Goal: Task Accomplishment & Management: Use online tool/utility

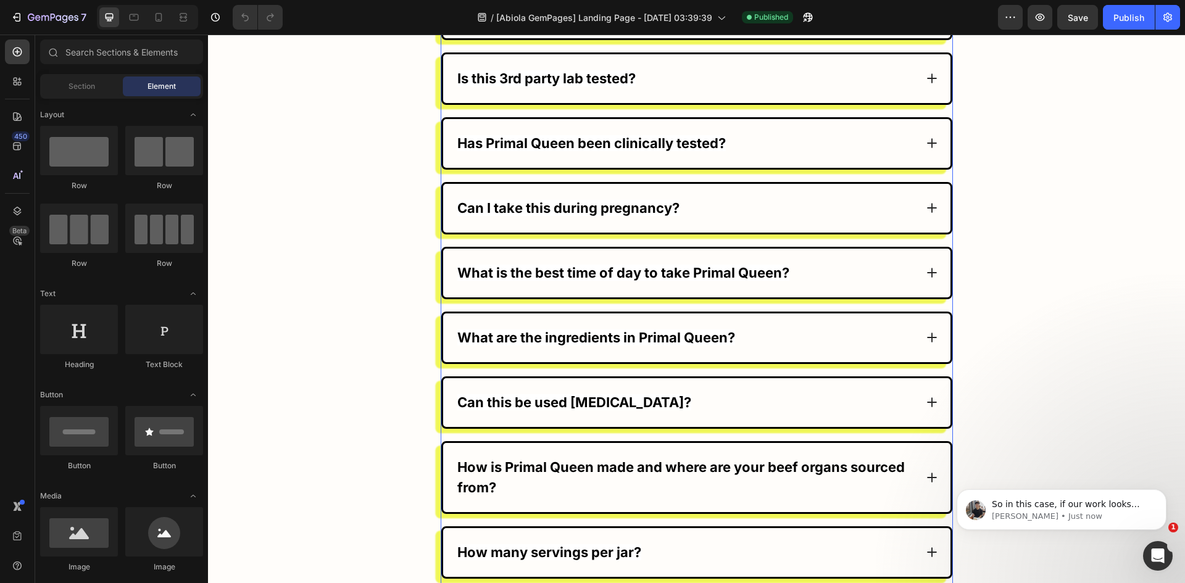
scroll to position [7280, 0]
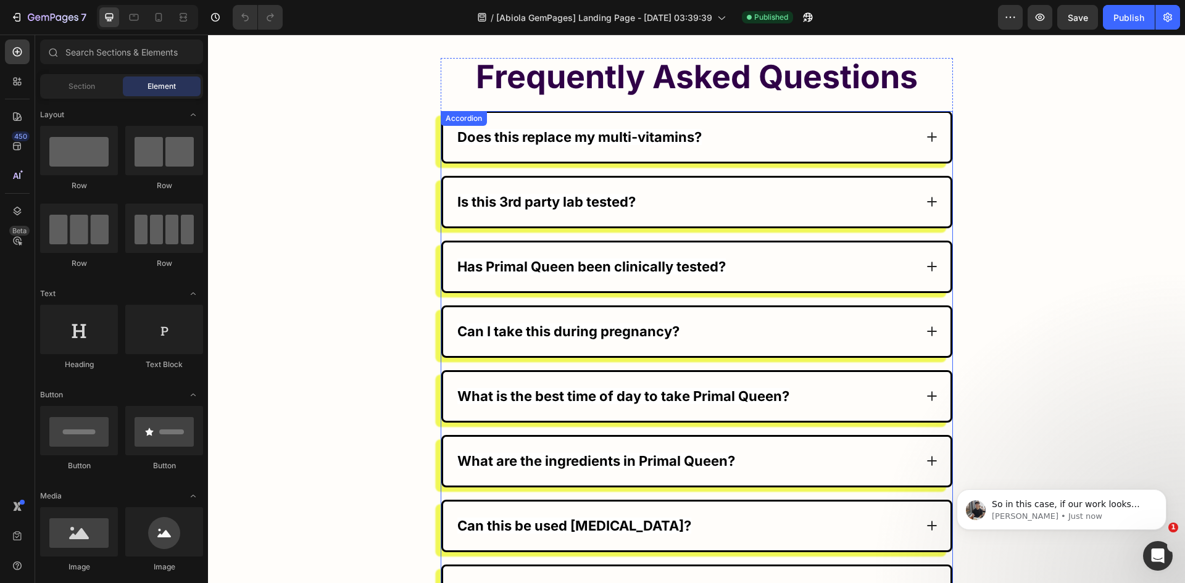
click at [447, 117] on div "Does this replace my multi-vitamins? Is this 3rd party lab tested? Has Primal Q…" at bounding box center [696, 578] width 512 height 935
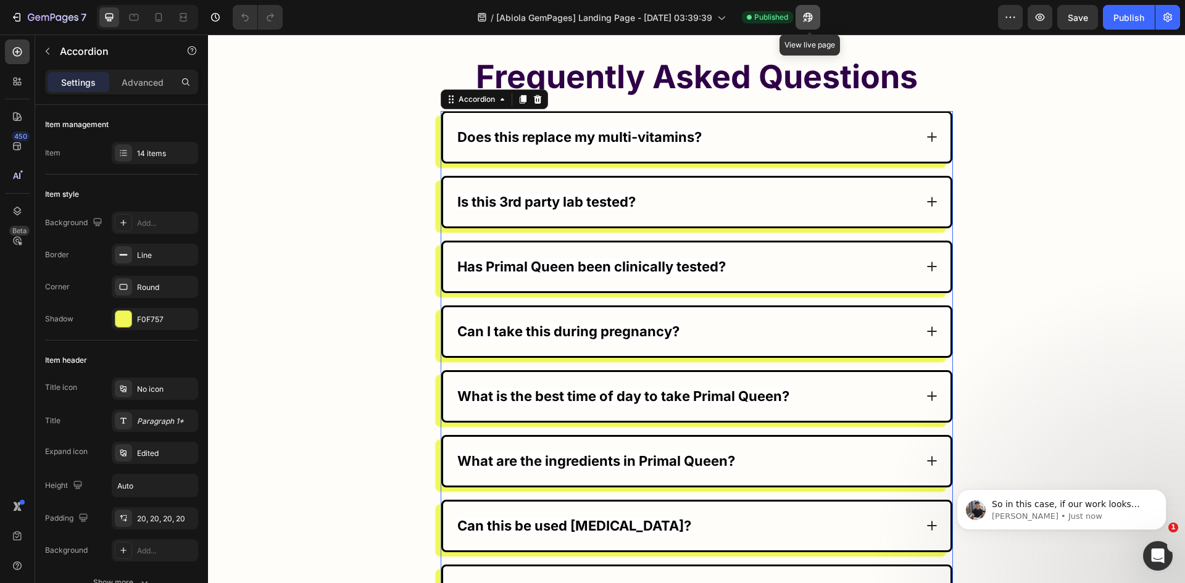
click at [818, 16] on button "button" at bounding box center [807, 17] width 25 height 25
click at [180, 321] on icon "button" at bounding box center [185, 319] width 10 height 10
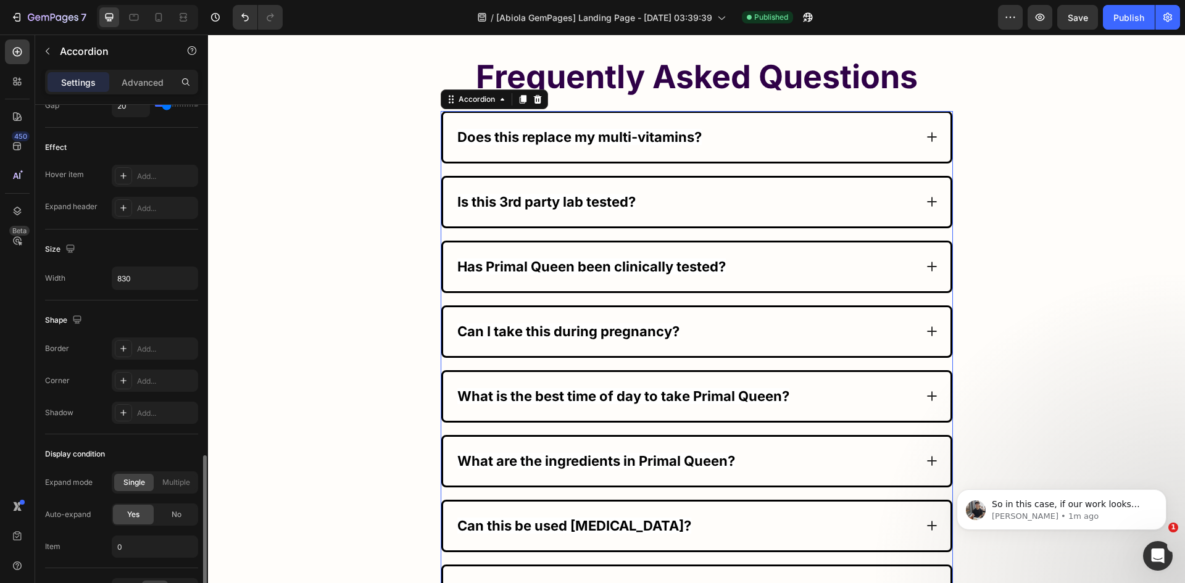
scroll to position [679, 0]
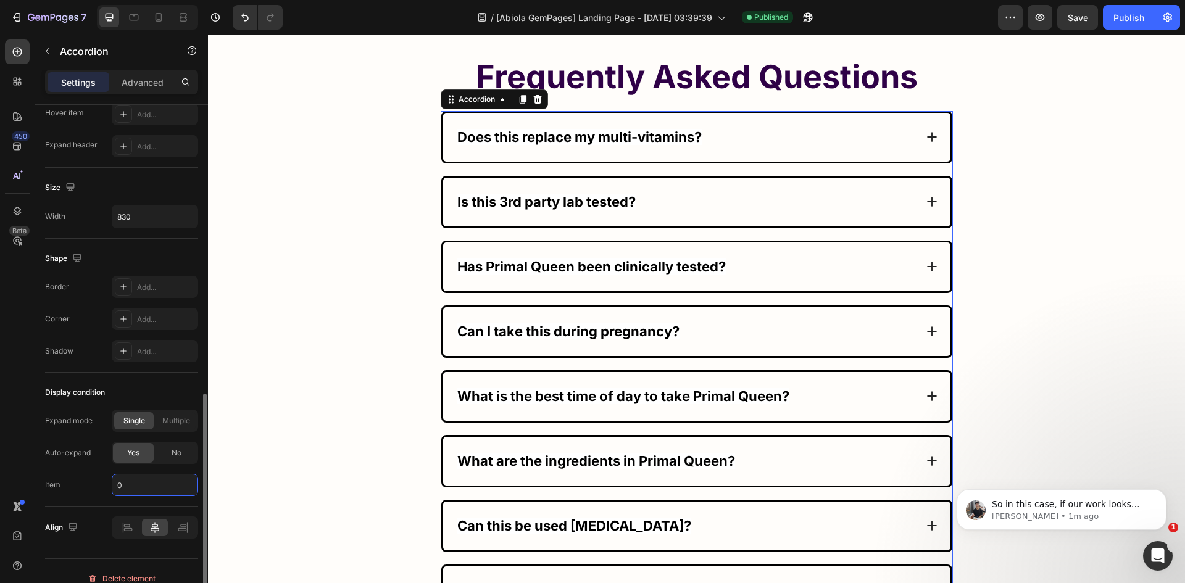
click at [139, 482] on input "0" at bounding box center [155, 485] width 86 height 22
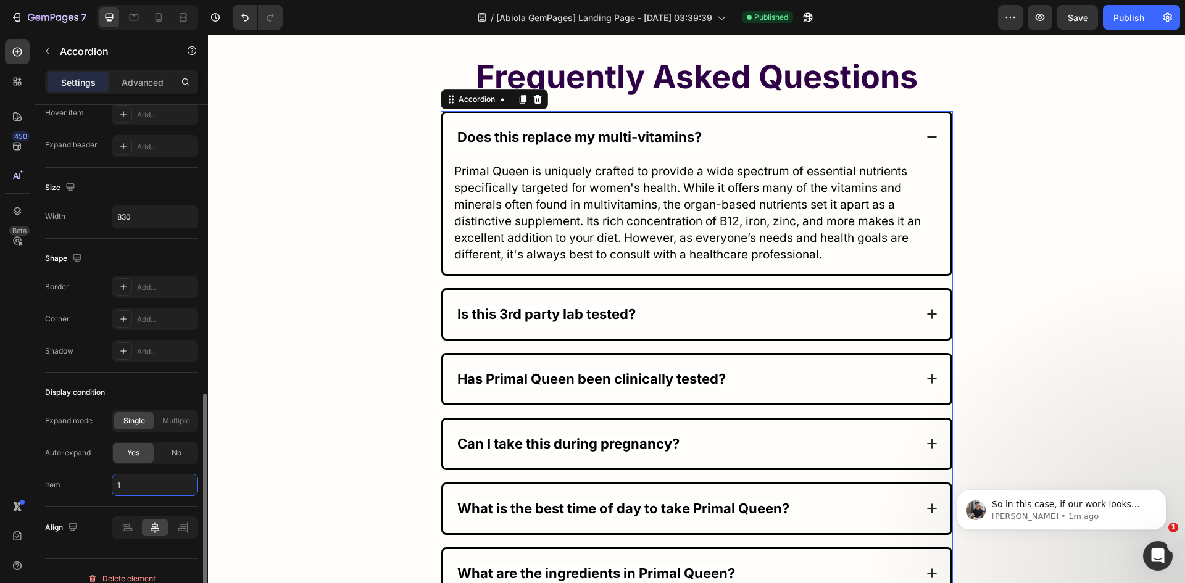
type input "1"
click at [131, 400] on div "Display condition" at bounding box center [121, 393] width 153 height 20
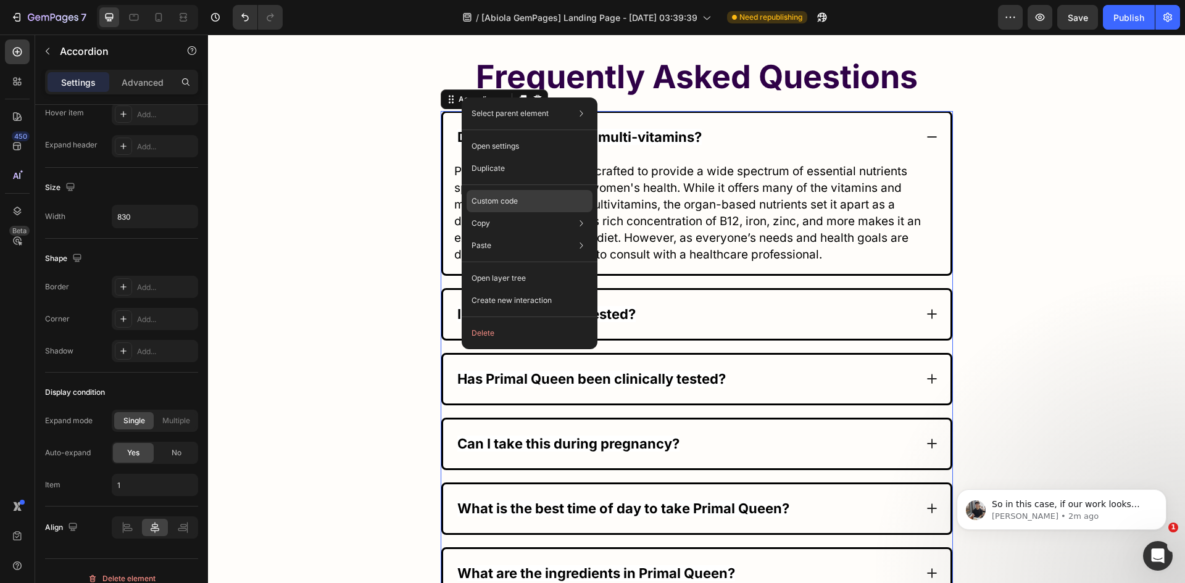
click at [482, 198] on p "Custom code" at bounding box center [494, 201] width 46 height 11
type input "100%"
type input "100"
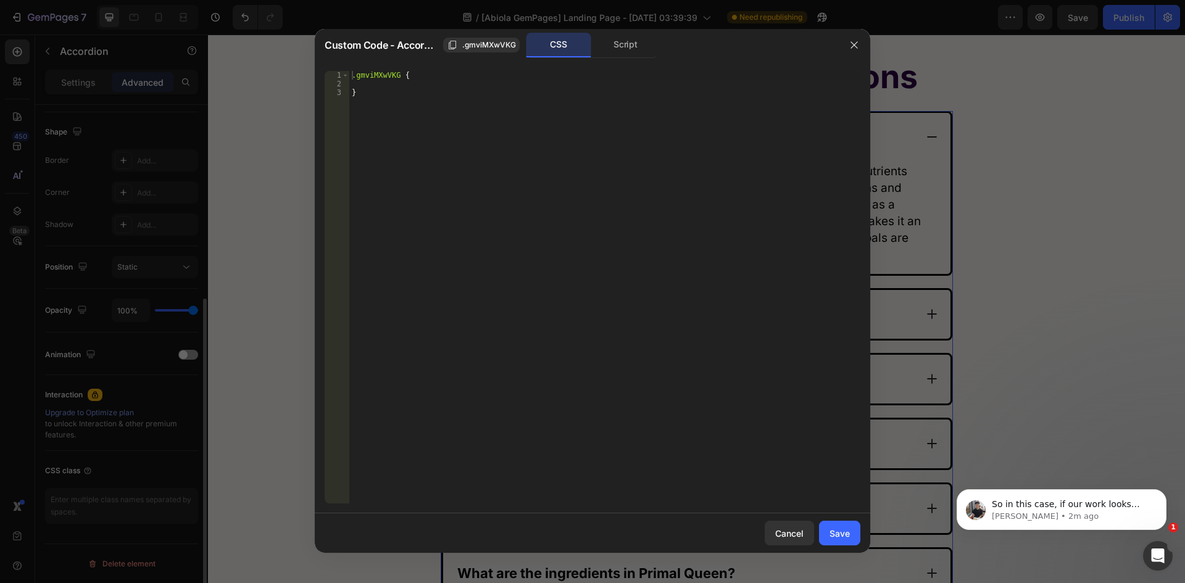
scroll to position [310, 0]
click at [518, 198] on div ".gmviMXwVKG { }" at bounding box center [604, 296] width 511 height 450
click at [606, 46] on div "Script" at bounding box center [625, 45] width 65 height 25
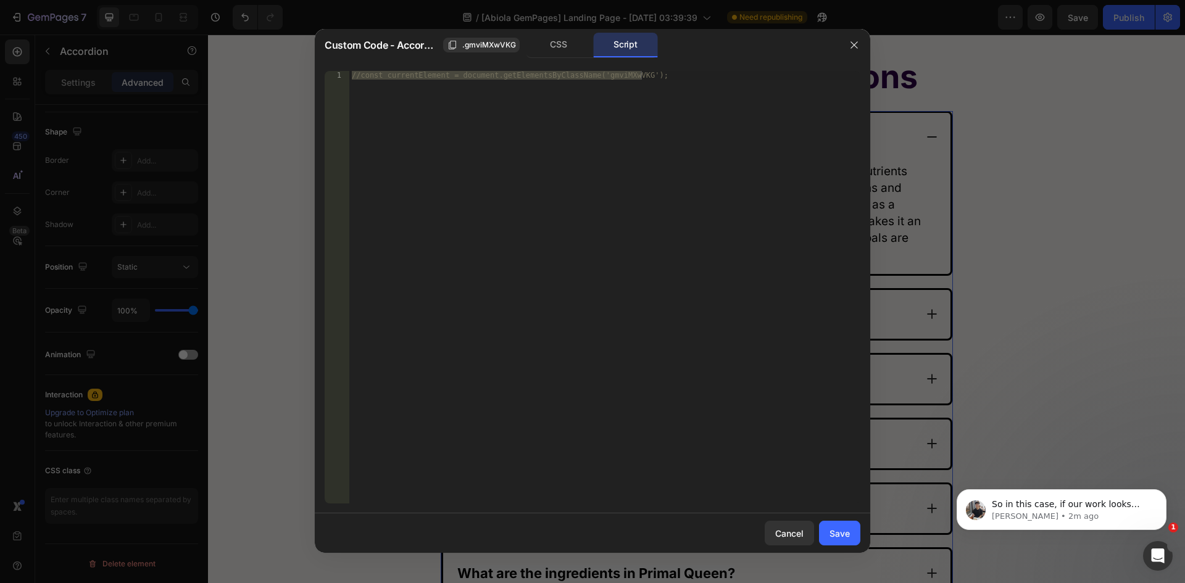
click at [486, 195] on div "//const currentElement = document.getElementsByClassName('gmviMXwVKG');" at bounding box center [604, 287] width 511 height 432
paste textarea "}"
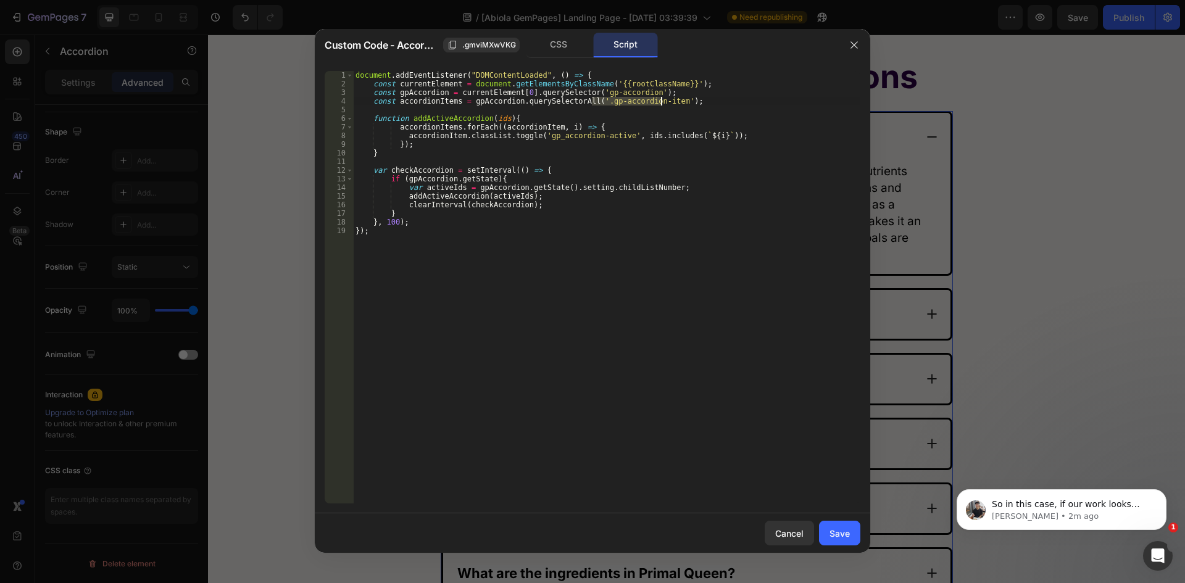
drag, startPoint x: 593, startPoint y: 104, endPoint x: 661, endPoint y: 100, distance: 68.0
click at [661, 100] on div "document . addEventListener ( "DOMContentLoaded" , ( ) => { const currentElemen…" at bounding box center [606, 296] width 507 height 450
click at [621, 154] on div "document . addEventListener ( "DOMContentLoaded" , ( ) => { const currentElemen…" at bounding box center [606, 296] width 507 height 450
click at [422, 117] on div "document . addEventListener ( "DOMContentLoaded" , ( ) => { const currentElemen…" at bounding box center [606, 296] width 507 height 450
click at [444, 117] on div "document . addEventListener ( "DOMContentLoaded" , ( ) => { const currentElemen…" at bounding box center [606, 296] width 507 height 450
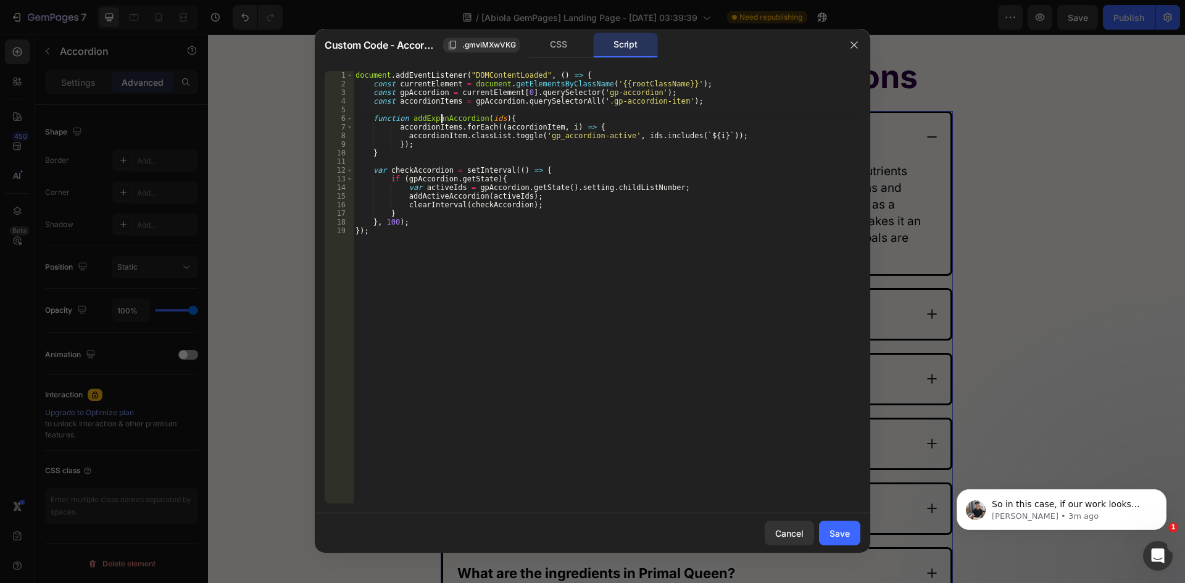
scroll to position [0, 7]
click at [421, 119] on div "document . addEventListener ( "DOMContentLoaded" , ( ) => { const currentElemen…" at bounding box center [606, 296] width 507 height 450
click at [418, 196] on div "document . addEventListener ( "DOMContentLoaded" , ( ) => { const currentElemen…" at bounding box center [606, 296] width 507 height 450
click at [440, 196] on div "document . addEventListener ( "DOMContentLoaded" , ( ) => { const currentElemen…" at bounding box center [606, 296] width 507 height 450
paste textarea "Expand"
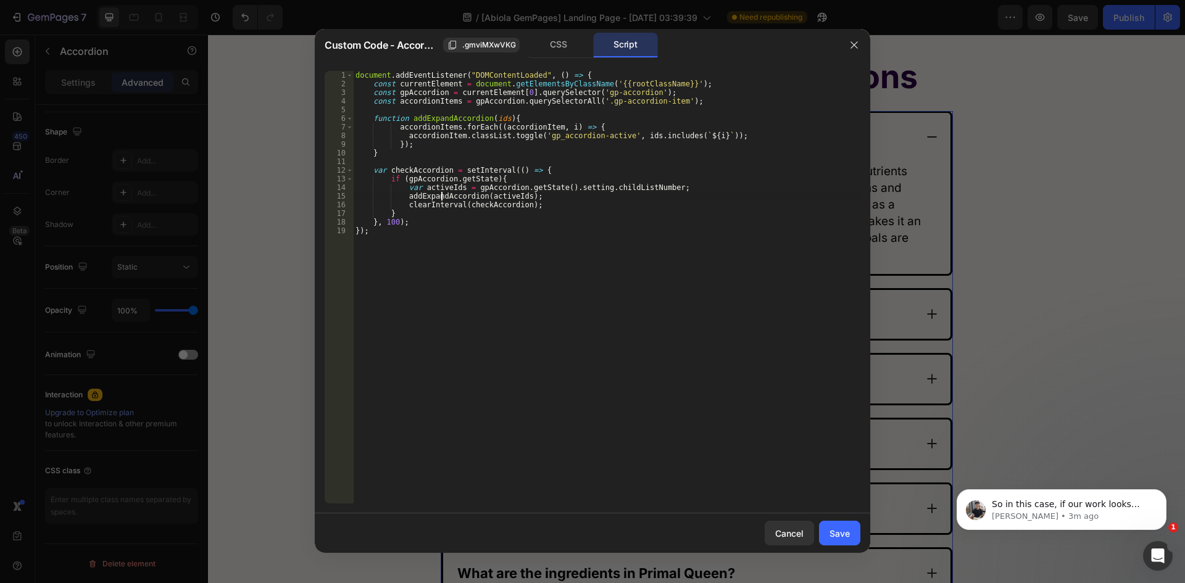
click at [536, 136] on div "document . addEventListener ( "DOMContentLoaded" , ( ) => { const currentElemen…" at bounding box center [606, 296] width 507 height 450
click at [588, 136] on div "document . addEventListener ( "DOMContentLoaded" , ( ) => { const currentElemen…" at bounding box center [606, 296] width 507 height 450
click at [611, 136] on div "document . addEventListener ( "DOMContentLoaded" , ( ) => { const currentElemen…" at bounding box center [606, 296] width 507 height 450
click at [573, 203] on div "document . addEventListener ( "DOMContentLoaded" , ( ) => { const currentElemen…" at bounding box center [606, 296] width 507 height 450
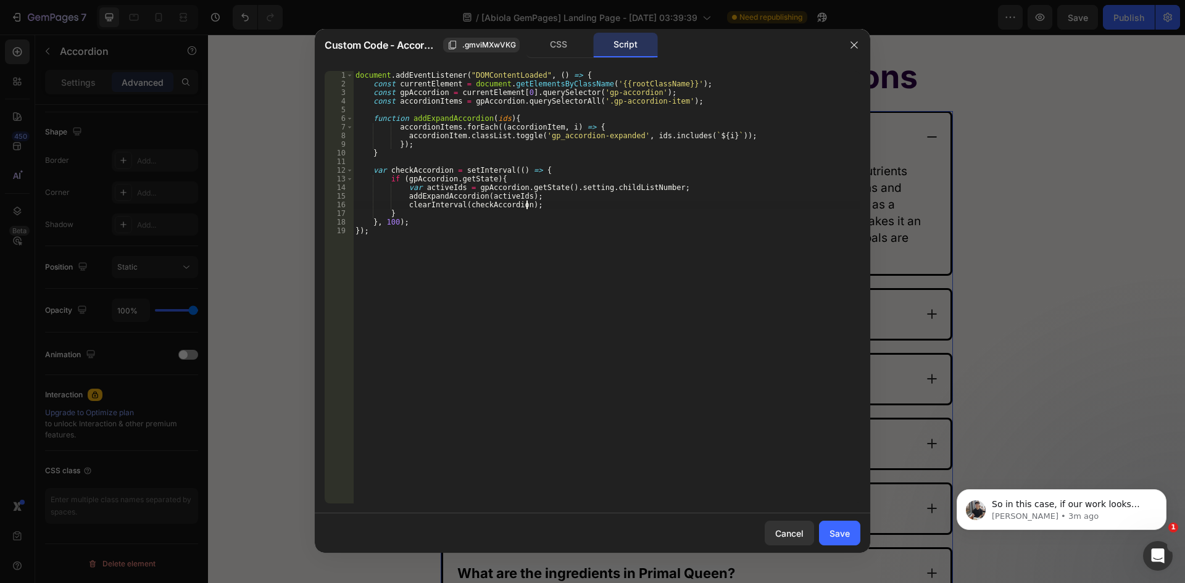
scroll to position [0, 14]
type textarea "clearInterval(checkAccordion);"
click at [831, 537] on div "Save" at bounding box center [839, 533] width 20 height 13
type input "20"
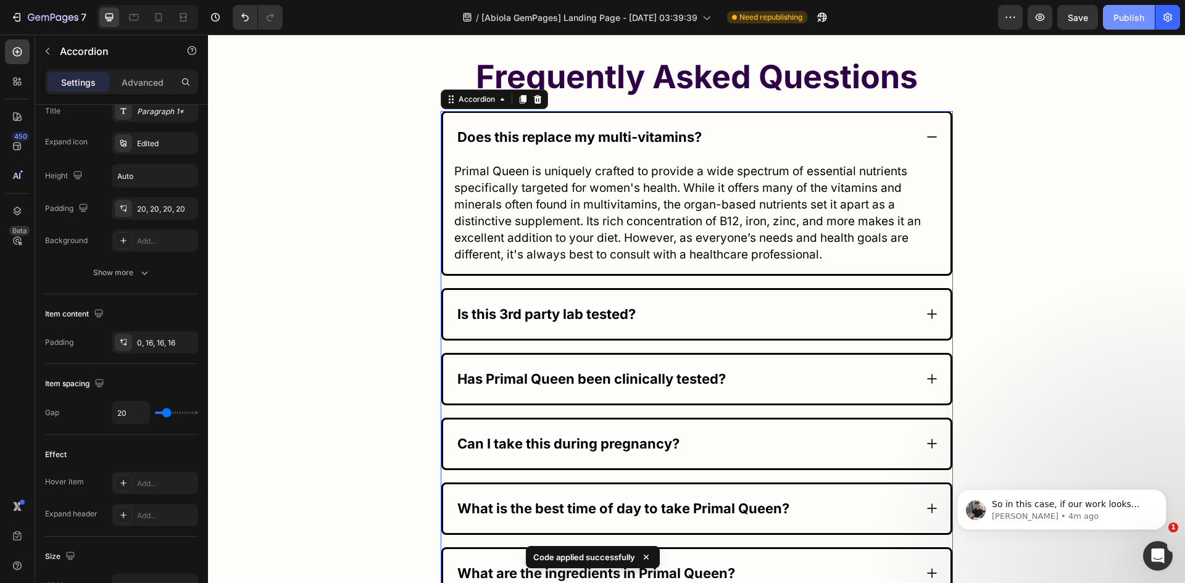
click at [1123, 25] on button "Publish" at bounding box center [1128, 17] width 52 height 25
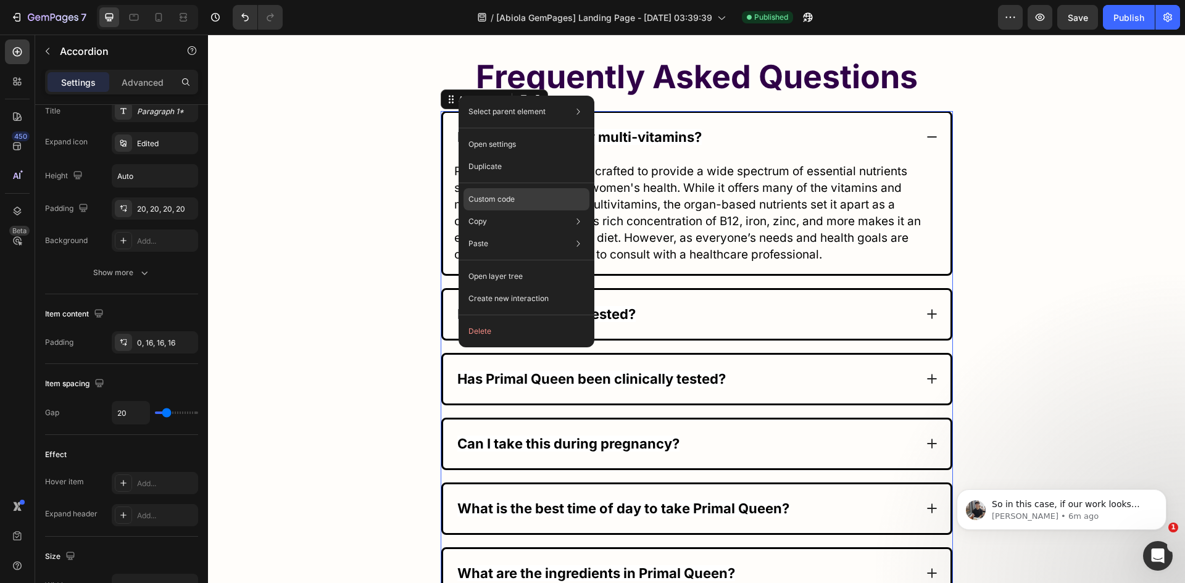
click at [490, 194] on p "Custom code" at bounding box center [491, 199] width 46 height 11
type input "100%"
type input "100"
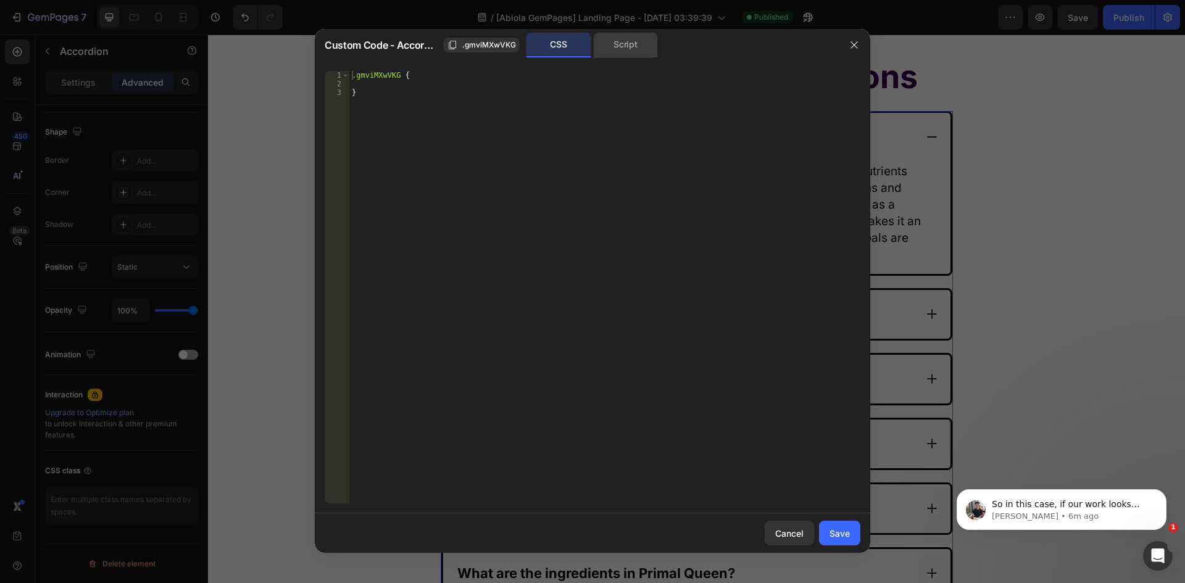
click at [618, 44] on div "Script" at bounding box center [625, 45] width 65 height 25
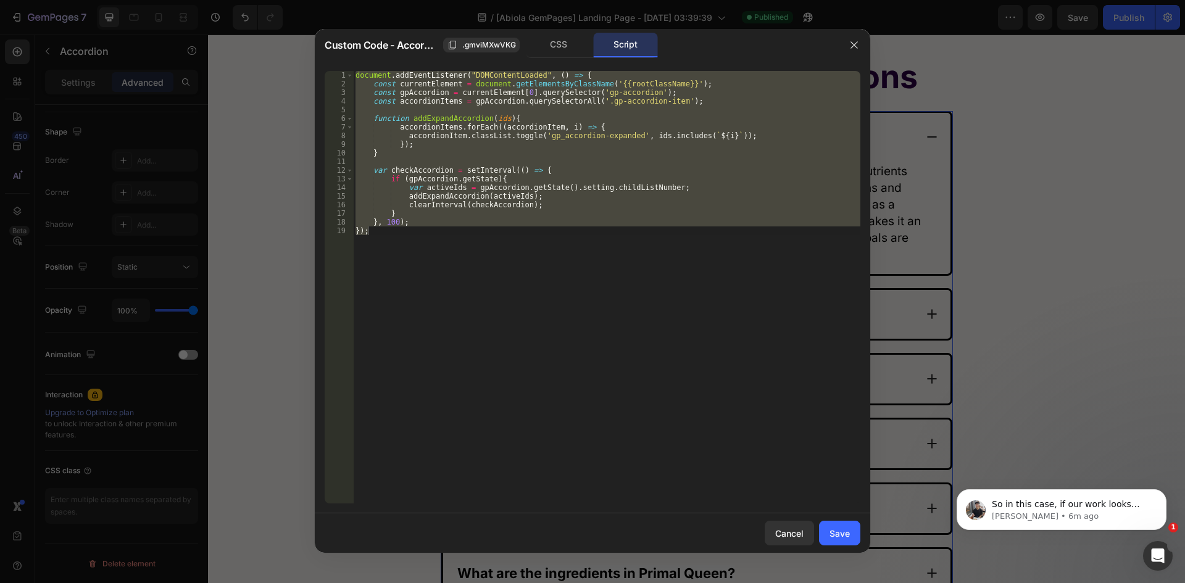
click at [561, 145] on div "document . addEventListener ( "DOMContentLoaded" , ( ) => { const currentElemen…" at bounding box center [606, 287] width 507 height 432
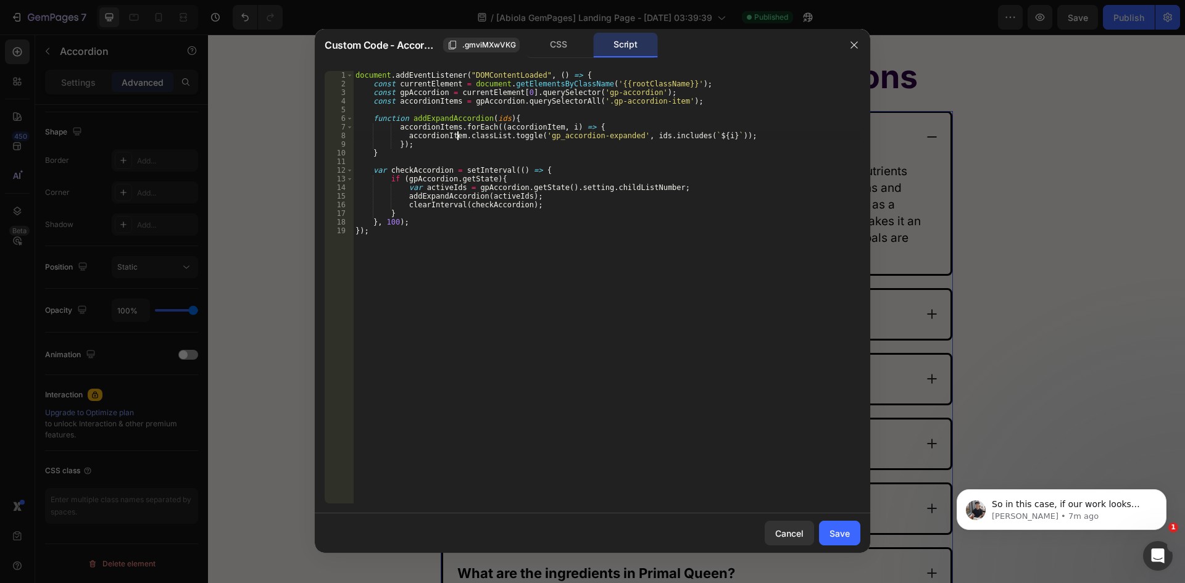
click at [459, 133] on div "document . addEventListener ( "DOMContentLoaded" , ( ) => { const currentElemen…" at bounding box center [606, 296] width 507 height 450
click at [545, 52] on div "CSS" at bounding box center [558, 45] width 65 height 25
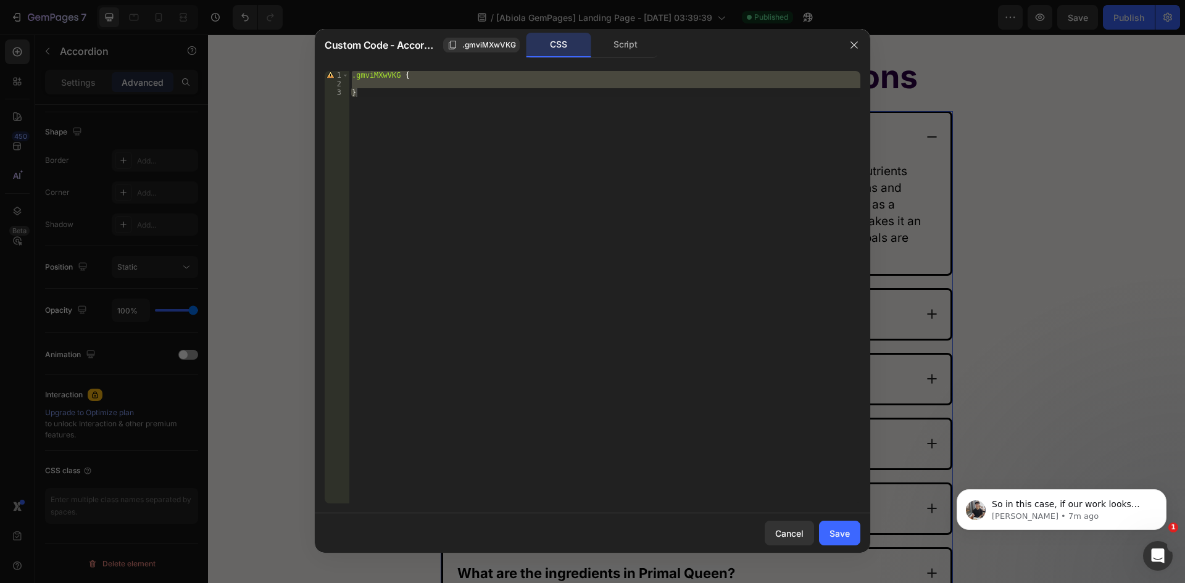
click at [356, 75] on div ".gmviMXwVKG { }" at bounding box center [604, 287] width 511 height 432
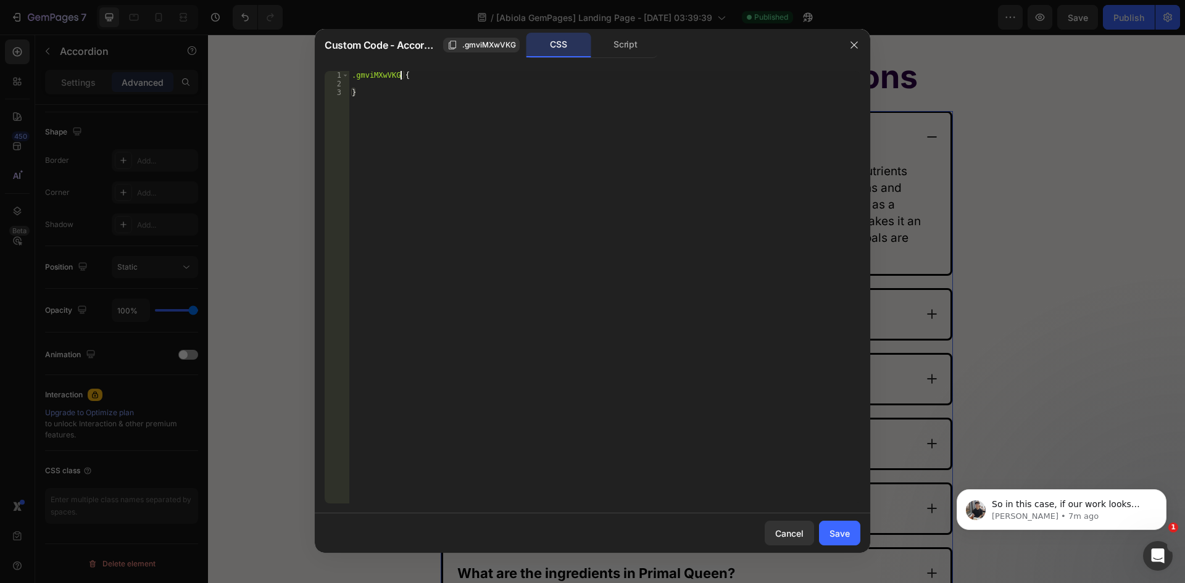
click at [400, 75] on div ".gmviMXwVKG { }" at bounding box center [604, 296] width 511 height 450
paste textarea "gp-group"
paste textarea "gp_accordion-expanded"
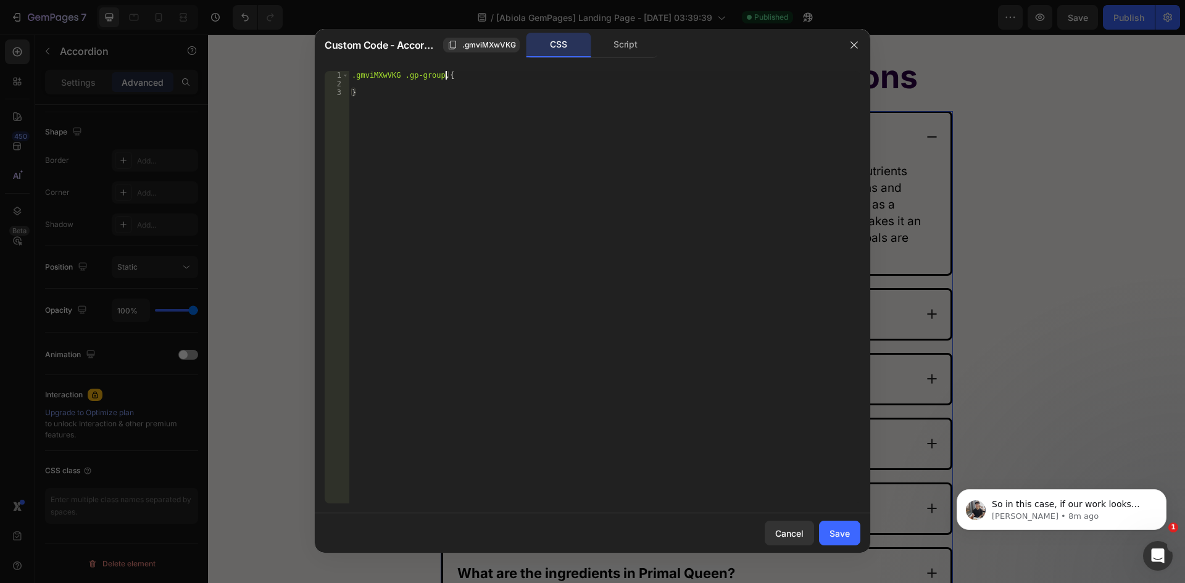
type textarea ".gmviMXwVKG .gp-group .gp_accordion-expanded{"
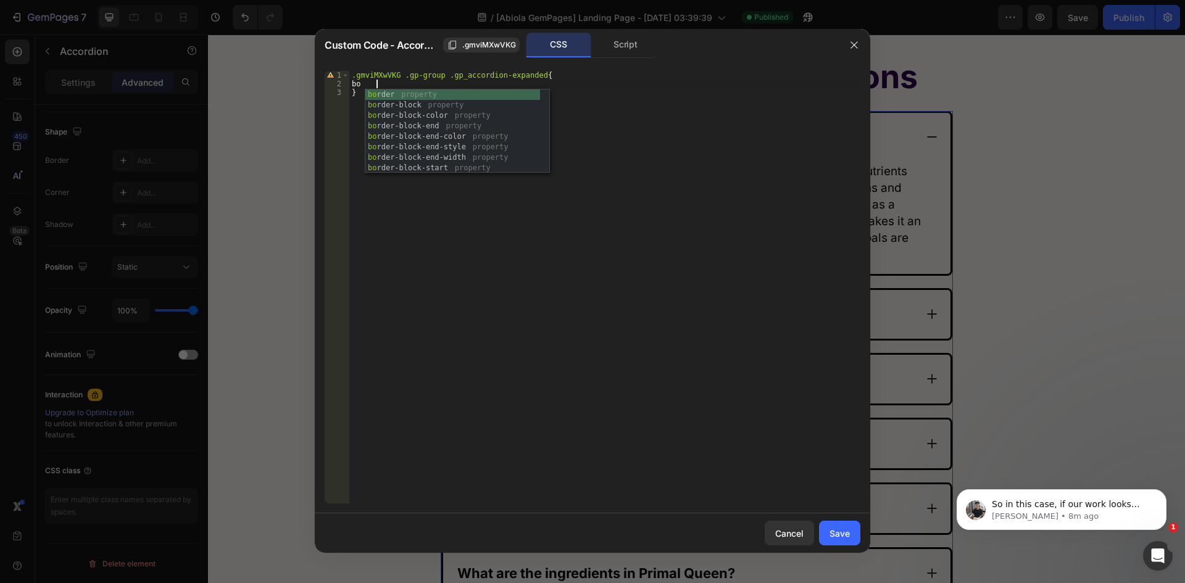
scroll to position [0, 1]
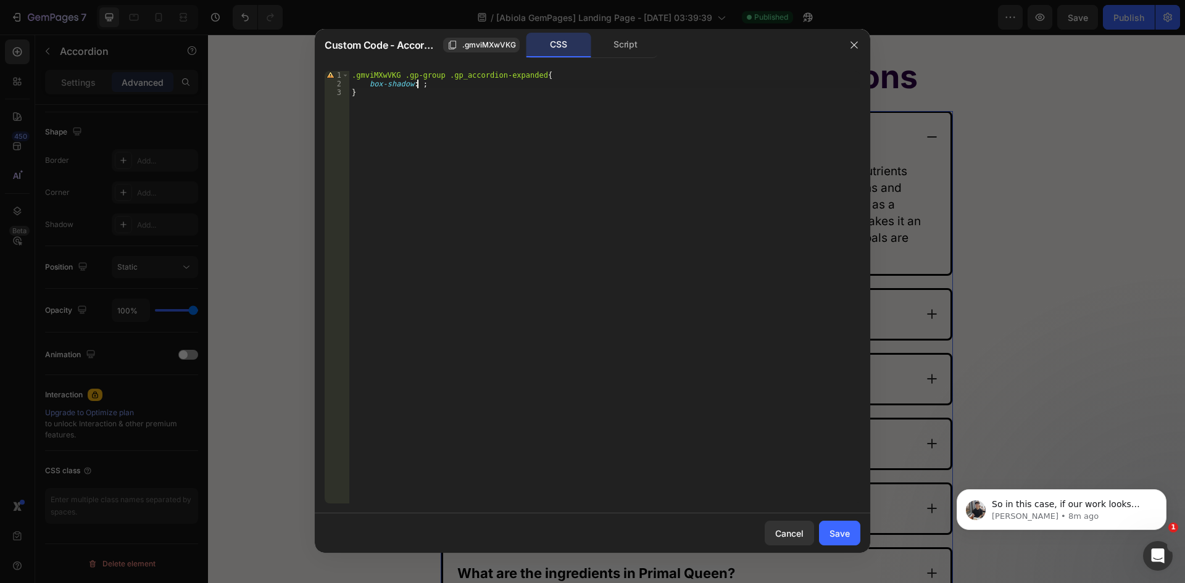
paste textarea "-9.583626120567516px 7.221780277824578px 2px 0px #F0F757"
type textarea "box-shadow: -9.583626120567516px 7.221780277824578px 2px 0px #F0F757 !;"
drag, startPoint x: 832, startPoint y: 531, endPoint x: 885, endPoint y: 161, distance: 373.9
click at [832, 531] on div "Save" at bounding box center [839, 533] width 20 height 13
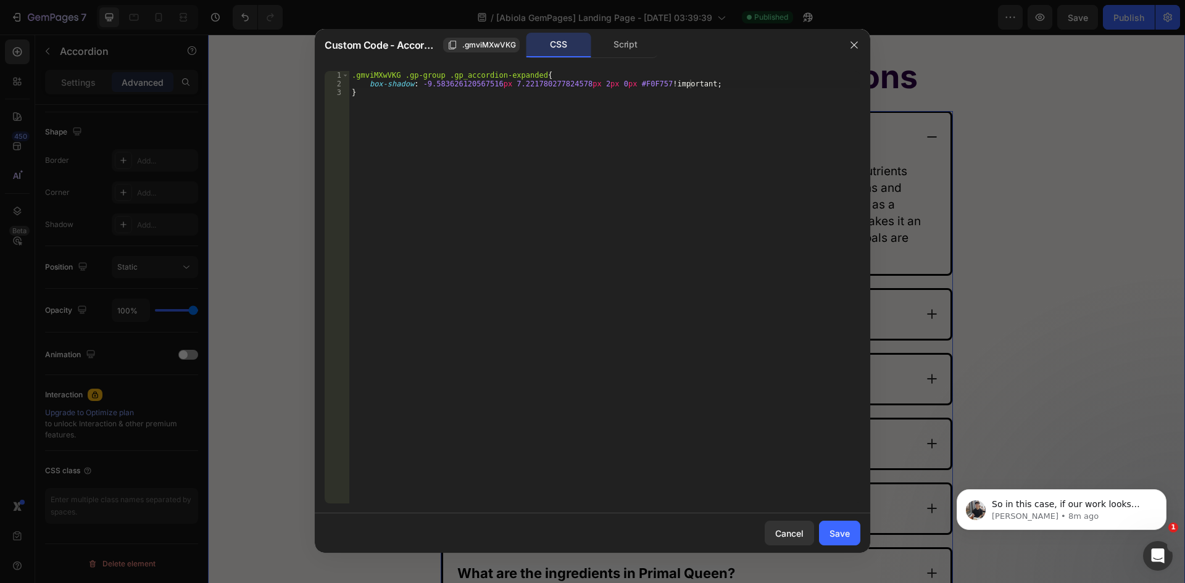
type input "20"
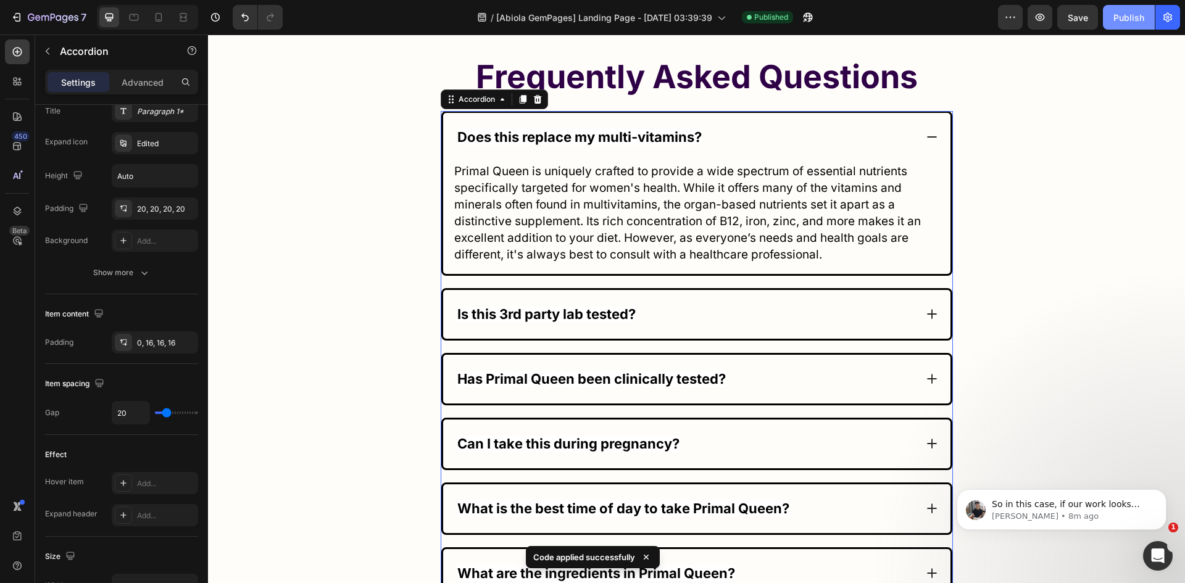
click at [1120, 15] on div "Publish" at bounding box center [1128, 17] width 31 height 13
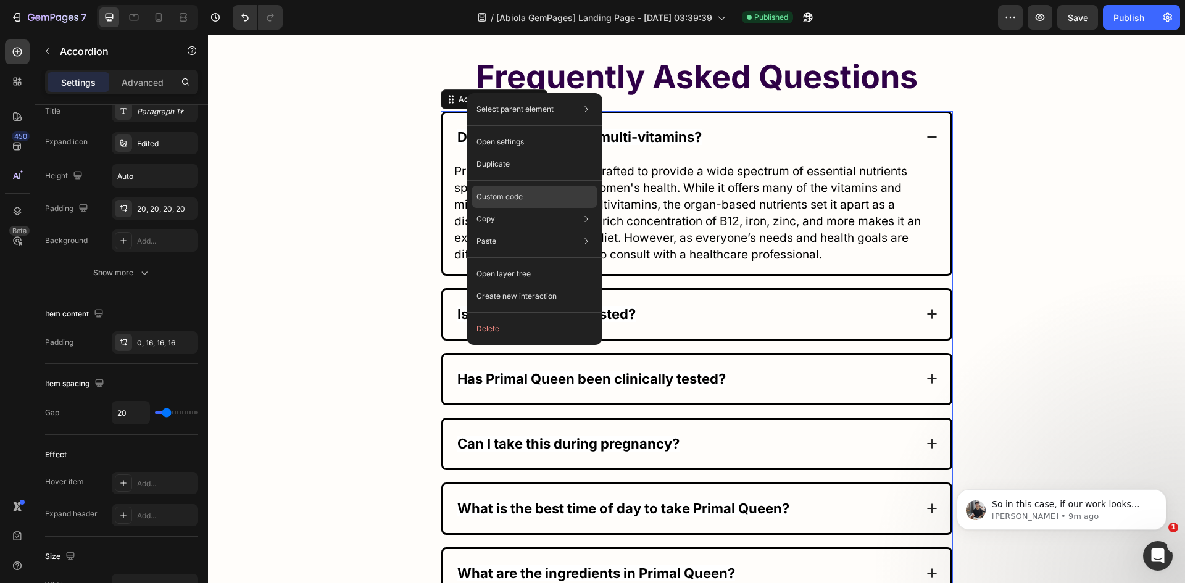
click at [521, 230] on div "Custom code" at bounding box center [534, 241] width 126 height 22
type input "100%"
type input "100"
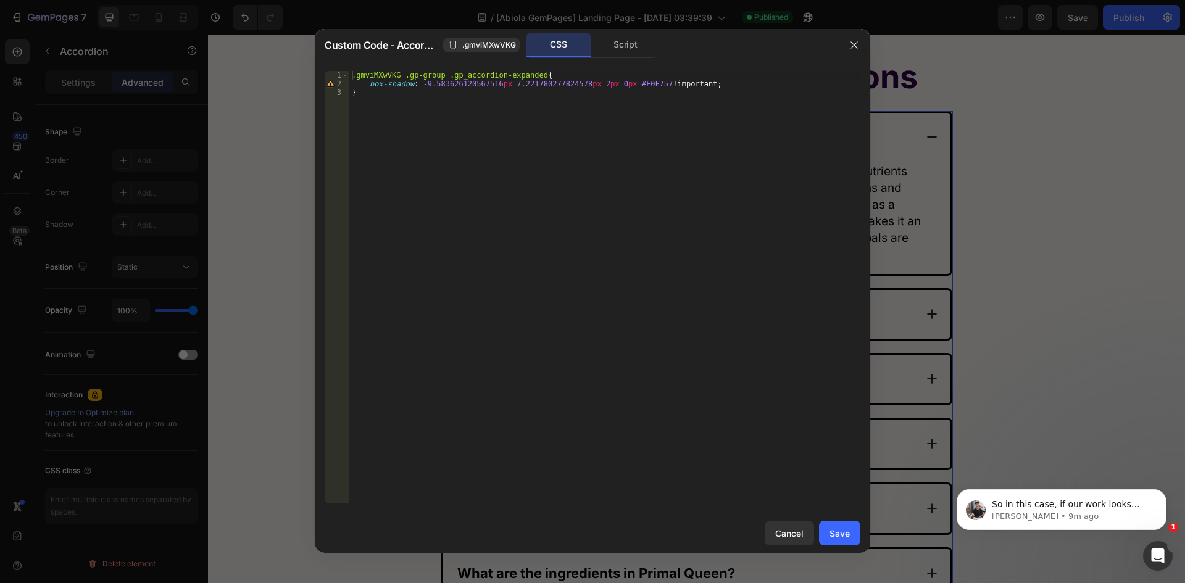
click at [444, 78] on div ".gmviMXwVKG .gp-group .gp_accordion-expanded { box-shadow : -9.583626120567516 …" at bounding box center [604, 296] width 511 height 450
type textarea ".gmviMXwVKG .[DOMAIN_NAME]_accordion-expanded{"
drag, startPoint x: 841, startPoint y: 539, endPoint x: 905, endPoint y: 97, distance: 445.8
click at [841, 539] on div "Save" at bounding box center [839, 533] width 20 height 13
type input "20"
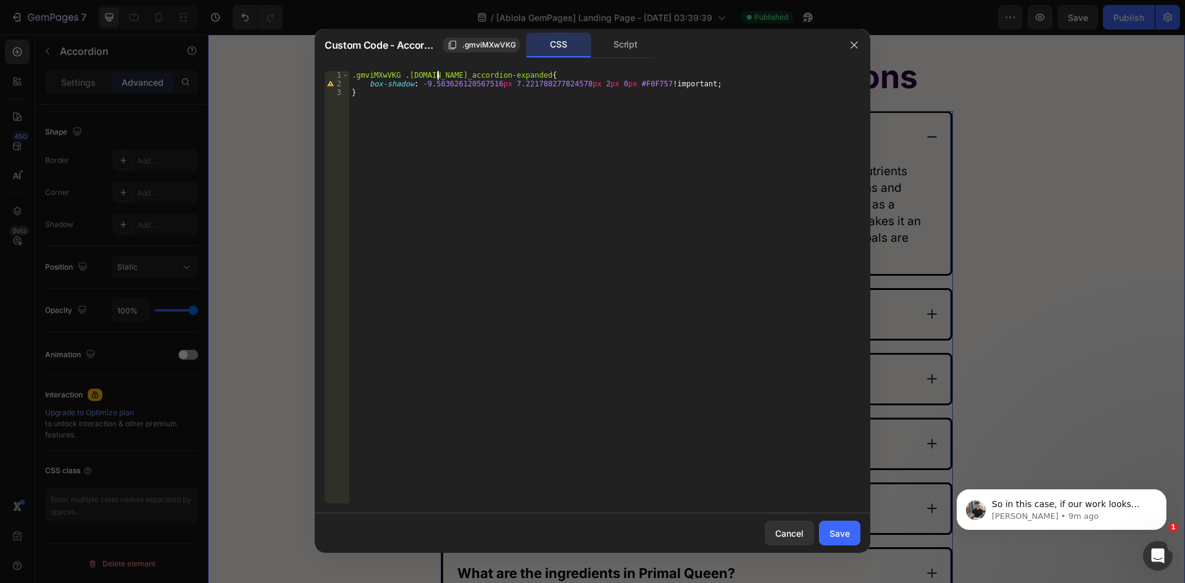
type input "20"
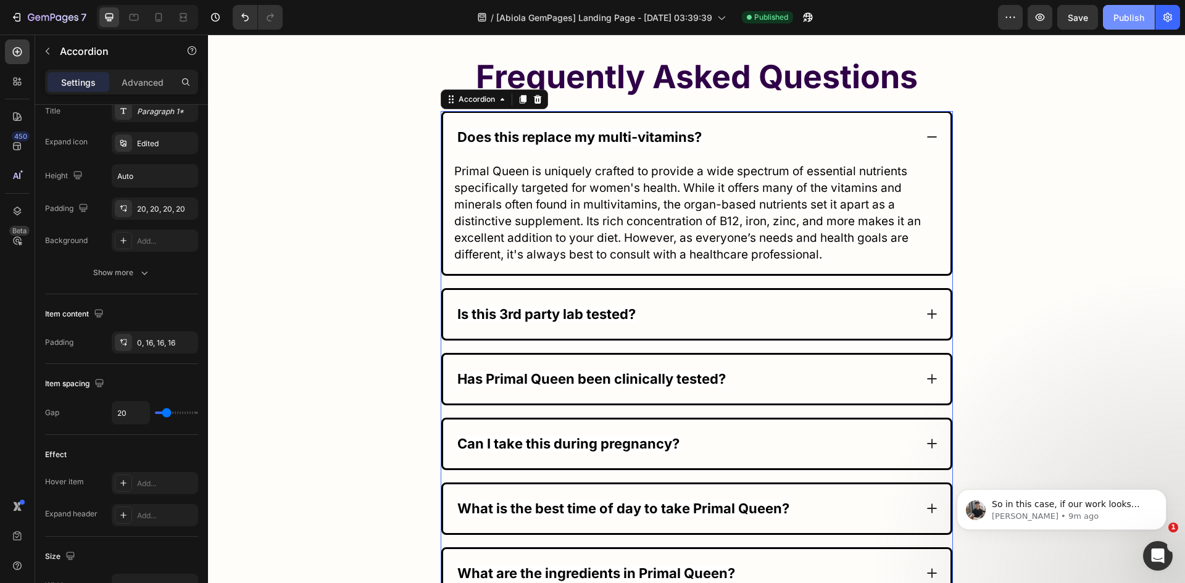
click at [1132, 15] on div "Publish" at bounding box center [1128, 17] width 31 height 13
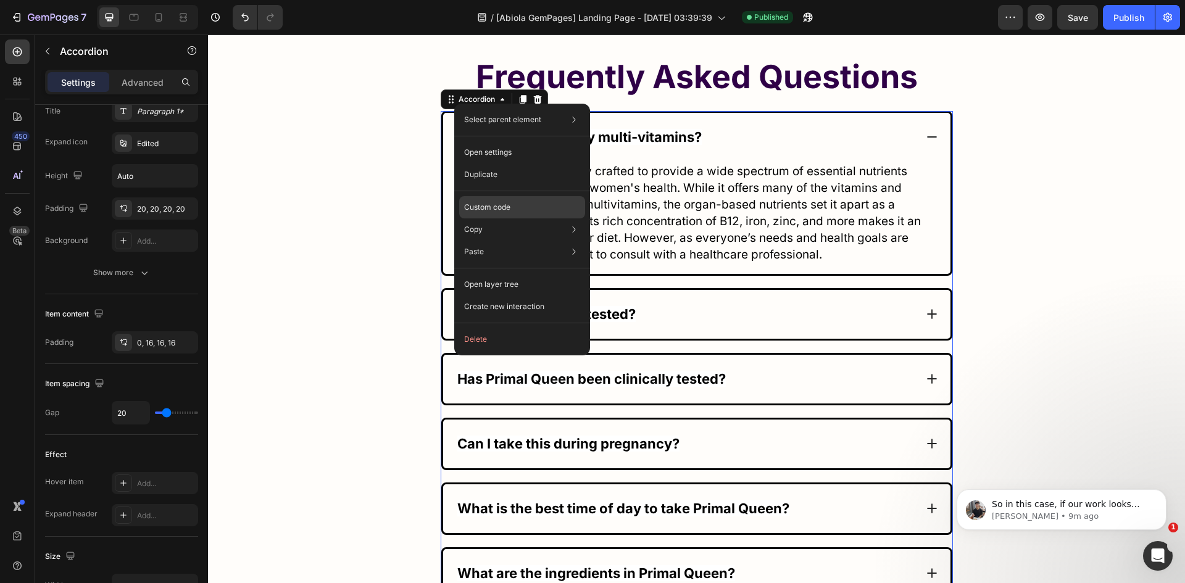
click at [495, 202] on p "Custom code" at bounding box center [487, 207] width 46 height 11
type input "100%"
type input "100"
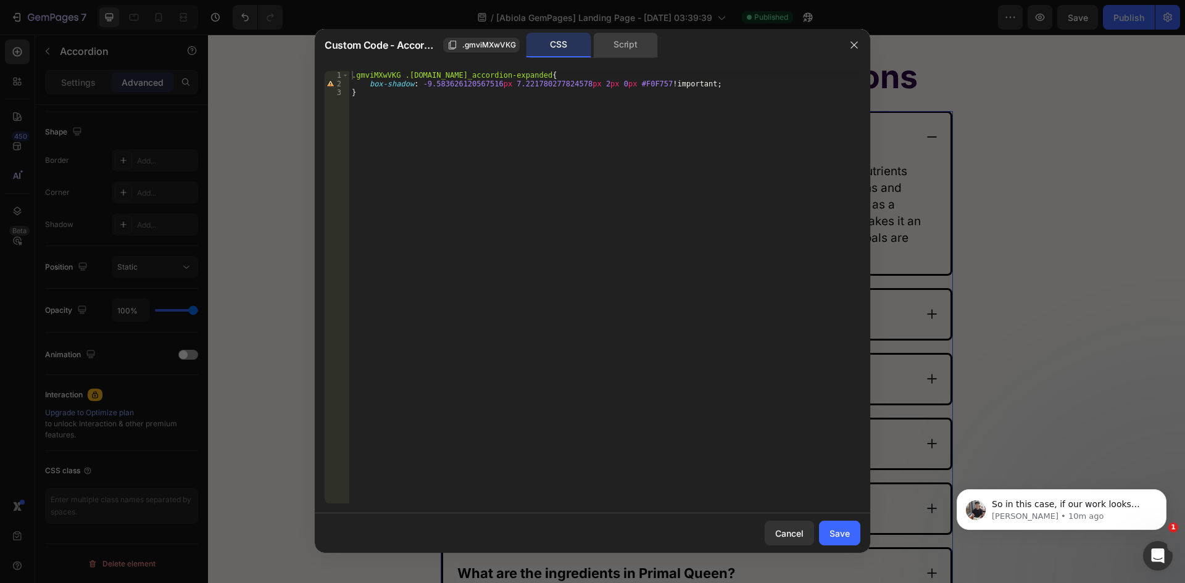
click at [629, 56] on div "Script" at bounding box center [625, 45] width 65 height 25
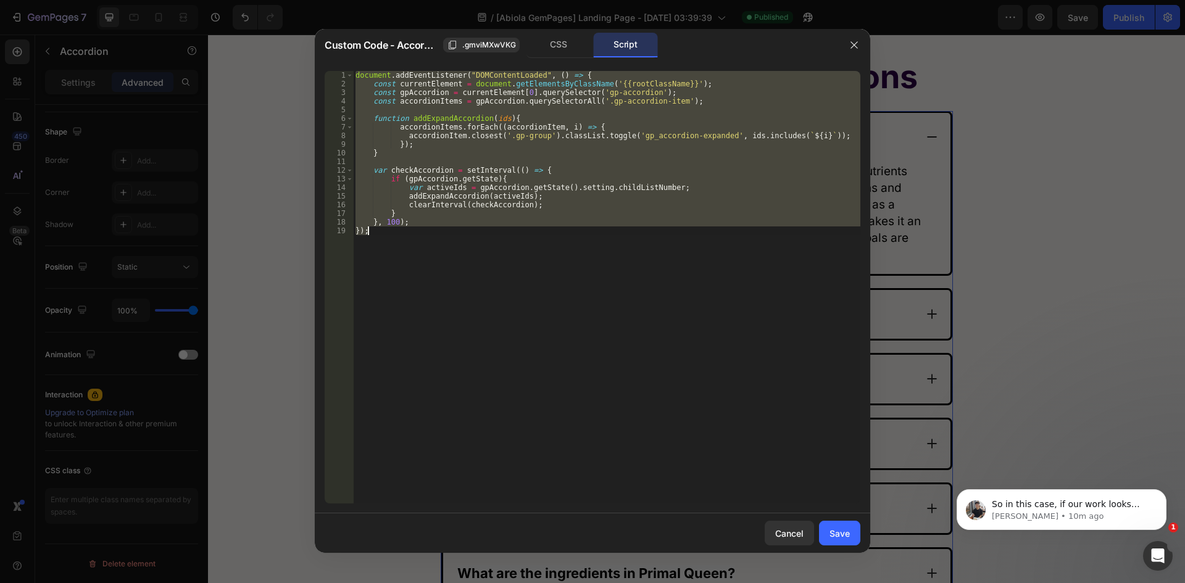
click at [635, 104] on div "document . addEventListener ( "DOMContentLoaded" , ( ) => { const currentElemen…" at bounding box center [606, 287] width 507 height 432
type textarea "const accordionItems = gpAccordion.querySelectorAll('.gp-accordion-item');"
click at [635, 104] on div "document . addEventListener ( "DOMContentLoaded" , ( ) => { const currentElemen…" at bounding box center [606, 296] width 507 height 450
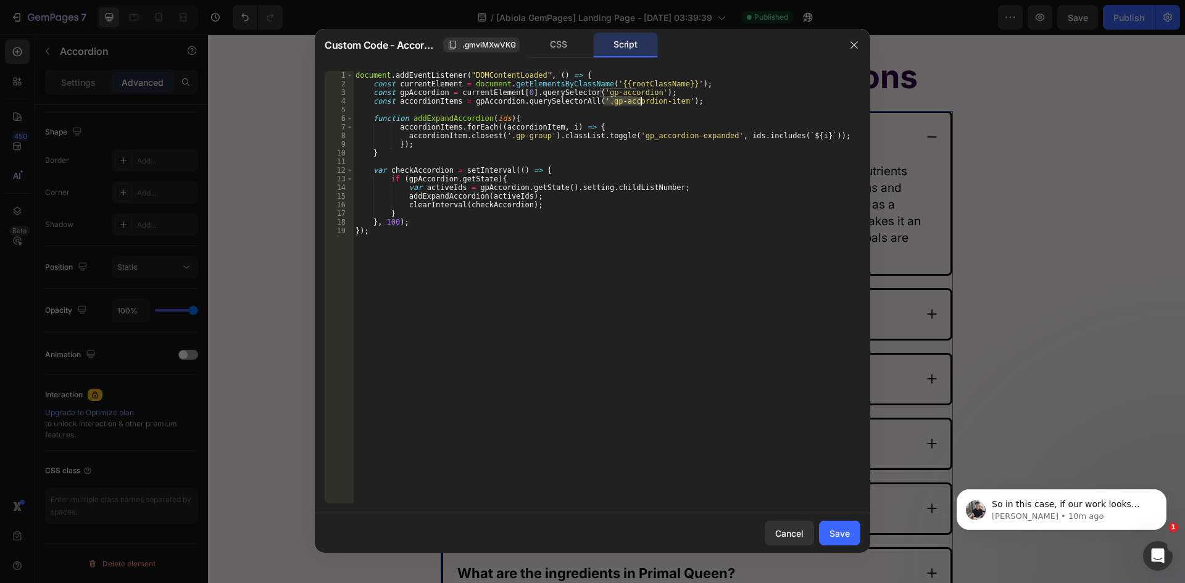
click at [589, 110] on div "document . addEventListener ( "DOMContentLoaded" , ( ) => { const currentElemen…" at bounding box center [606, 296] width 507 height 450
click at [590, 99] on div "document . addEventListener ( "DOMContentLoaded" , ( ) => { const currentElemen…" at bounding box center [606, 296] width 507 height 450
type textarea "const accordionItems = gpAccordion.querySelectorAll('.gp-accordion-item');"
click at [660, 102] on div "document . addEventListener ( "DOMContentLoaded" , ( ) => { const currentElemen…" at bounding box center [606, 296] width 507 height 450
click at [682, 99] on div "document . addEventListener ( "DOMContentLoaded" , ( ) => { const currentElemen…" at bounding box center [606, 296] width 507 height 450
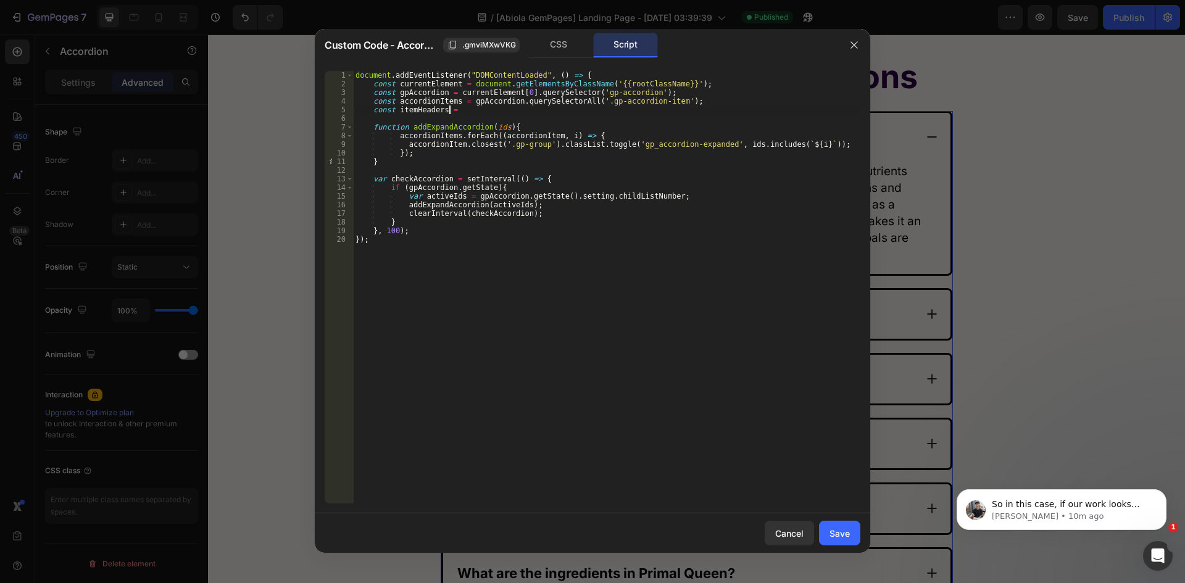
scroll to position [0, 7]
click at [395, 100] on div "document . addEventListener ( "DOMContentLoaded" , ( ) => { const currentElemen…" at bounding box center [606, 296] width 507 height 450
click at [453, 102] on div "document . addEventListener ( "DOMContentLoaded" , ( ) => { const currentElemen…" at bounding box center [606, 296] width 507 height 450
click at [478, 107] on div "document . addEventListener ( "DOMContentLoaded" , ( ) => { const currentElemen…" at bounding box center [606, 296] width 507 height 450
paste textarea "accordionItems"
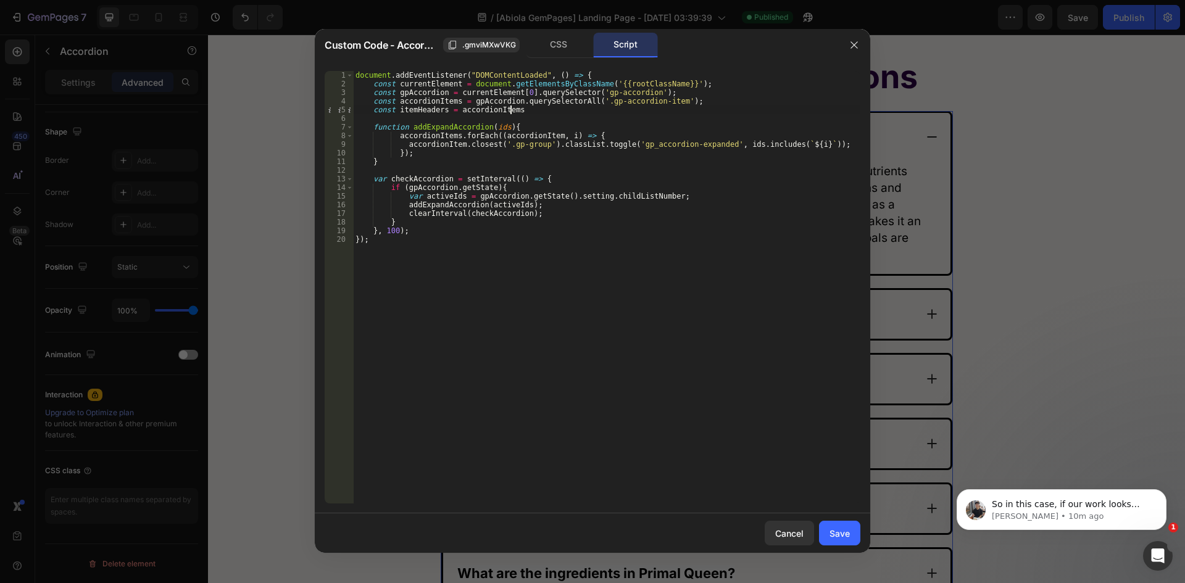
click at [510, 100] on div "document . addEventListener ( "DOMContentLoaded" , ( ) => { const currentElemen…" at bounding box center [606, 296] width 507 height 450
click at [680, 101] on div "document . addEventListener ( "DOMContentLoaded" , ( ) => { const currentElemen…" at bounding box center [606, 296] width 507 height 450
click at [518, 107] on div "document . addEventListener ( "DOMContentLoaded" , ( ) => { const currentElemen…" at bounding box center [606, 296] width 507 height 450
paste textarea "gp-accordion-item_header"
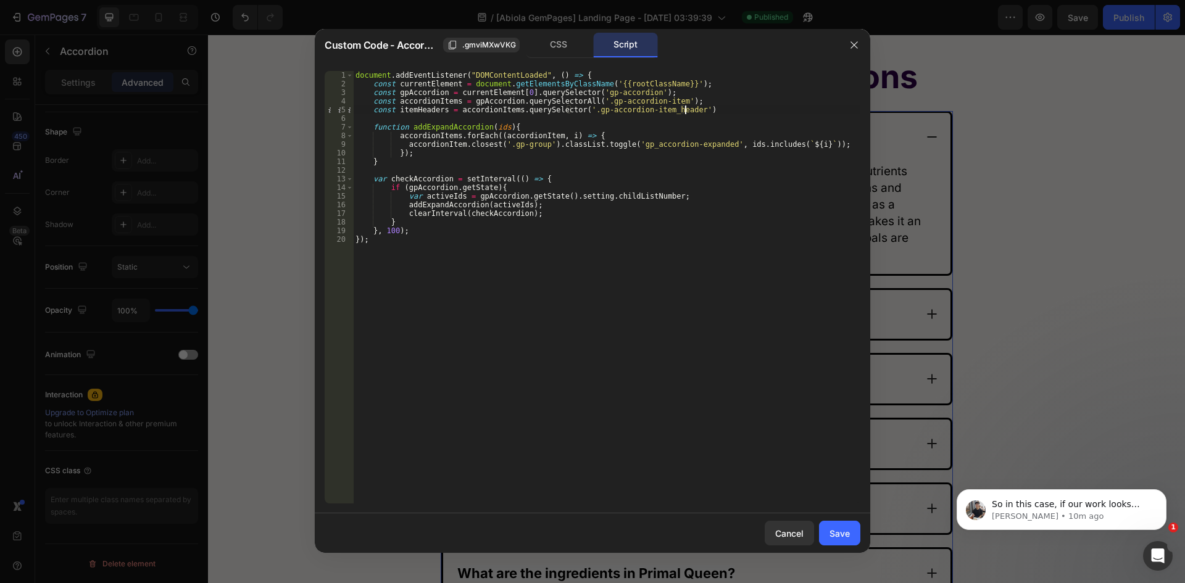
scroll to position [0, 27]
click at [394, 102] on div "document . addEventListener ( "DOMContentLoaded" , ( ) => { const currentElemen…" at bounding box center [606, 296] width 507 height 450
click at [453, 98] on div "document . addEventListener ( "DOMContentLoaded" , ( ) => { const currentElemen…" at bounding box center [606, 296] width 507 height 450
click at [391, 160] on div "document . addEventListener ( "DOMContentLoaded" , ( ) => { const currentElemen…" at bounding box center [606, 296] width 507 height 450
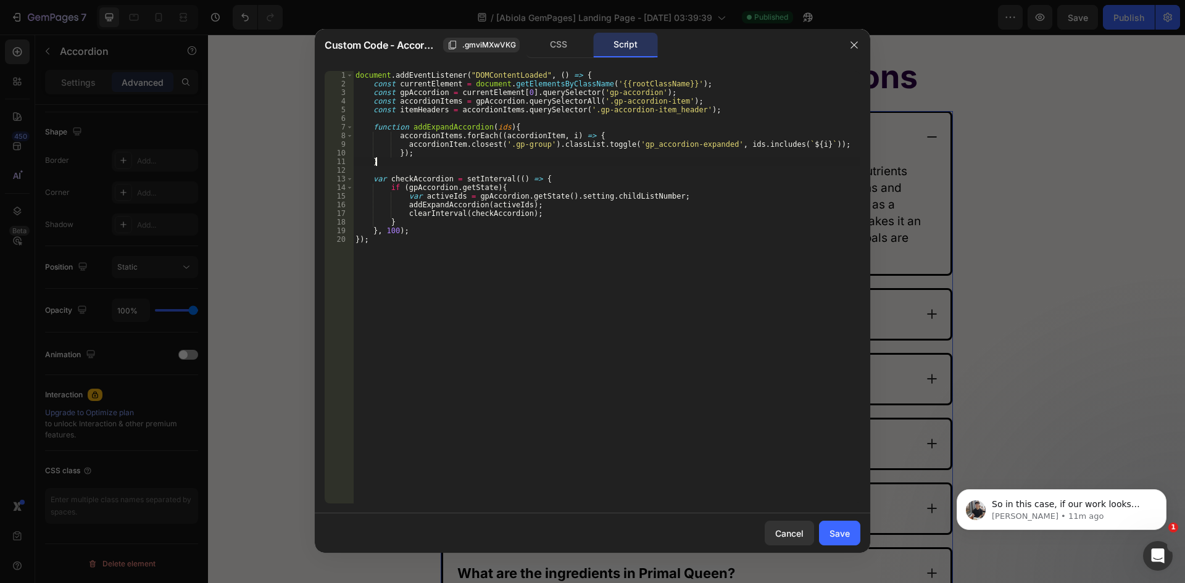
type textarea "}"
paste textarea "accordionItems"
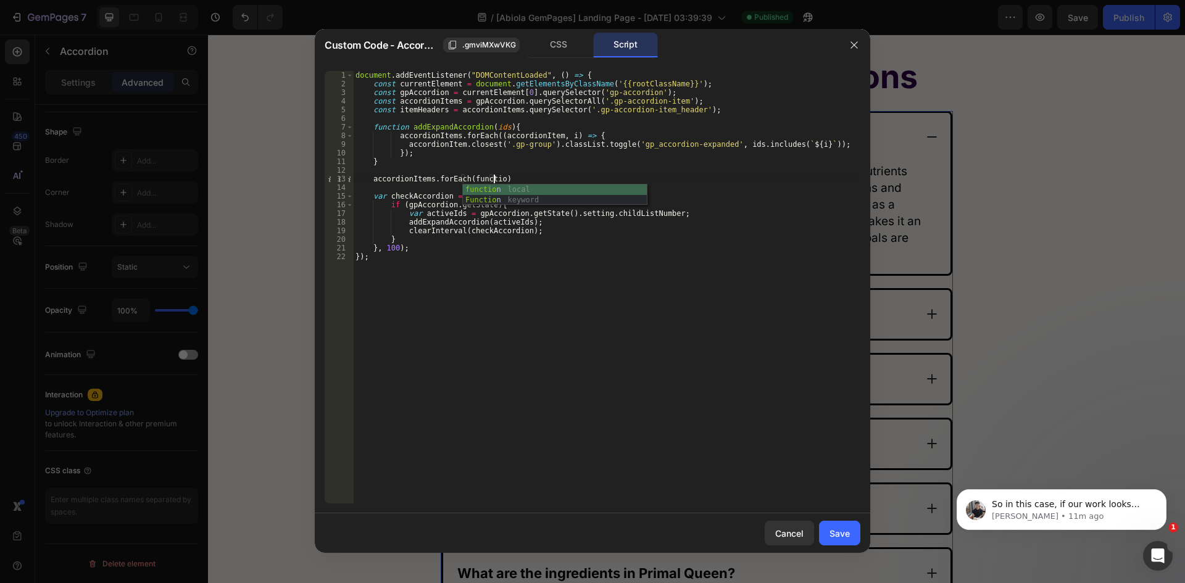
scroll to position [0, 11]
type textarea "accordionItems.forEach(function(){)"
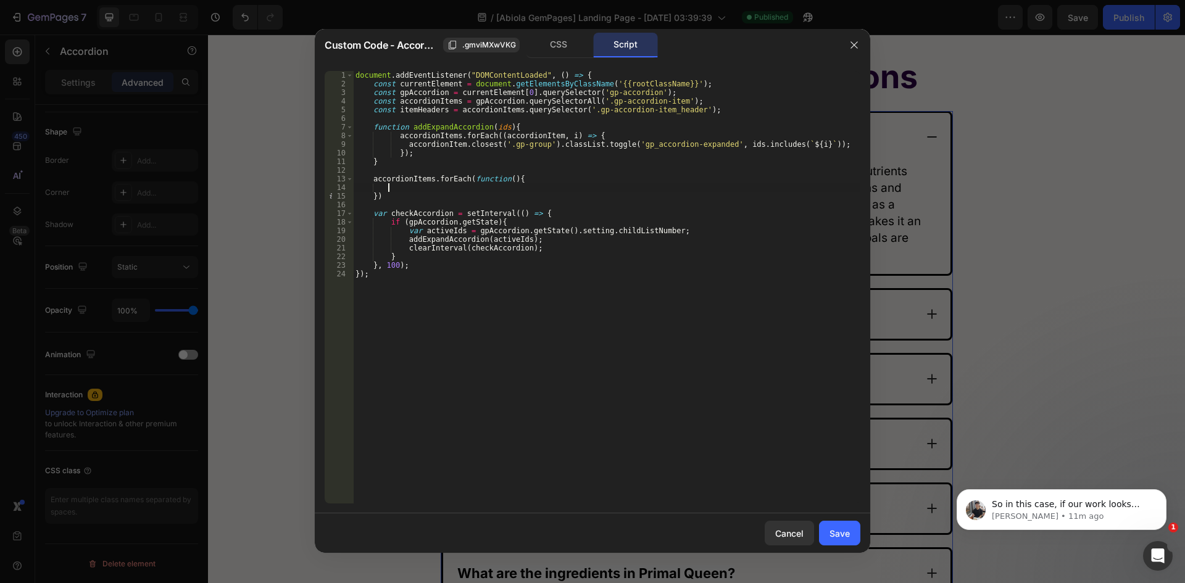
click at [370, 111] on div "document . addEventListener ( "DOMContentLoaded" , ( ) => { const currentElemen…" at bounding box center [606, 296] width 507 height 450
type textarea "const itemHeaders = accordionItems.querySelector('.gp-accordion-item_header');"
click at [370, 111] on div "document . addEventListener ( "DOMContentLoaded" , ( ) => { const currentElemen…" at bounding box center [606, 287] width 507 height 432
click at [695, 113] on div "document . addEventListener ( "DOMContentLoaded" , ( ) => { const currentElemen…" at bounding box center [606, 296] width 507 height 450
click at [428, 187] on div "document . addEventListener ( "DOMContentLoaded" , ( ) => { const currentElemen…" at bounding box center [606, 296] width 507 height 450
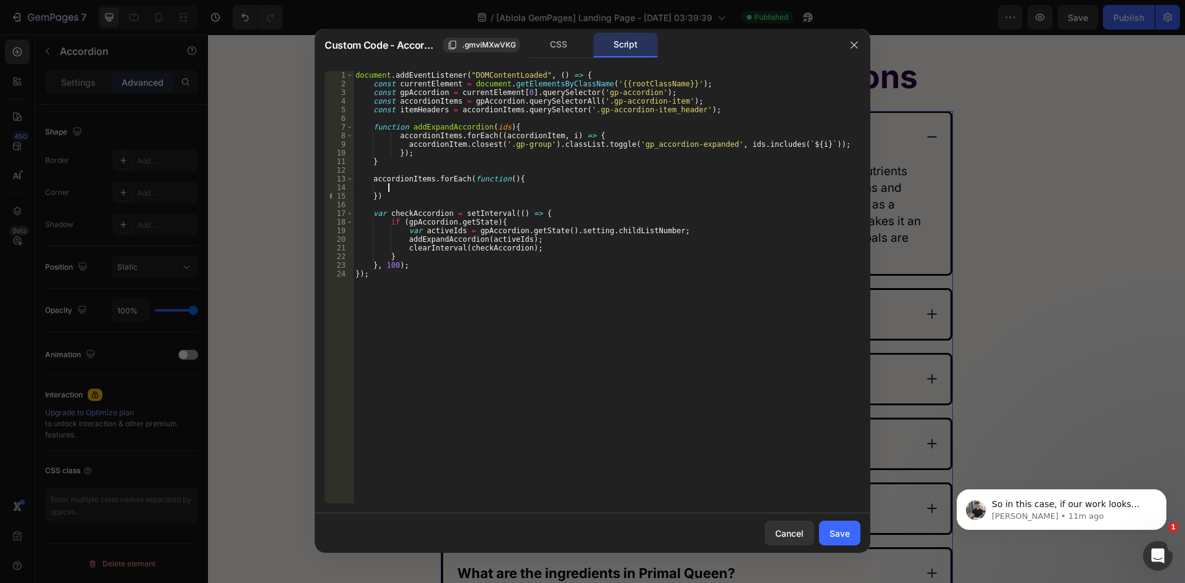
paste textarea "const itemHeaders = accordionItems.querySelector('.gp-accordion-item_header');"
click at [371, 110] on div "document . addEventListener ( "DOMContentLoaded" , ( ) => { const currentElemen…" at bounding box center [606, 296] width 507 height 450
type textarea "const itemHeaders = accordionItems.querySelector('.gp-accordion-item_header');"
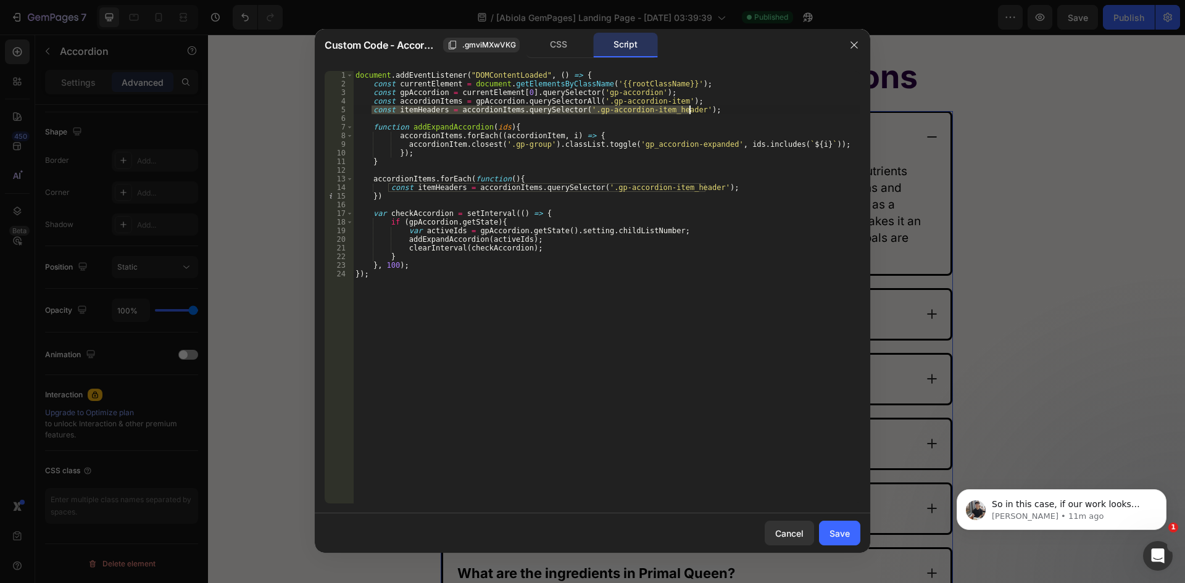
click at [690, 107] on div "document . addEventListener ( "DOMContentLoaded" , ( ) => { const currentElemen…" at bounding box center [606, 296] width 507 height 450
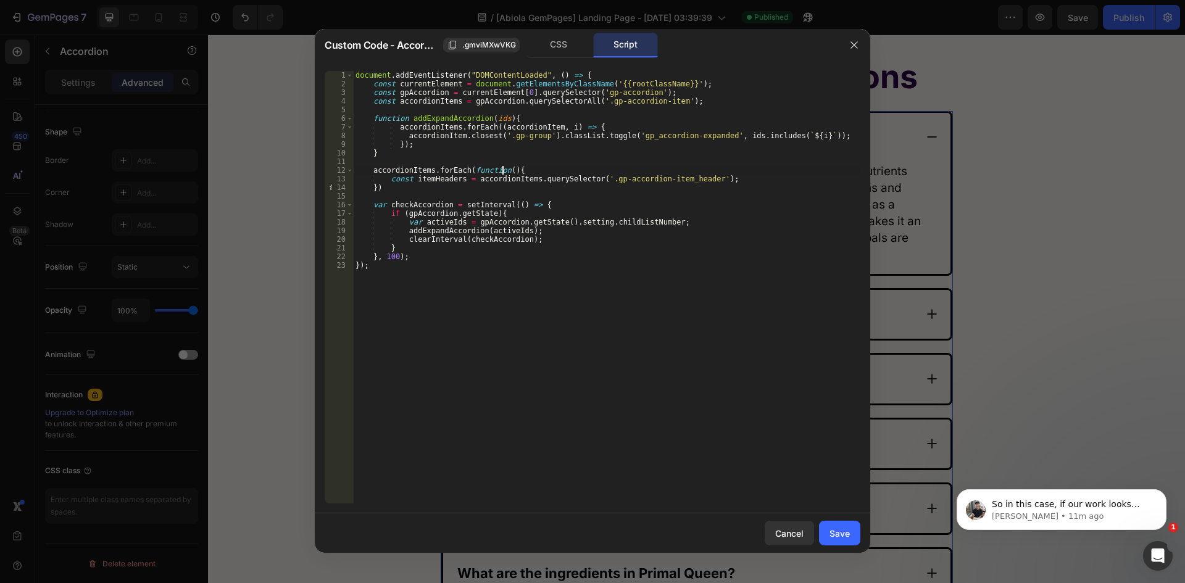
click at [502, 171] on div "document . addEventListener ( "DOMContentLoaded" , ( ) => { const currentElemen…" at bounding box center [606, 296] width 507 height 450
click at [467, 178] on div "document . addEventListener ( "DOMContentLoaded" , ( ) => { const currentElemen…" at bounding box center [606, 296] width 507 height 450
click at [470, 179] on div "document . addEventListener ( "DOMContentLoaded" , ( ) => { const currentElemen…" at bounding box center [606, 296] width 507 height 450
click at [524, 177] on div "document . addEventListener ( "DOMContentLoaded" , ( ) => { const currentElemen…" at bounding box center [606, 296] width 507 height 450
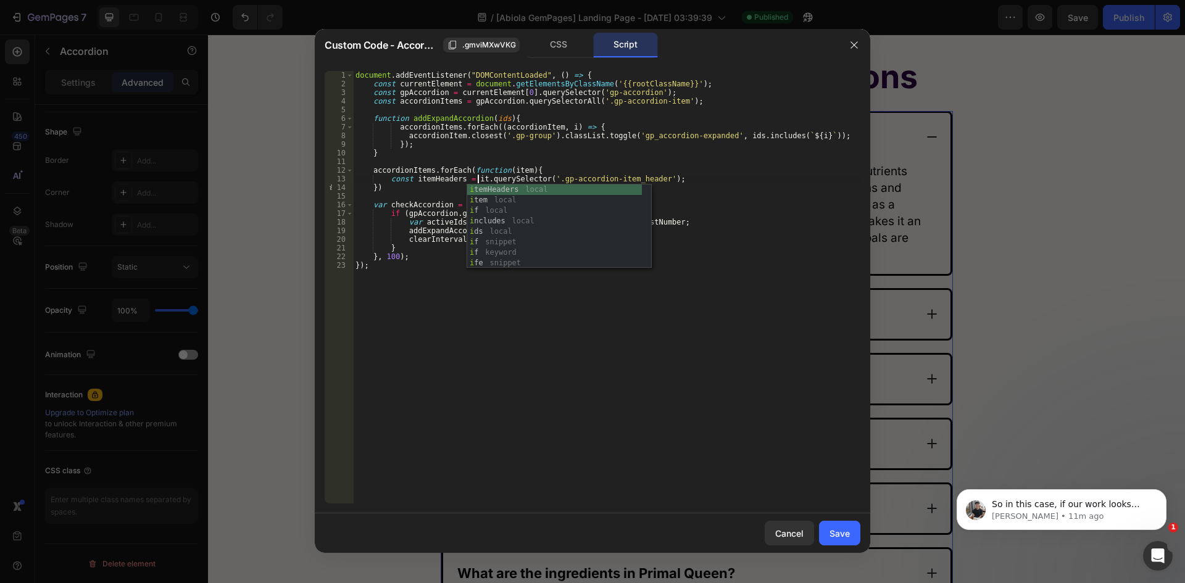
type textarea "const itemHeaders = item.querySelector('.gp-accordion-item_header');"
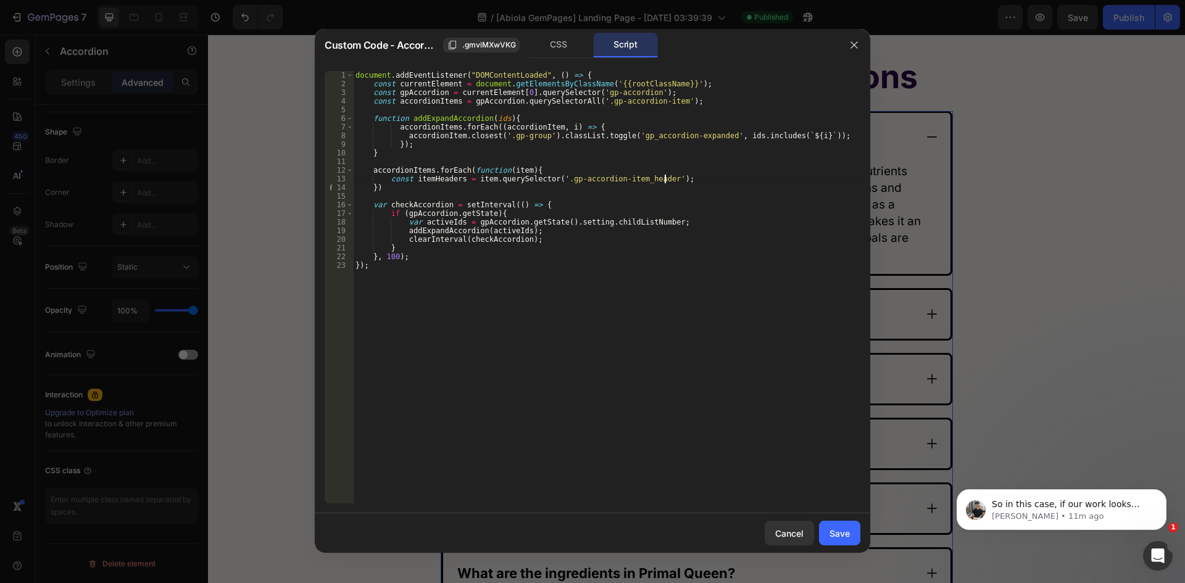
click at [720, 183] on div "document . addEventListener ( "DOMContentLoaded" , ( ) => { const currentElemen…" at bounding box center [606, 296] width 507 height 450
click at [410, 179] on div "document . addEventListener ( "DOMContentLoaded" , ( ) => { const currentElemen…" at bounding box center [606, 296] width 507 height 450
click at [413, 180] on div "document . addEventListener ( "DOMContentLoaded" , ( ) => { const currentElemen…" at bounding box center [606, 296] width 507 height 450
click at [456, 178] on div "document . addEventListener ( "DOMContentLoaded" , ( ) => { const currentElemen…" at bounding box center [606, 296] width 507 height 450
click at [691, 181] on div "document . addEventListener ( "DOMContentLoaded" , ( ) => { const currentElemen…" at bounding box center [606, 296] width 507 height 450
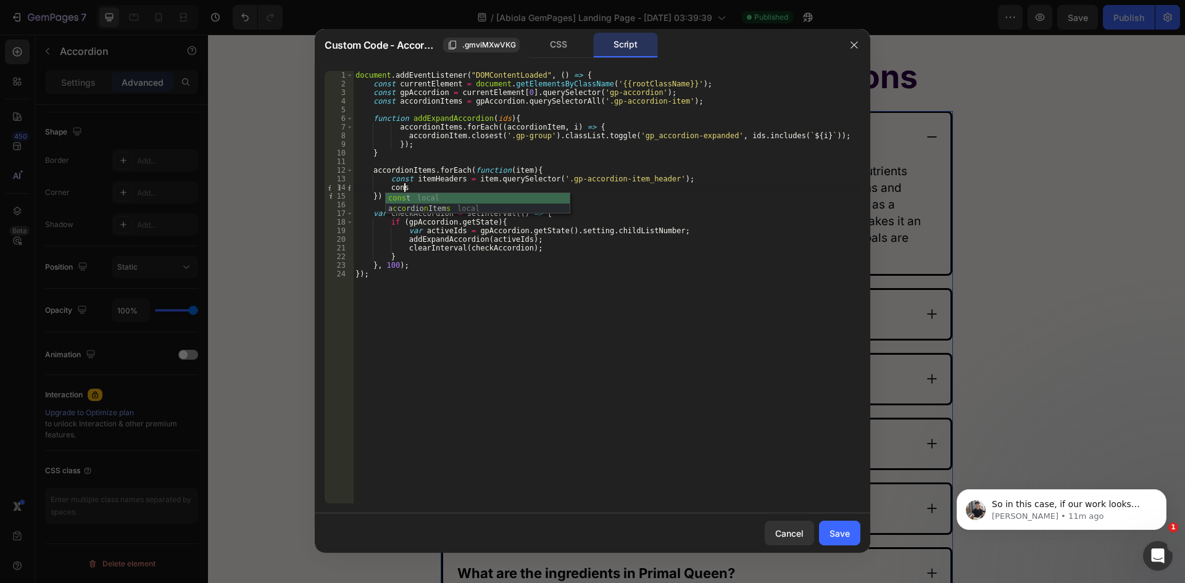
scroll to position [0, 4]
click at [458, 176] on div "document . addEventListener ( "DOMContentLoaded" , ( ) => { const currentElemen…" at bounding box center [606, 296] width 507 height 450
click at [465, 181] on div "document . addEventListener ( "DOMContentLoaded" , ( ) => { const currentElemen…" at bounding box center [606, 296] width 507 height 450
click at [672, 180] on div "document . addEventListener ( "DOMContentLoaded" , ( ) => { const currentElemen…" at bounding box center [606, 296] width 507 height 450
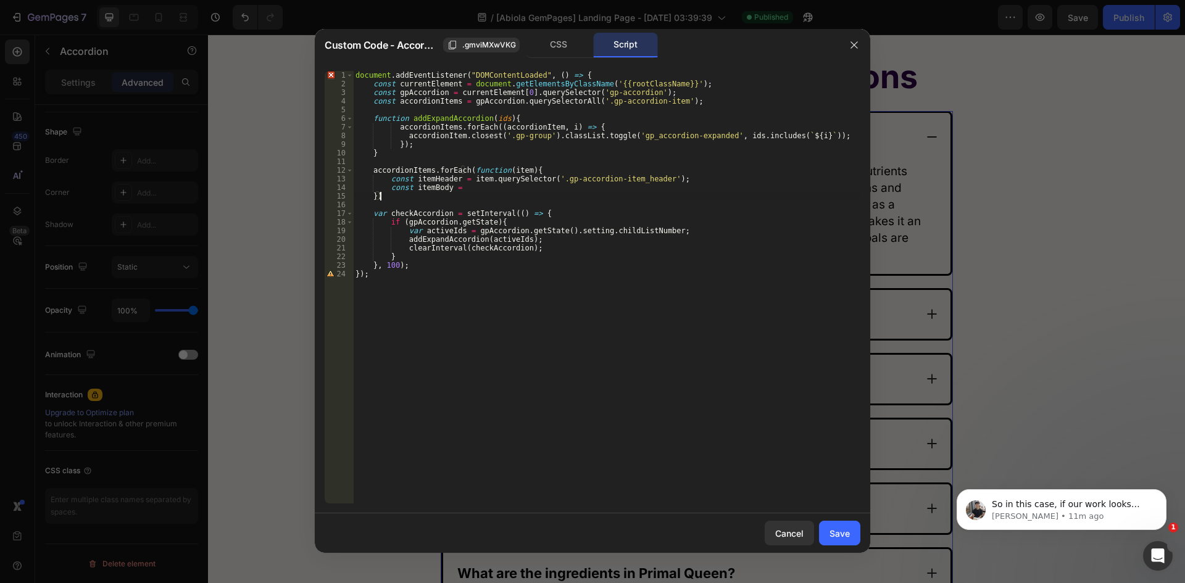
click at [515, 193] on div "document . addEventListener ( "DOMContentLoaded" , ( ) => { const currentElemen…" at bounding box center [606, 296] width 507 height 450
click at [483, 187] on div "document . addEventListener ( "DOMContentLoaded" , ( ) => { const currentElemen…" at bounding box center [606, 296] width 507 height 450
paste textarea "item.querySelector('.gp-accordion-item_header');"
click at [640, 188] on div "document . addEventListener ( "DOMContentLoaded" , ( ) => { const currentElemen…" at bounding box center [606, 296] width 507 height 450
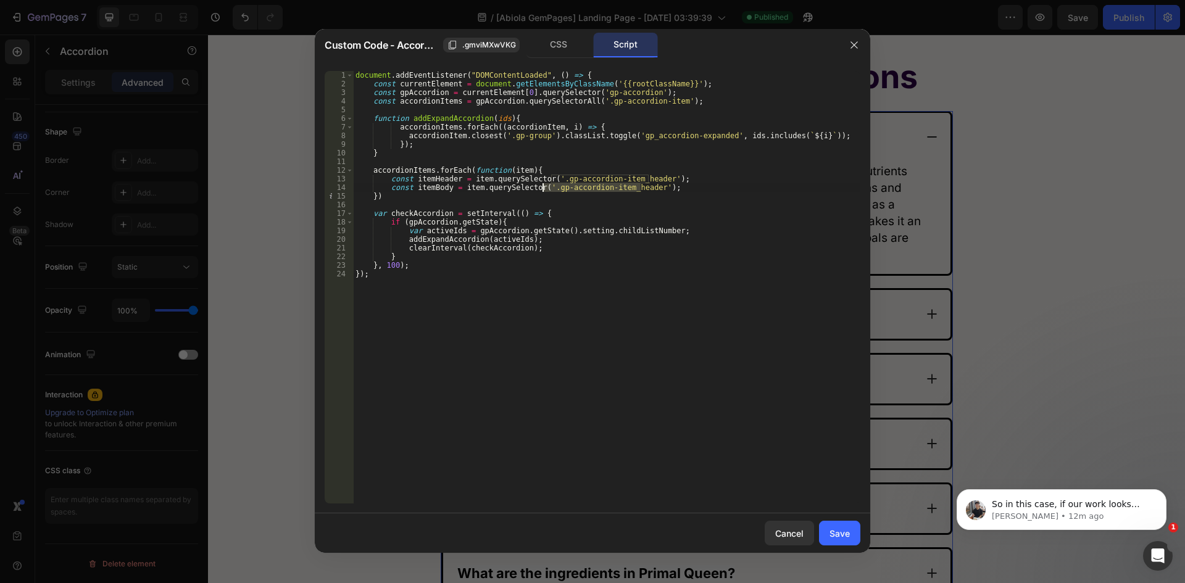
click at [542, 187] on div "document . addEventListener ( "DOMContentLoaded" , ( ) => { const currentElemen…" at bounding box center [606, 296] width 507 height 450
paste textarea "body"
click at [663, 191] on div "document . addEventListener ( "DOMContentLoaded" , ( ) => { const currentElemen…" at bounding box center [606, 296] width 507 height 450
click at [410, 178] on div "document . addEventListener ( "DOMContentLoaded" , ( ) => { const currentElemen…" at bounding box center [606, 296] width 507 height 450
click at [412, 179] on div "document . addEventListener ( "DOMContentLoaded" , ( ) => { const currentElemen…" at bounding box center [606, 296] width 507 height 450
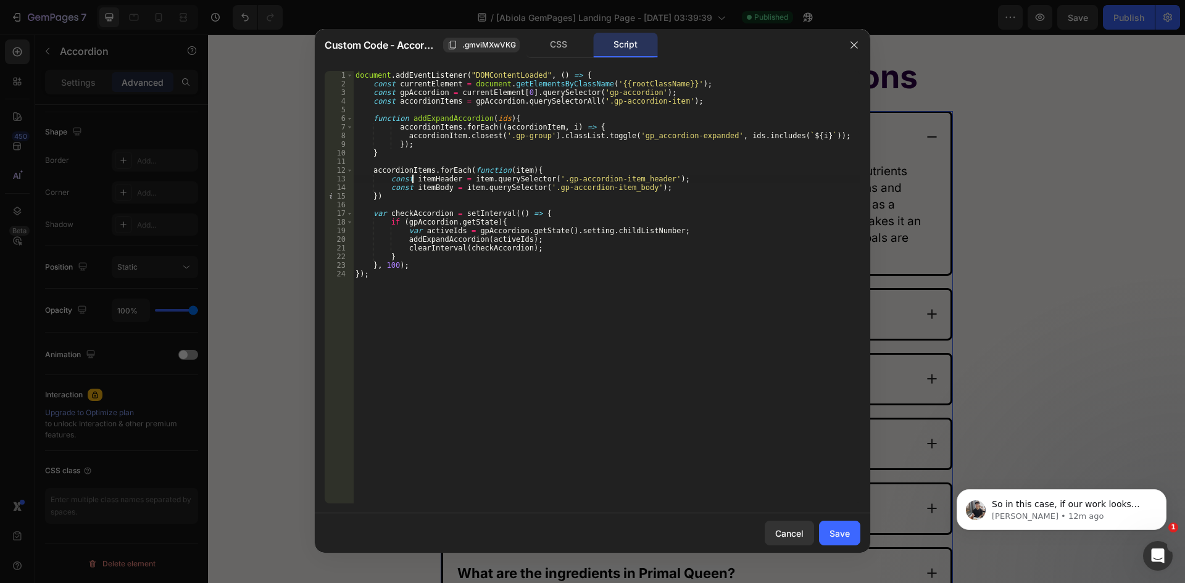
click at [453, 180] on div "document . addEventListener ( "DOMContentLoaded" , ( ) => { const currentElemen…" at bounding box center [606, 296] width 507 height 450
click at [677, 188] on div "document . addEventListener ( "DOMContentLoaded" , ( ) => { const currentElemen…" at bounding box center [606, 296] width 507 height 450
type textarea "const itemBody = item.querySelector('.gp-accordion-item_body');"
paste textarea "itemHeader"
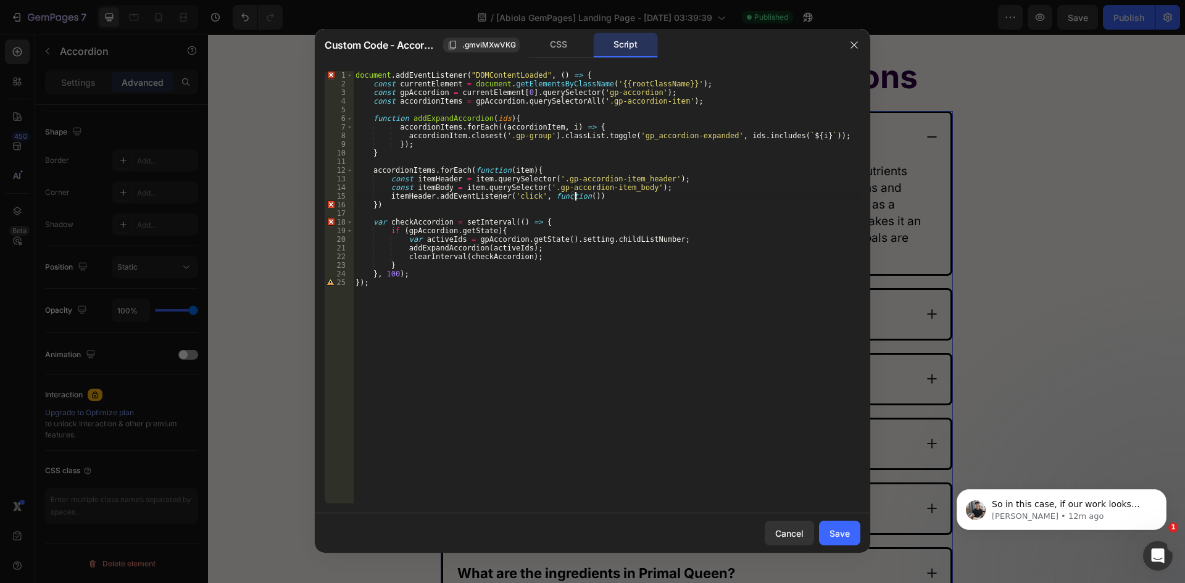
scroll to position [0, 18]
type textarea "itemHeader.addEventListener('click', function(){)"
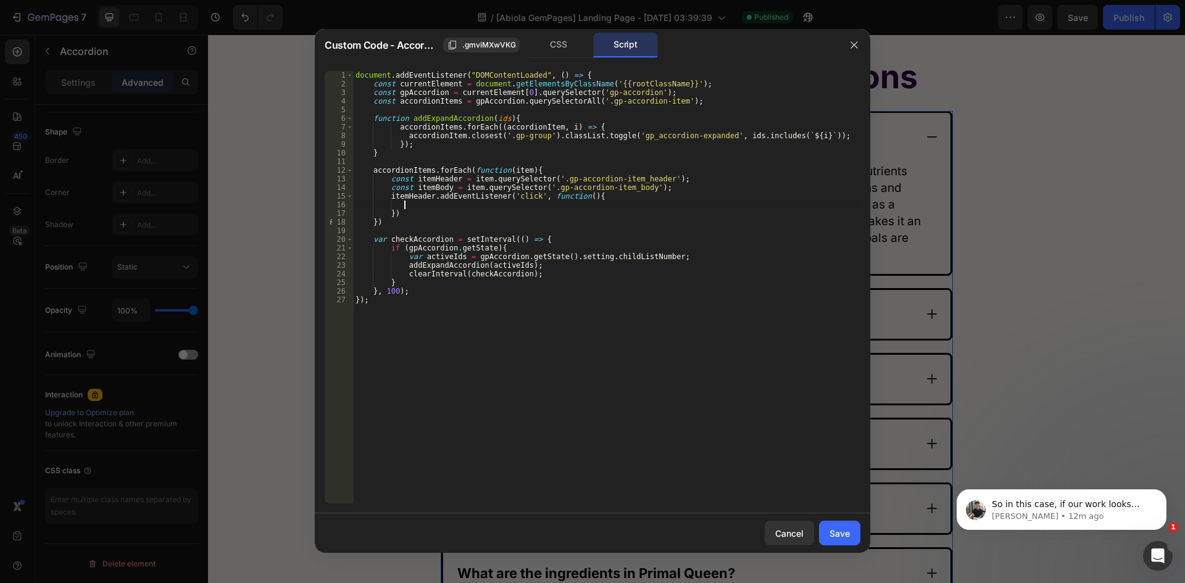
scroll to position [0, 4]
click at [424, 257] on div "document . addEventListener ( "DOMContentLoaded" , ( ) => { const currentElemen…" at bounding box center [606, 296] width 507 height 450
click at [618, 284] on div "document . addEventListener ( "DOMContentLoaded" , ( ) => { const currentElemen…" at bounding box center [606, 296] width 507 height 450
type textarea "}"
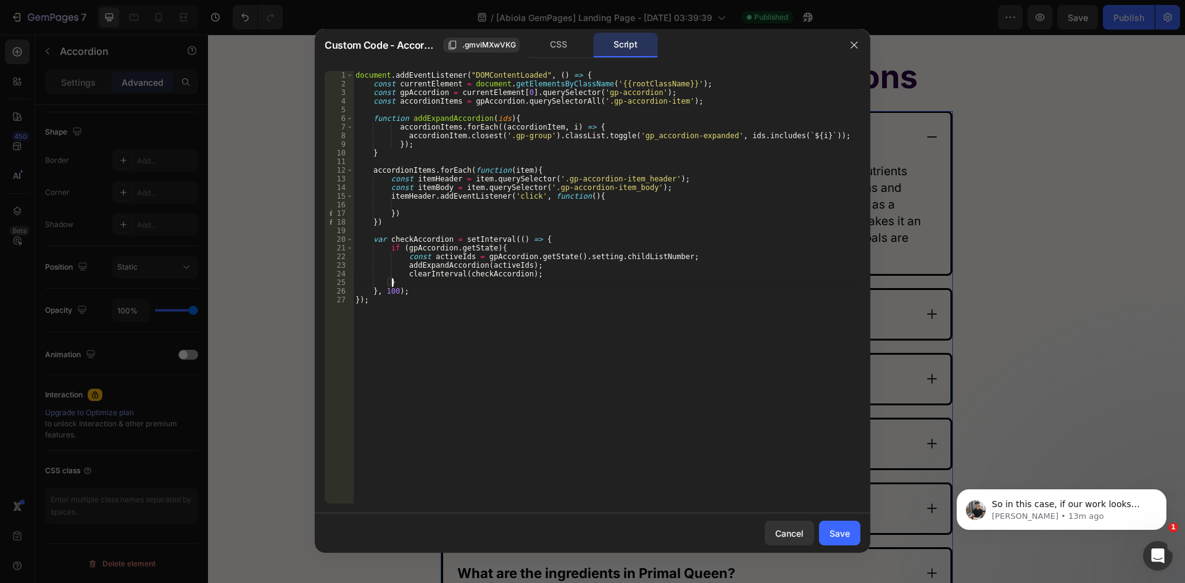
scroll to position [0, 2]
click at [392, 204] on div "document . addEventListener ( "DOMContentLoaded" , ( ) => { const currentElemen…" at bounding box center [606, 296] width 507 height 450
click at [411, 188] on div "document . addEventListener ( "DOMContentLoaded" , ( ) => { const currentElemen…" at bounding box center [606, 296] width 507 height 450
click at [448, 187] on div "document . addEventListener ( "DOMContentLoaded" , ( ) => { const currentElemen…" at bounding box center [606, 296] width 507 height 450
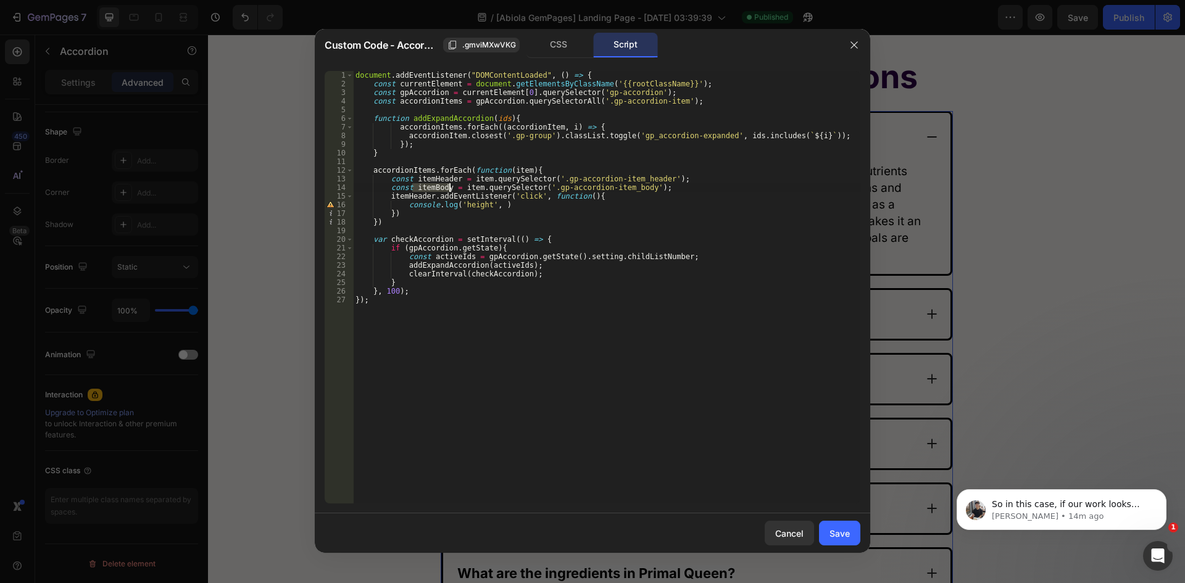
click at [444, 187] on div "document . addEventListener ( "DOMContentLoaded" , ( ) => { const currentElemen…" at bounding box center [606, 287] width 507 height 432
click at [495, 205] on div "document . addEventListener ( "DOMContentLoaded" , ( ) => { const currentElemen…" at bounding box center [606, 296] width 507 height 450
paste textarea "itemBody"
paste textarea ".offsetHeight"
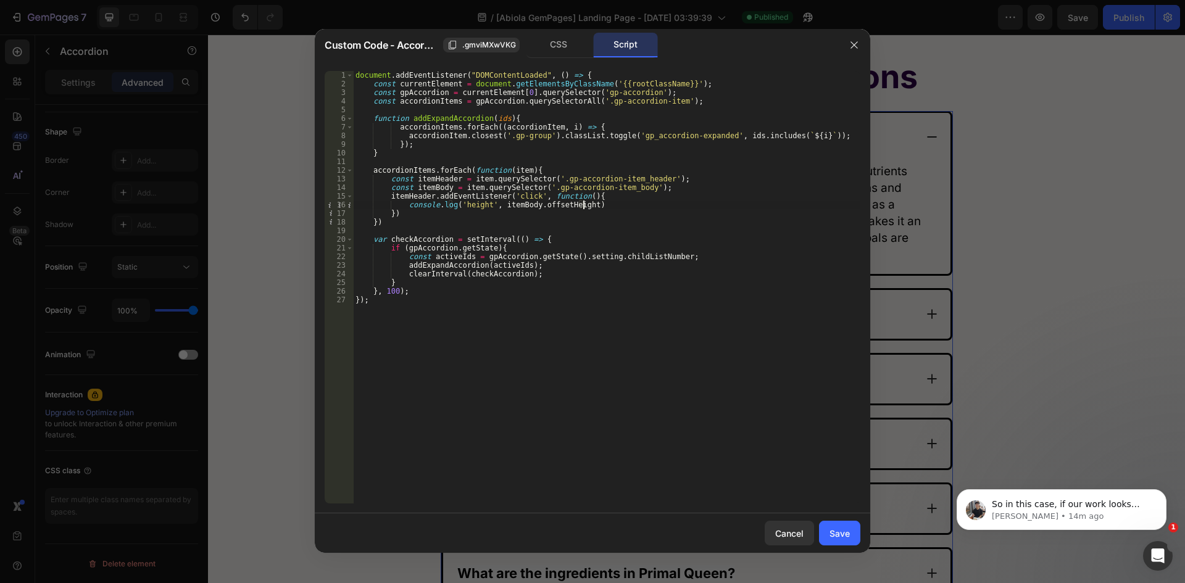
scroll to position [0, 19]
type textarea "console.log('height', itemBody.offsetHeight);"
drag, startPoint x: 825, startPoint y: 531, endPoint x: 921, endPoint y: 104, distance: 438.2
click at [825, 531] on button "Save" at bounding box center [839, 533] width 41 height 25
type input "20"
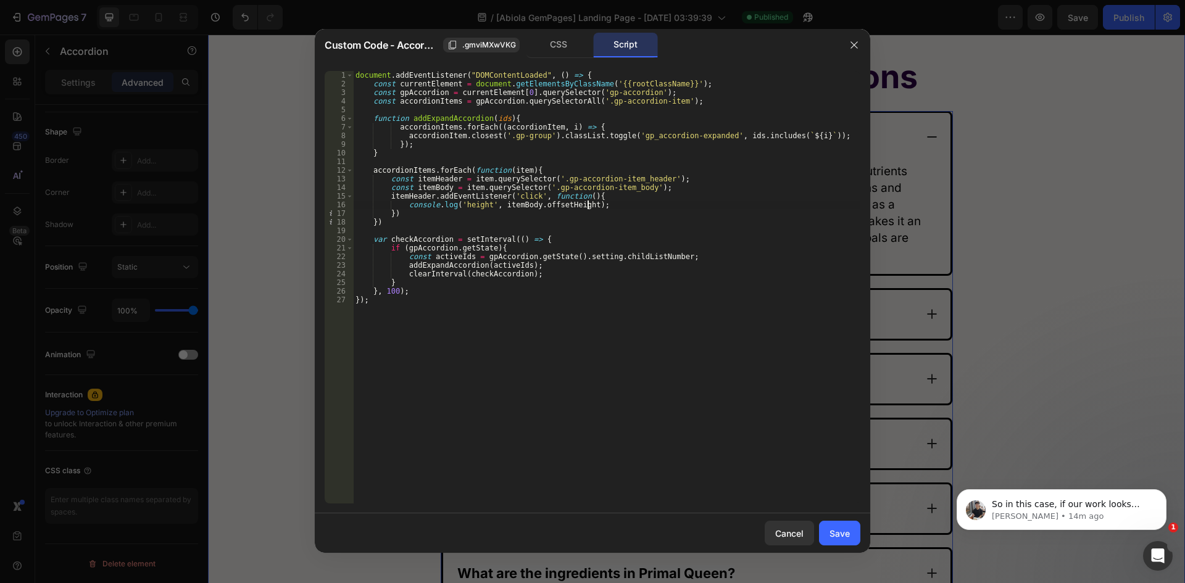
type input "20"
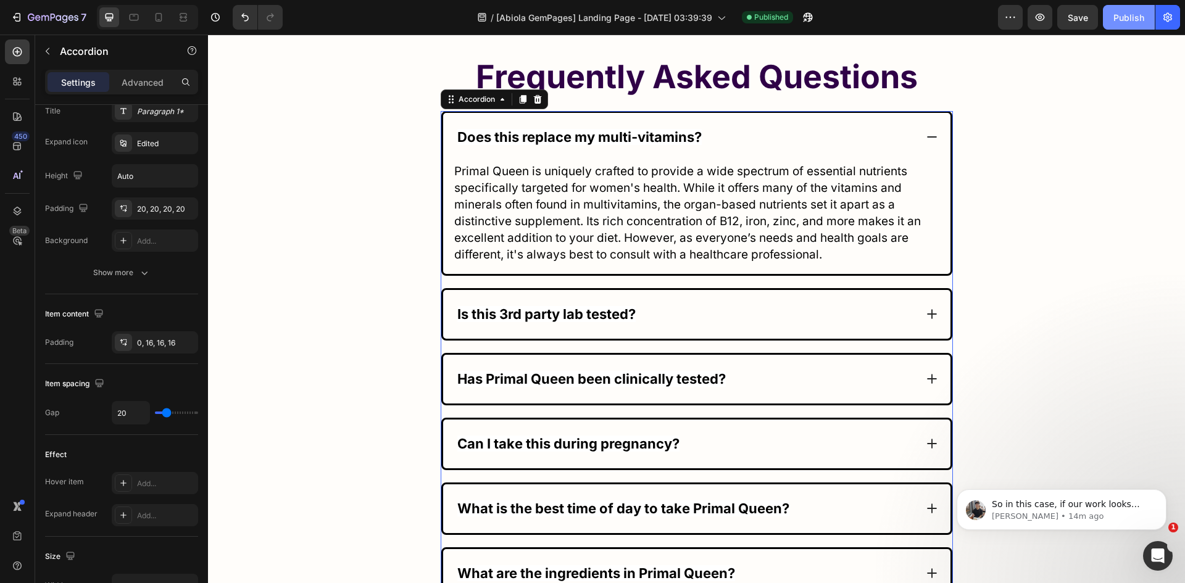
click at [1128, 19] on div "Publish" at bounding box center [1128, 17] width 31 height 13
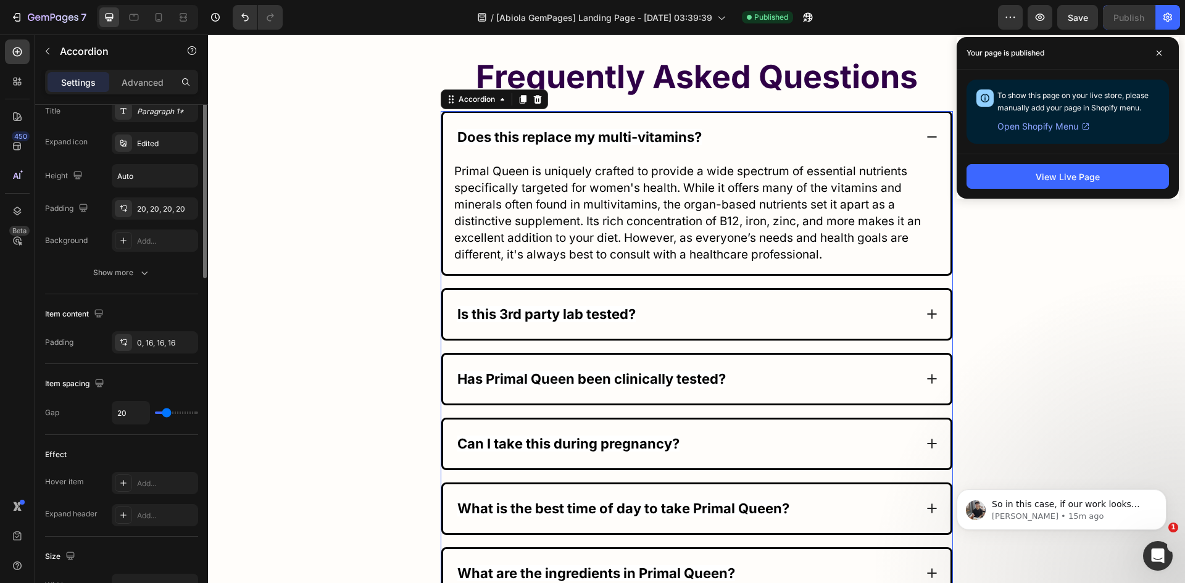
scroll to position [125, 0]
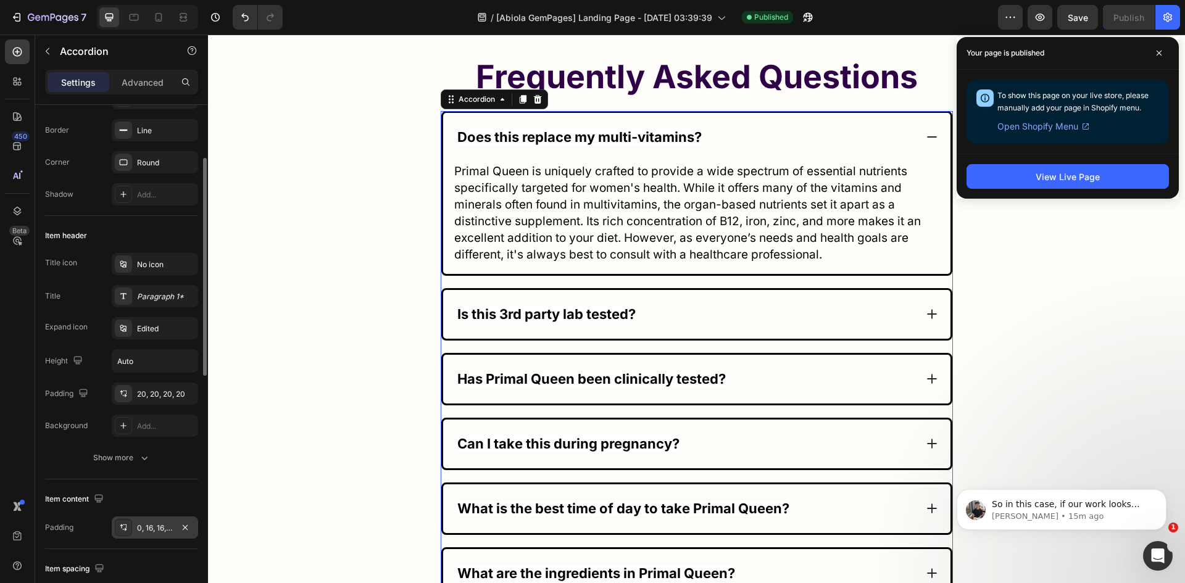
click at [129, 534] on div at bounding box center [123, 527] width 17 height 17
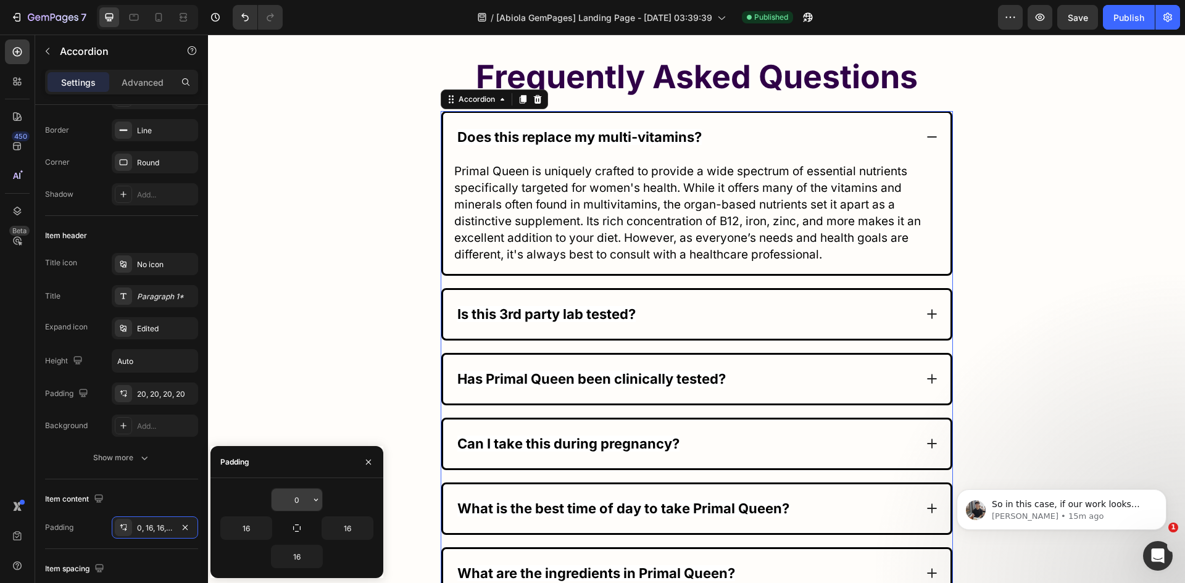
click at [296, 494] on input "0" at bounding box center [296, 500] width 51 height 22
click at [313, 503] on icon "button" at bounding box center [316, 500] width 10 height 10
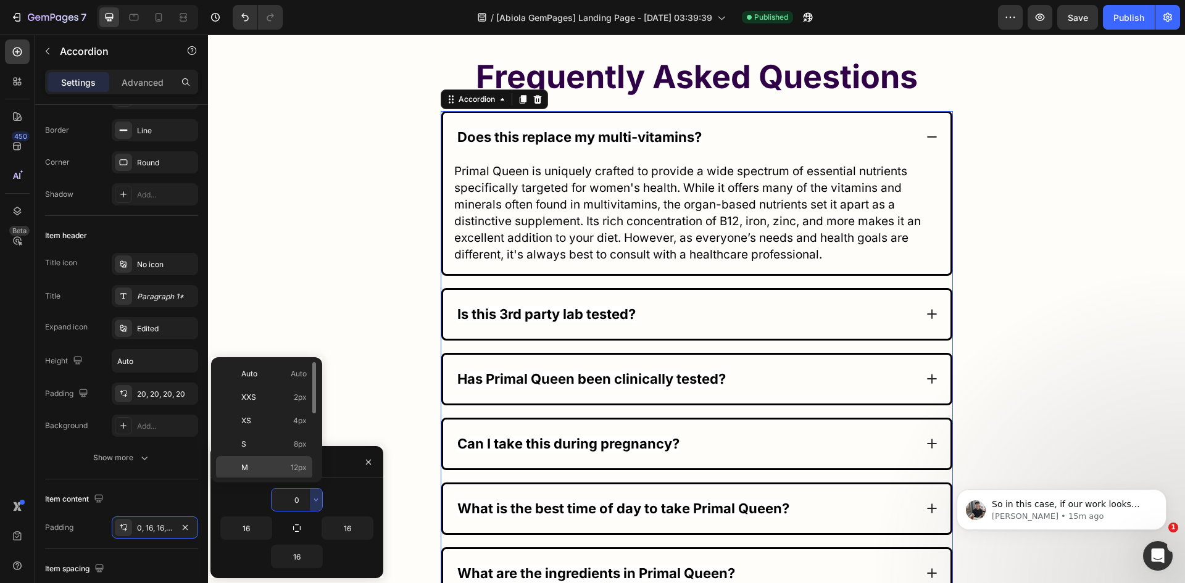
click at [284, 464] on p "M 12px" at bounding box center [273, 467] width 65 height 11
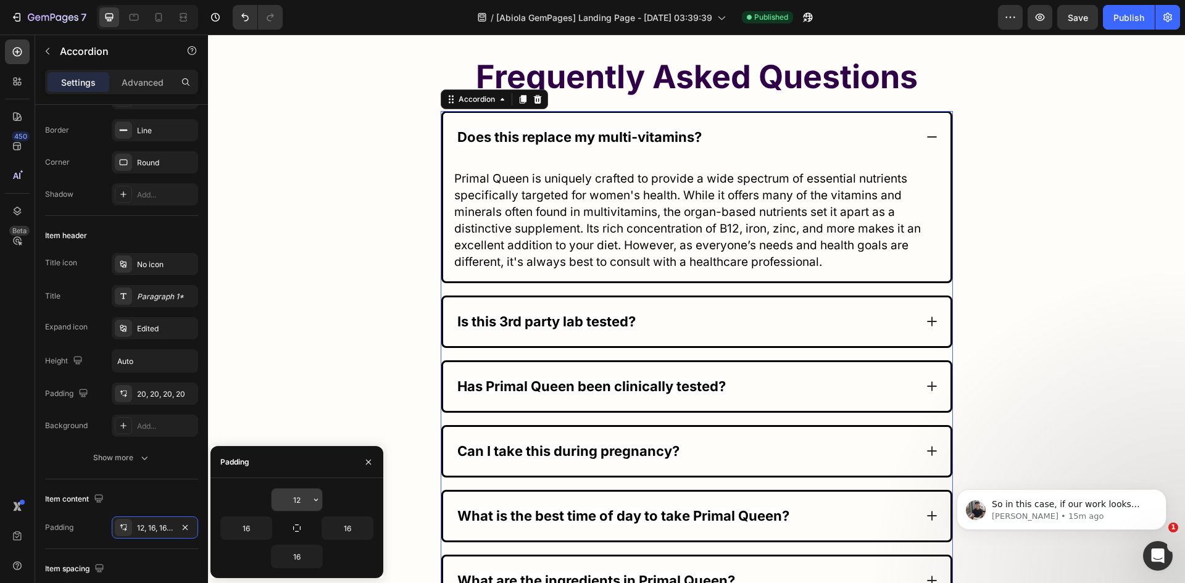
click at [300, 505] on input "12" at bounding box center [296, 500] width 51 height 22
type input "0"
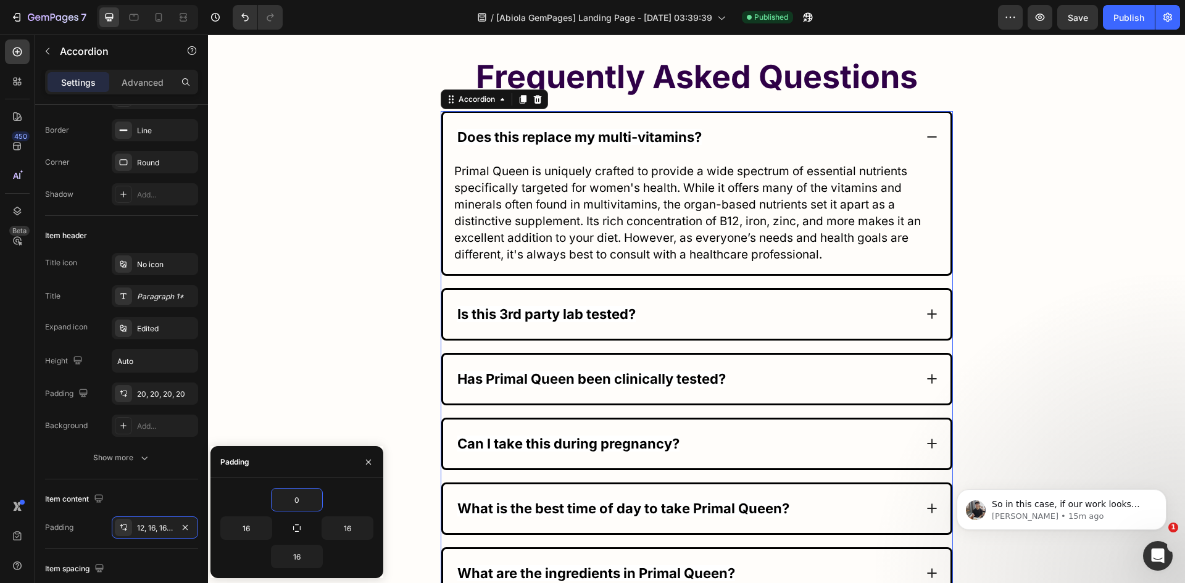
click at [0, 463] on div "450 Beta" at bounding box center [17, 309] width 35 height 548
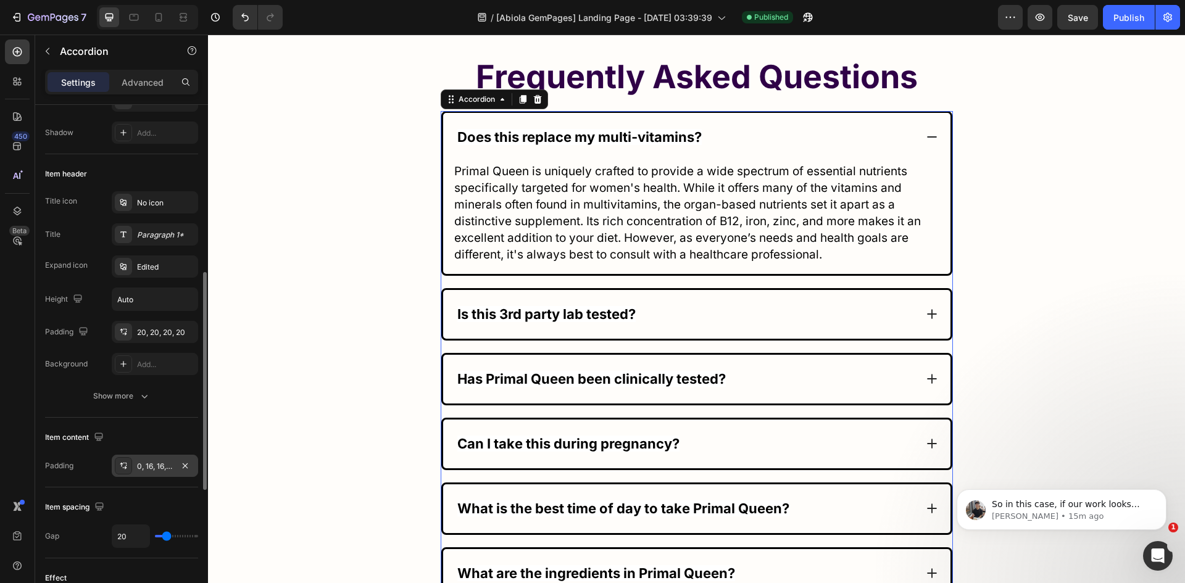
scroll to position [248, 0]
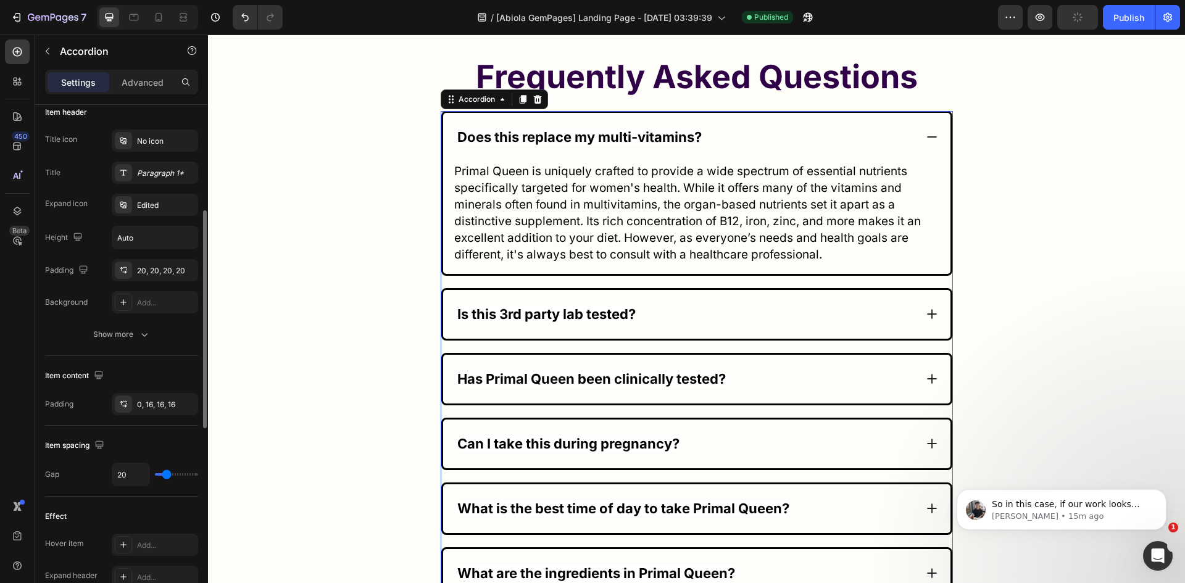
type input "17"
type input "0"
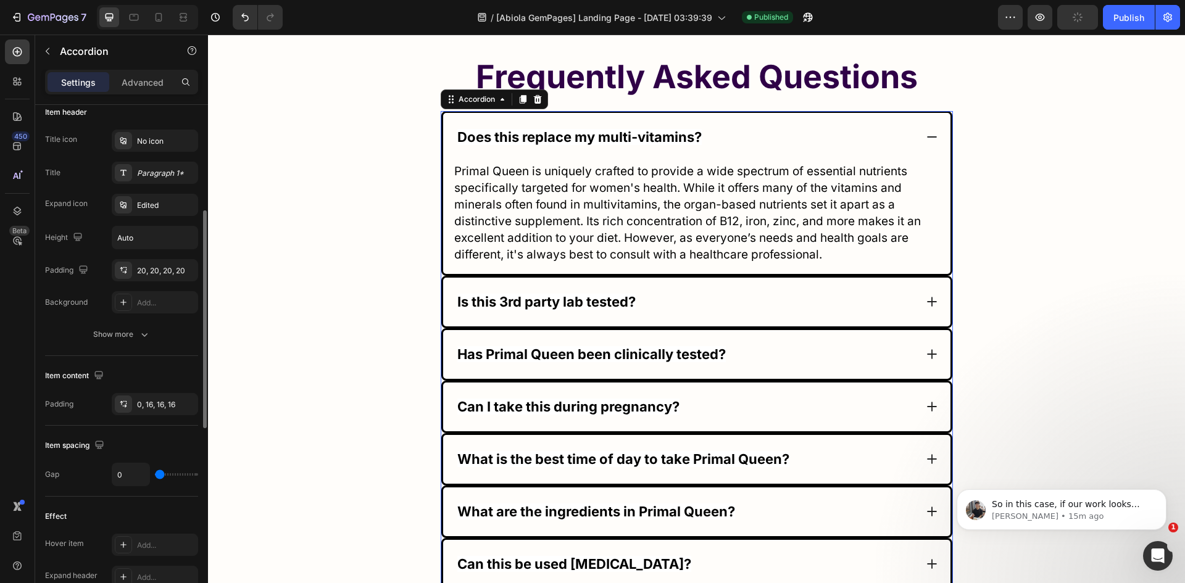
drag, startPoint x: 166, startPoint y: 474, endPoint x: 136, endPoint y: 473, distance: 30.3
type input "0"
click at [155, 473] on input "range" at bounding box center [176, 474] width 43 height 2
click at [118, 476] on input "0" at bounding box center [130, 474] width 37 height 22
type input "2"
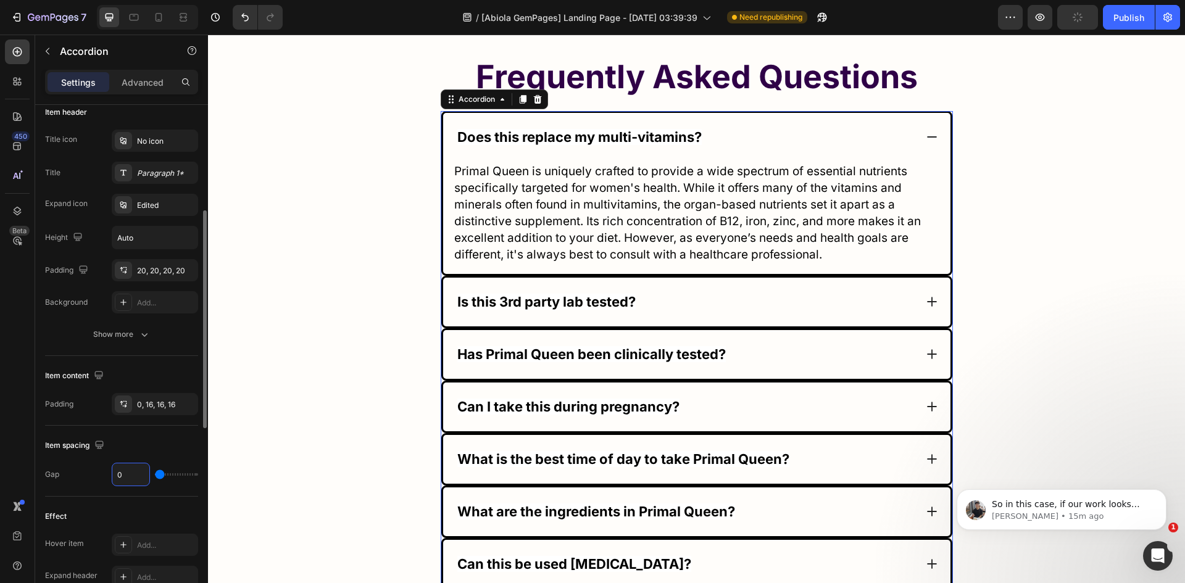
type input "2"
type input "20"
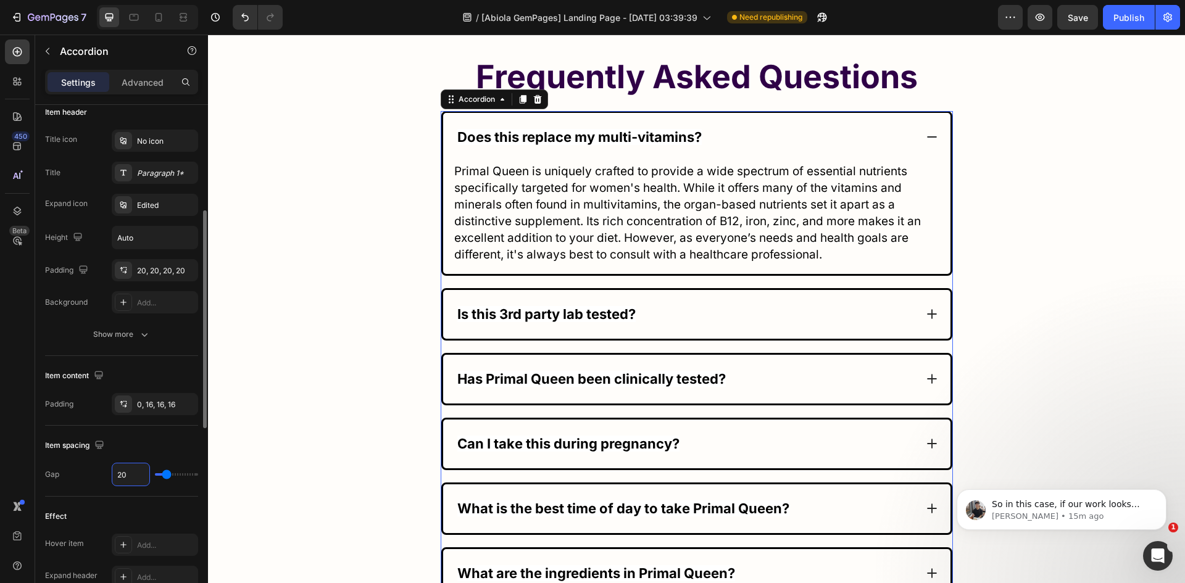
click at [143, 452] on div "Item spacing" at bounding box center [121, 446] width 153 height 20
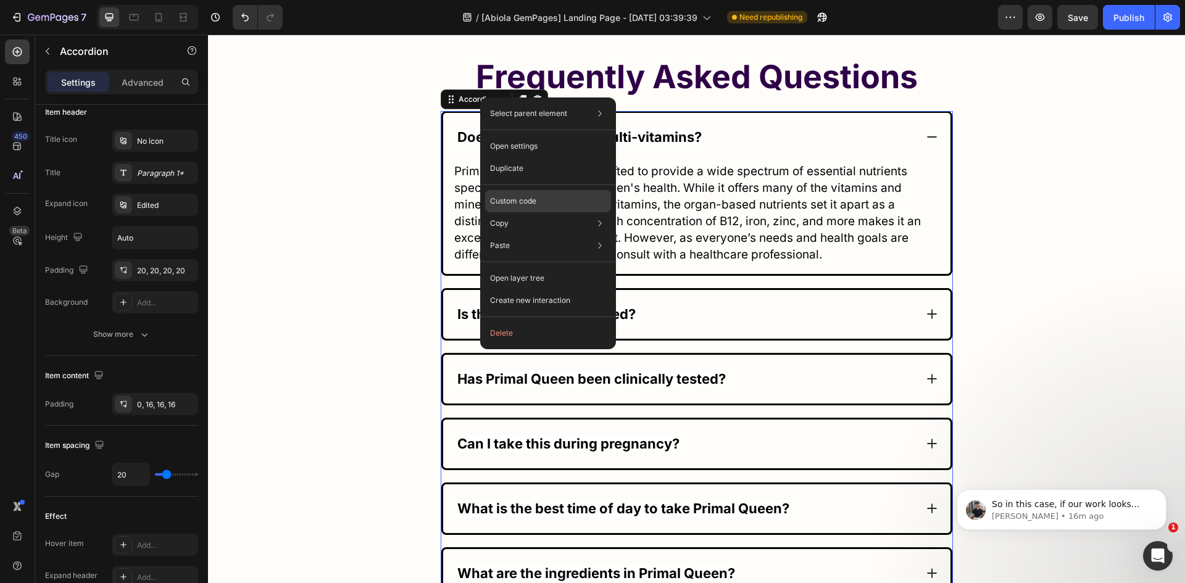
click at [528, 198] on p "Custom code" at bounding box center [513, 201] width 46 height 11
type input "100%"
type input "100"
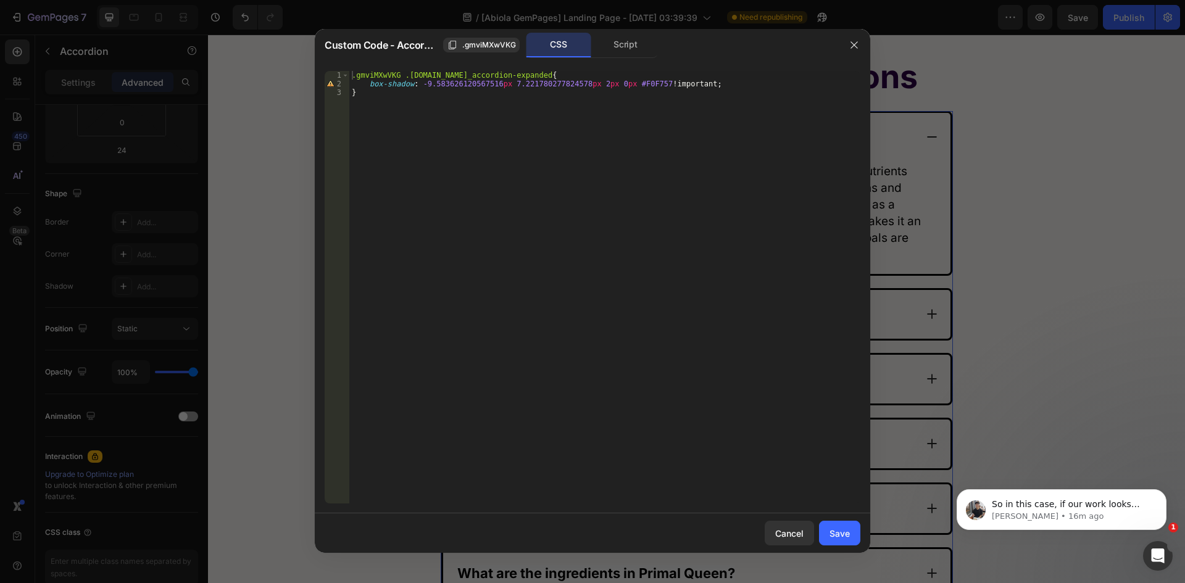
drag, startPoint x: 616, startPoint y: 54, endPoint x: 599, endPoint y: 69, distance: 23.2
click at [616, 53] on div "Script" at bounding box center [625, 45] width 65 height 25
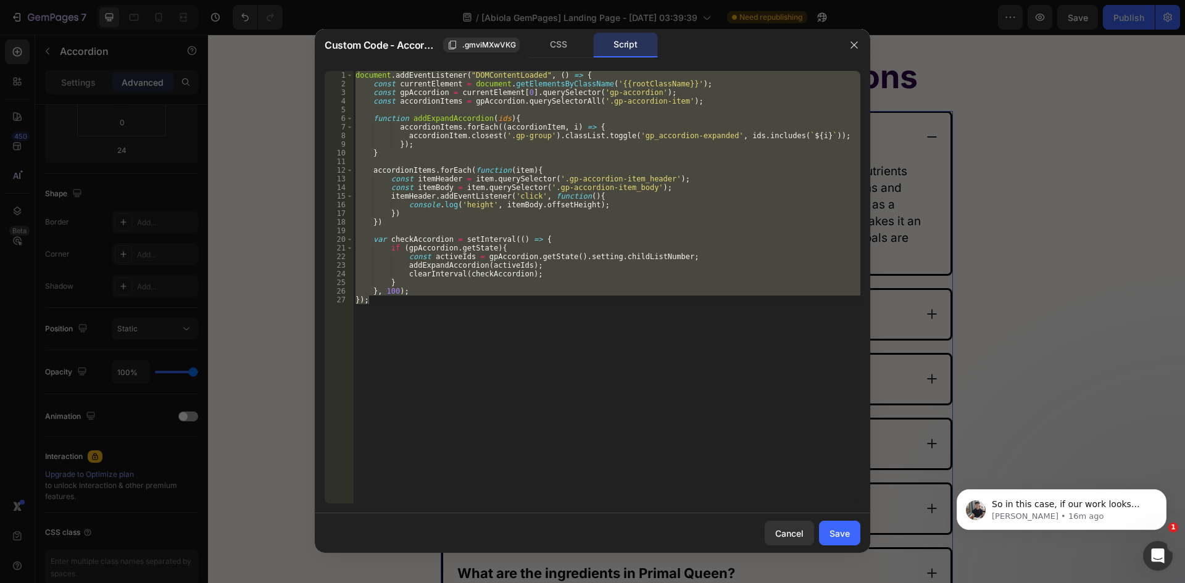
click at [535, 139] on div "document . addEventListener ( "DOMContentLoaded" , ( ) => { const currentElemen…" at bounding box center [606, 287] width 507 height 432
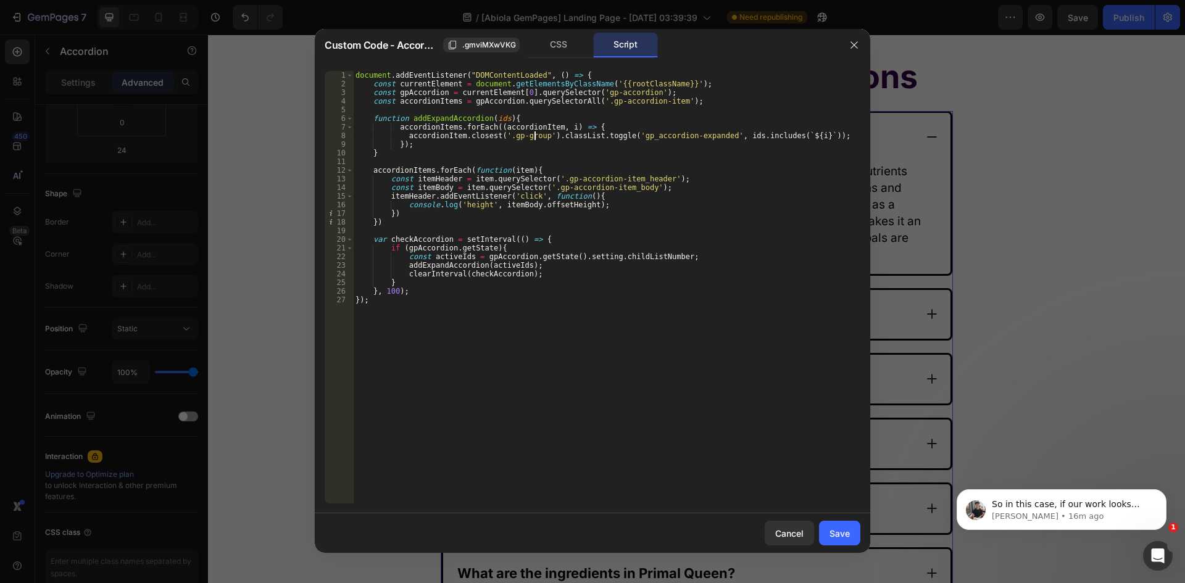
click at [408, 207] on div "document . addEventListener ( "DOMContentLoaded" , ( ) => { const currentElemen…" at bounding box center [606, 296] width 507 height 450
click at [405, 206] on div "document . addEventListener ( "DOMContentLoaded" , ( ) => { const currentElemen…" at bounding box center [606, 296] width 507 height 450
click at [595, 208] on div "document . addEventListener ( "DOMContentLoaded" , ( ) => { const currentElemen…" at bounding box center [606, 296] width 507 height 450
click at [582, 205] on div "document . addEventListener ( "DOMContentLoaded" , ( ) => { const currentElemen…" at bounding box center [606, 287] width 507 height 432
click at [587, 207] on div "document . addEventListener ( "DOMContentLoaded" , ( ) => { const currentElemen…" at bounding box center [606, 296] width 507 height 450
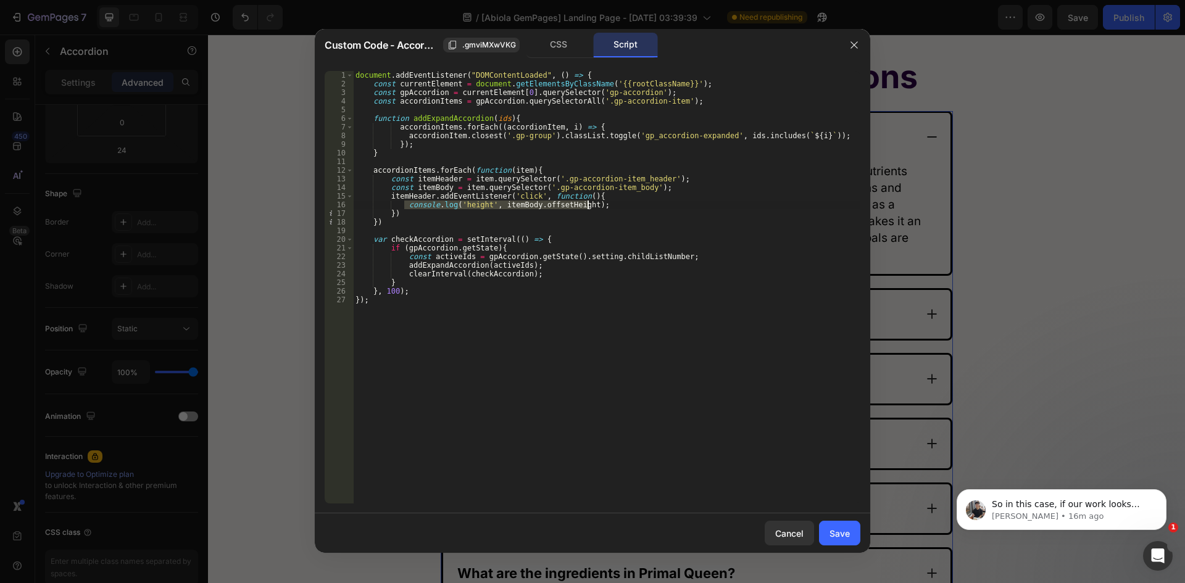
type textarea "i"
type textarea "ì"
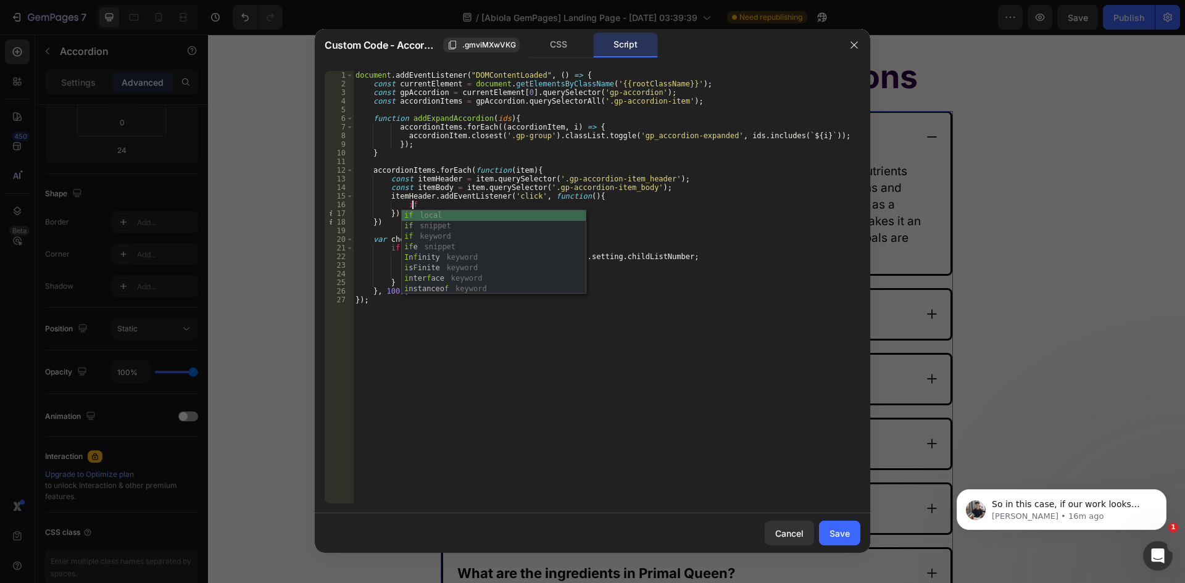
scroll to position [0, 5]
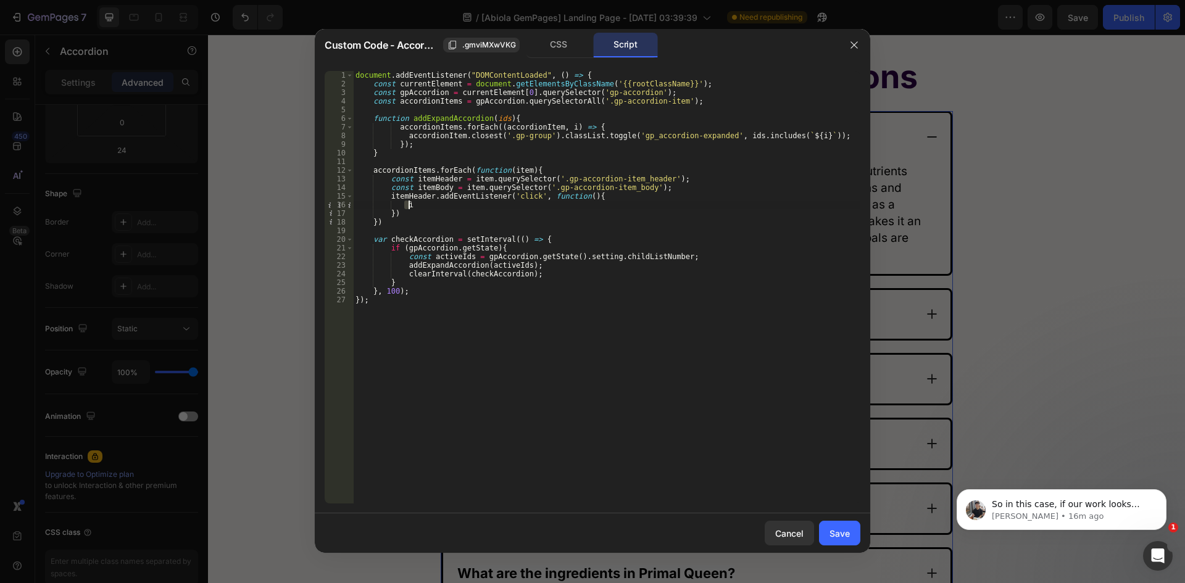
type textarea "console.log('height', itemBody.offsetHeight);"
click at [490, 209] on div "document . addEventListener ( "DOMContentLoaded" , ( ) => { const currentElemen…" at bounding box center [606, 287] width 507 height 432
click at [493, 204] on div "document . addEventListener ( "DOMContentLoaded" , ( ) => { const currentElemen…" at bounding box center [606, 296] width 507 height 450
click at [578, 204] on div "document . addEventListener ( "DOMContentLoaded" , ( ) => { const currentElemen…" at bounding box center [606, 296] width 507 height 450
drag, startPoint x: 593, startPoint y: 202, endPoint x: 405, endPoint y: 204, distance: 188.2
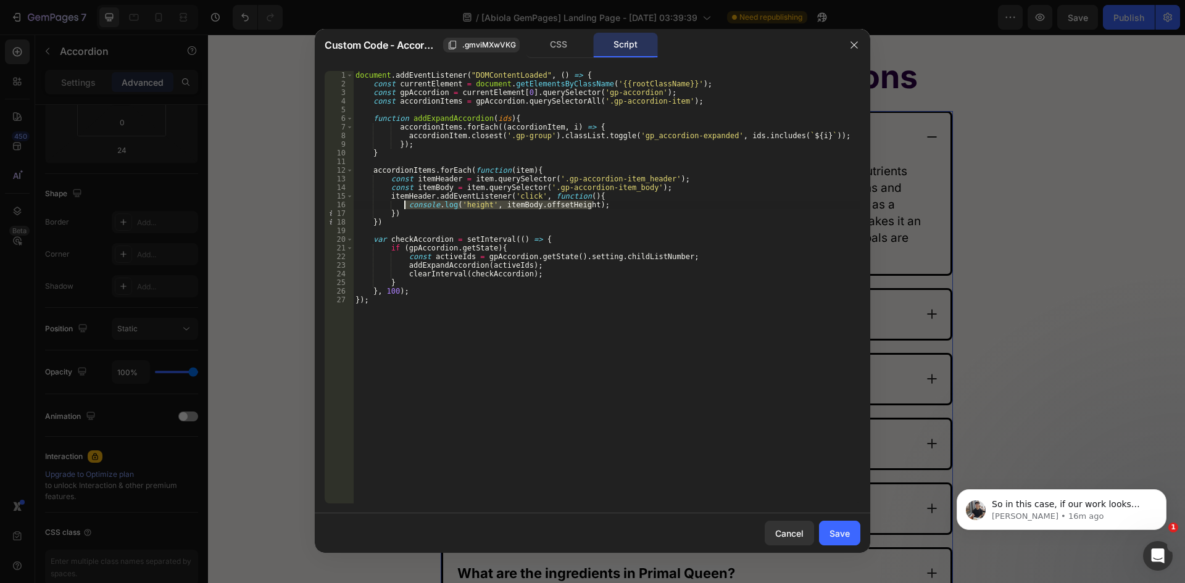
click at [405, 204] on div "document . addEventListener ( "DOMContentLoaded" , ( ) => { const currentElemen…" at bounding box center [606, 296] width 507 height 450
type textarea "i"
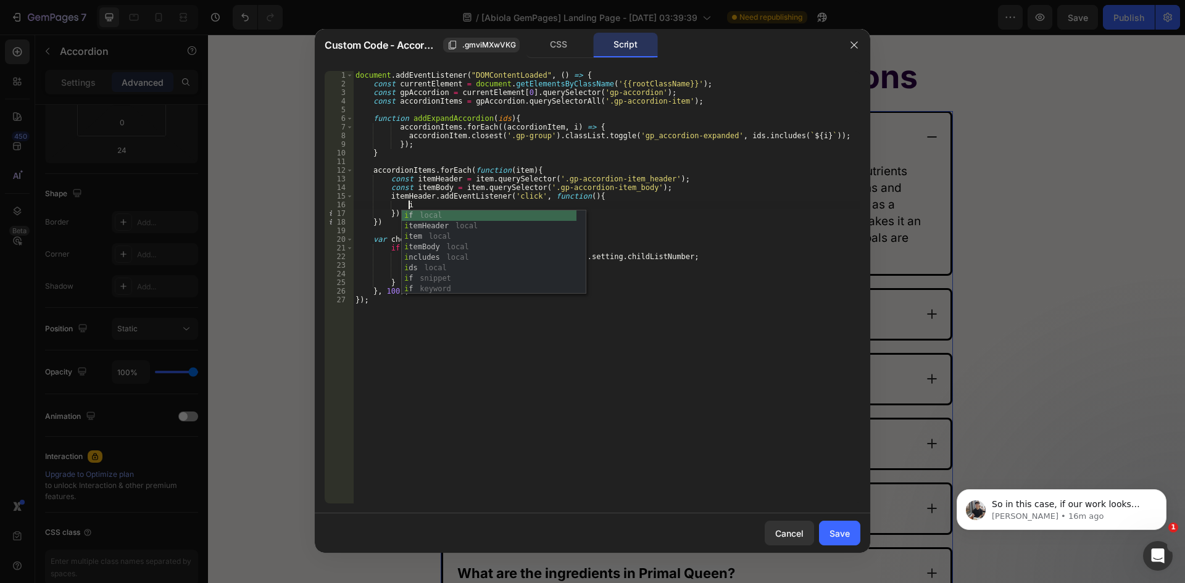
type textarea "ì"
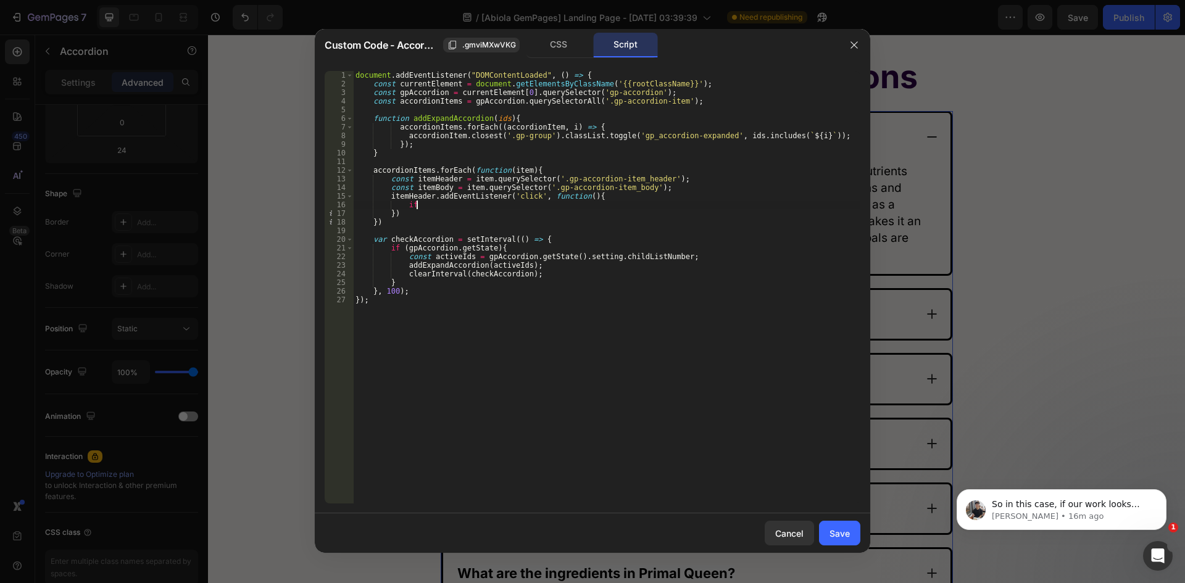
scroll to position [0, 5]
paste textarea "itemBody.offsetHeight)"
type textarea "if (itemBody.offsetHeight === 0){"
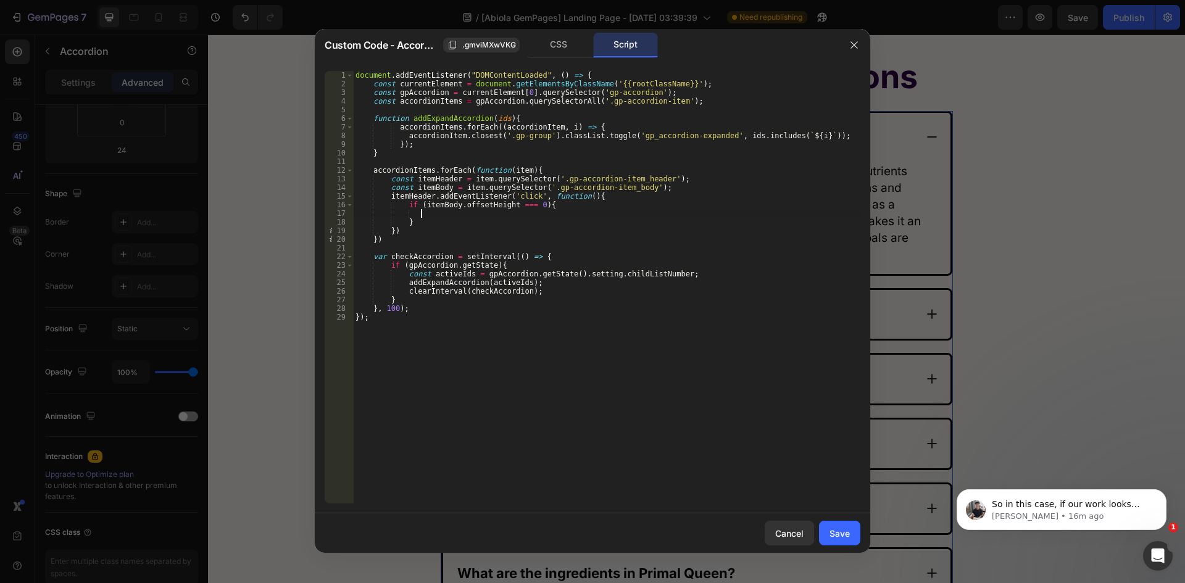
click at [450, 218] on div "document . addEventListener ( "DOMContentLoaded" , ( ) => { const currentElemen…" at bounding box center [606, 296] width 507 height 450
click at [403, 155] on div "document . addEventListener ( "DOMContentLoaded" , ( ) => { const currentElemen…" at bounding box center [606, 296] width 507 height 450
type textarea "}"
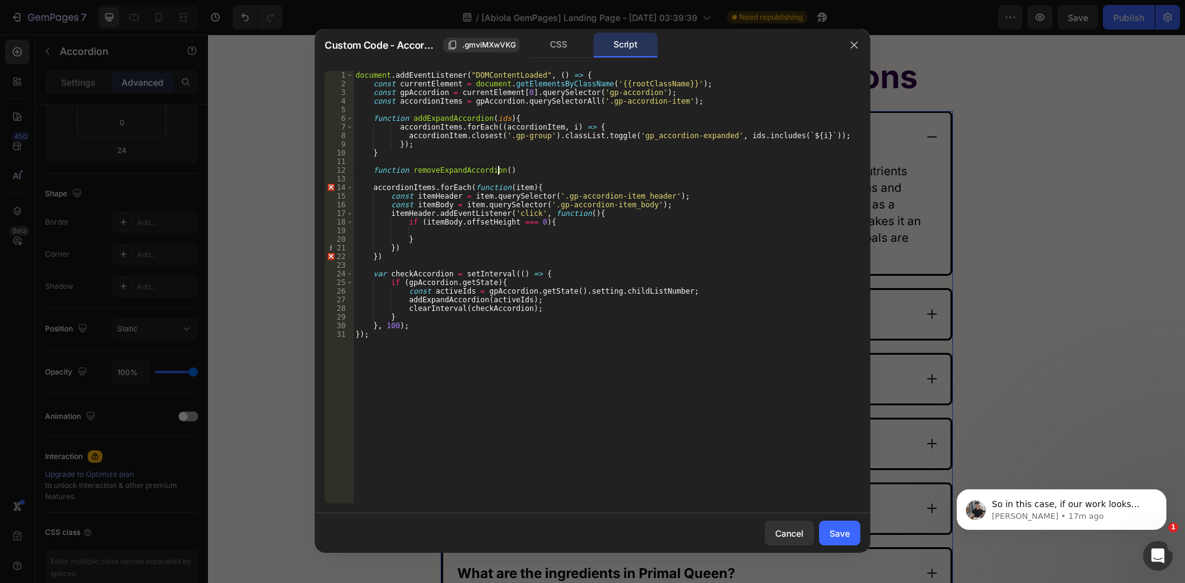
scroll to position [0, 11]
type textarea "function removeExpandAccordion(){"
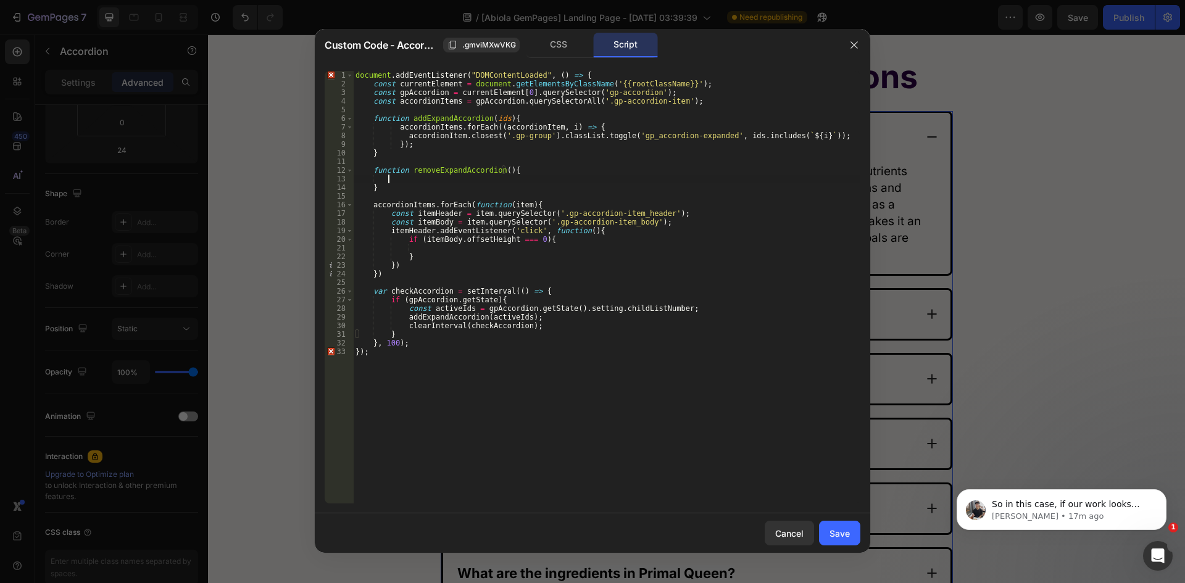
scroll to position [0, 2]
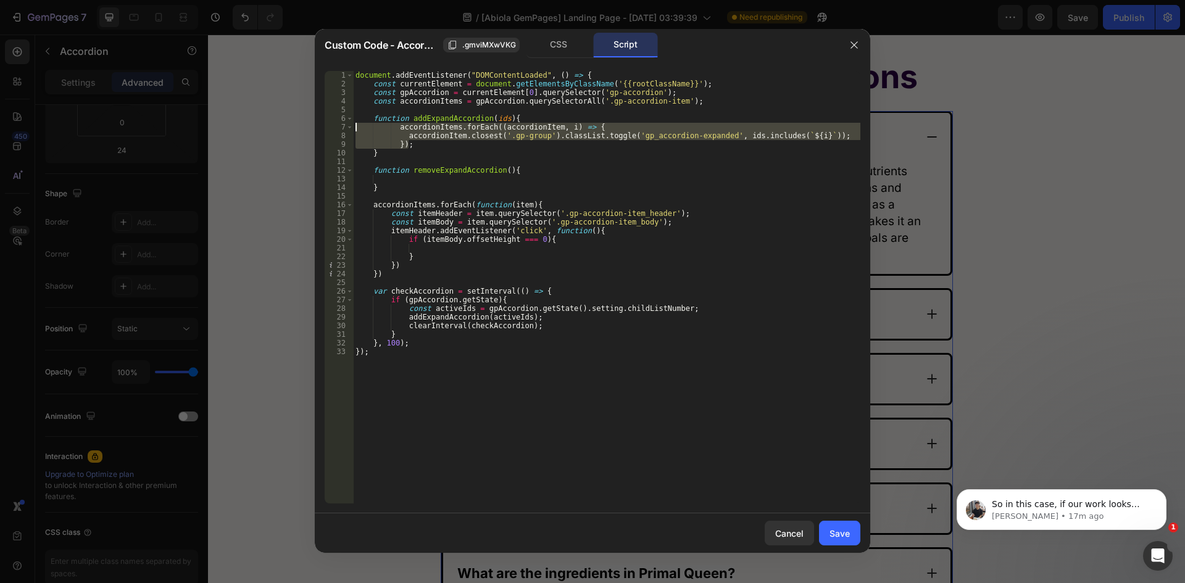
drag, startPoint x: 413, startPoint y: 146, endPoint x: 296, endPoint y: 126, distance: 119.4
click at [296, 126] on div "Custom Code - Accordion .gmviMXwVKG CSS Script 1 2 3 4 5 6 7 8 9 10 11 12 13 14…" at bounding box center [592, 291] width 1185 height 583
click at [389, 136] on div "document . addEventListener ( "DOMContentLoaded" , ( ) => { const currentElemen…" at bounding box center [606, 287] width 507 height 432
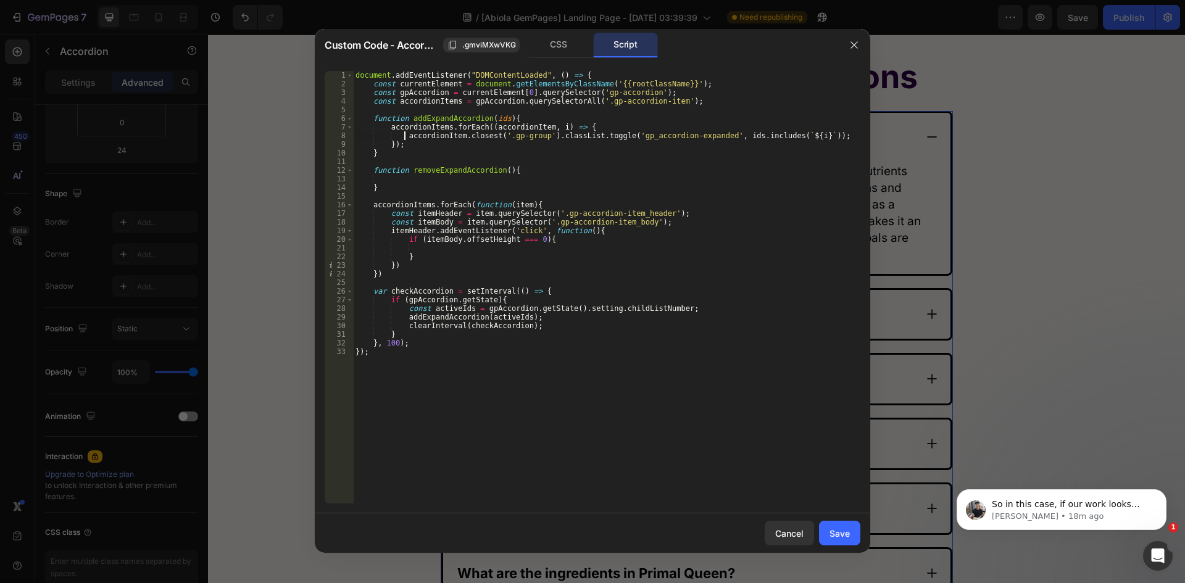
click at [389, 127] on div "document . addEventListener ( "DOMContentLoaded" , ( ) => { const currentElemen…" at bounding box center [606, 296] width 507 height 450
type textarea "accordionItems.forEach((accordionItem, i) => {"
click at [582, 125] on div "document . addEventListener ( "DOMContentLoaded" , ( ) => { const currentElemen…" at bounding box center [606, 296] width 507 height 450
click at [419, 180] on div "document . addEventListener ( "DOMContentLoaded" , ( ) => { const currentElemen…" at bounding box center [606, 296] width 507 height 450
paste textarea "accordionItems.forEach((accordionItem, i) => {"
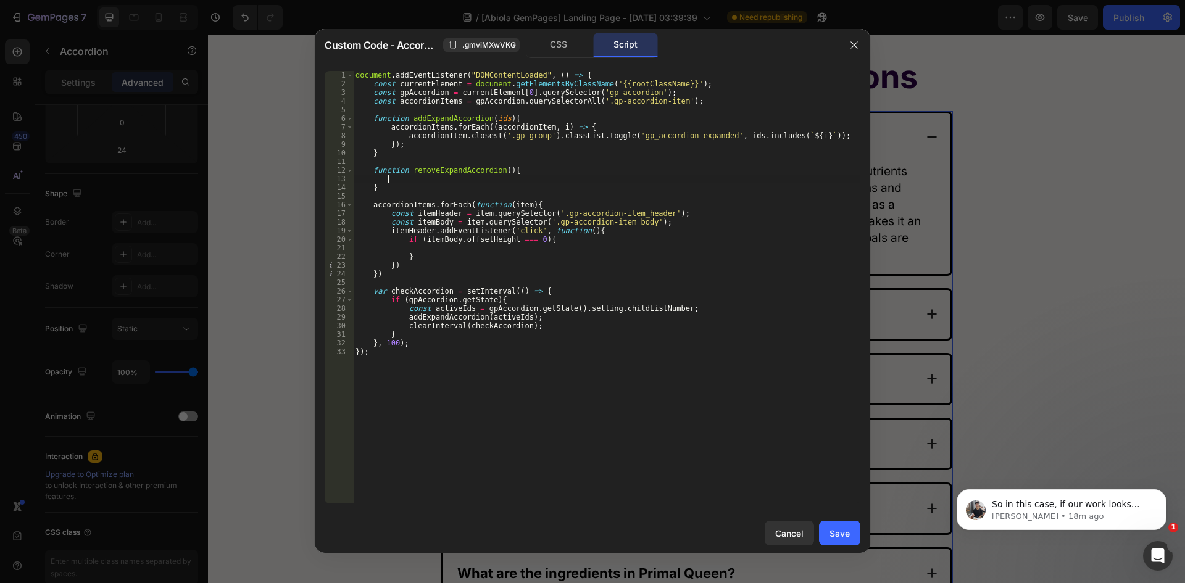
type textarea "accordionItems.forEach((accordionItem, i) => {"
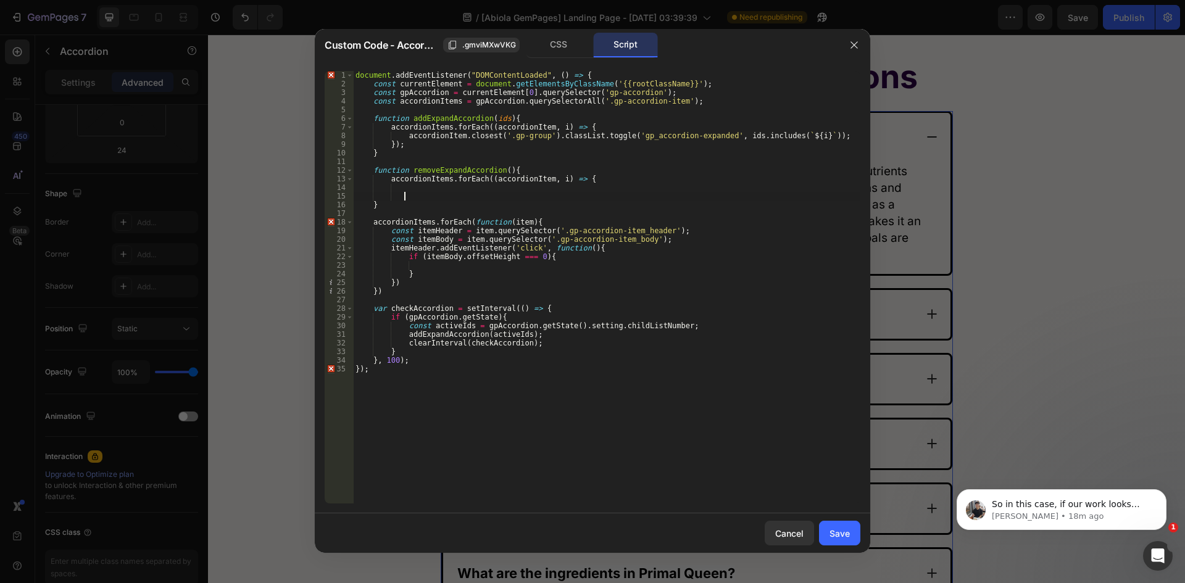
type textarea "Ư"
click at [549, 178] on div "document . addEventListener ( "DOMContentLoaded" , ( ) => { const currentElemen…" at bounding box center [606, 296] width 507 height 450
type textarea "accordionItems.forEach((accordionItem) => {"
click at [405, 134] on div "document . addEventListener ( "DOMContentLoaded" , ( ) => { const currentElemen…" at bounding box center [606, 296] width 507 height 450
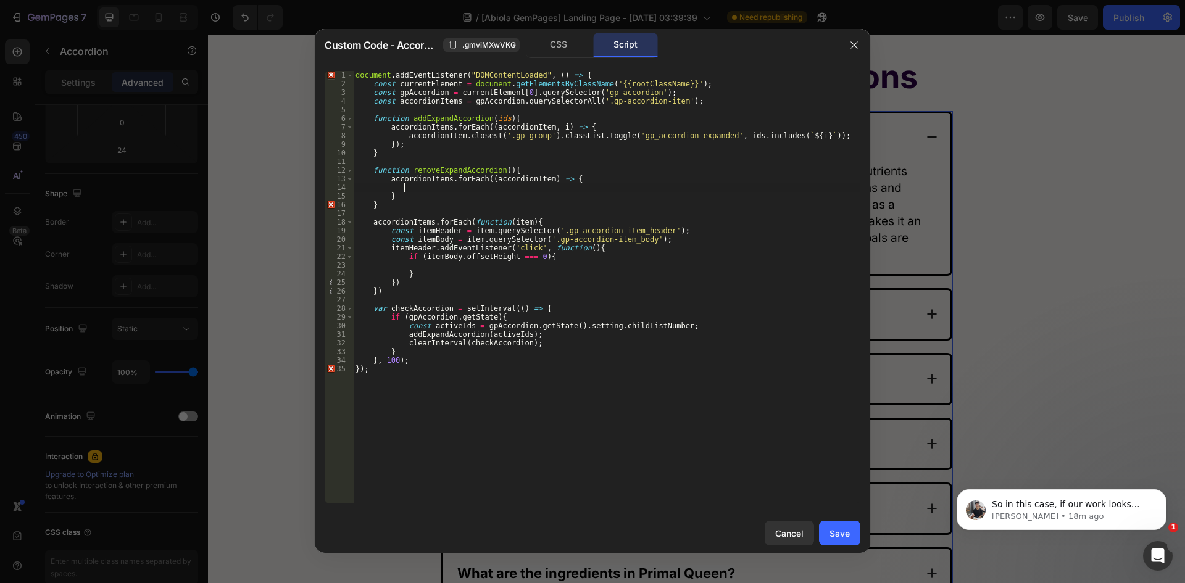
type textarea "accordionItem.closest('.gp-group').classList.toggle('gp_accordion-expanded', id…"
click at [544, 134] on div "document . addEventListener ( "DOMContentLoaded" , ( ) => { const currentElemen…" at bounding box center [606, 296] width 507 height 450
click at [612, 135] on div "document . addEventListener ( "DOMContentLoaded" , ( ) => { const currentElemen…" at bounding box center [606, 296] width 507 height 450
click at [468, 191] on div "document . addEventListener ( "DOMContentLoaded" , ( ) => { const currentElemen…" at bounding box center [606, 296] width 507 height 450
paste textarea "accordionItem.closest('.gp-group').classList.toggle"
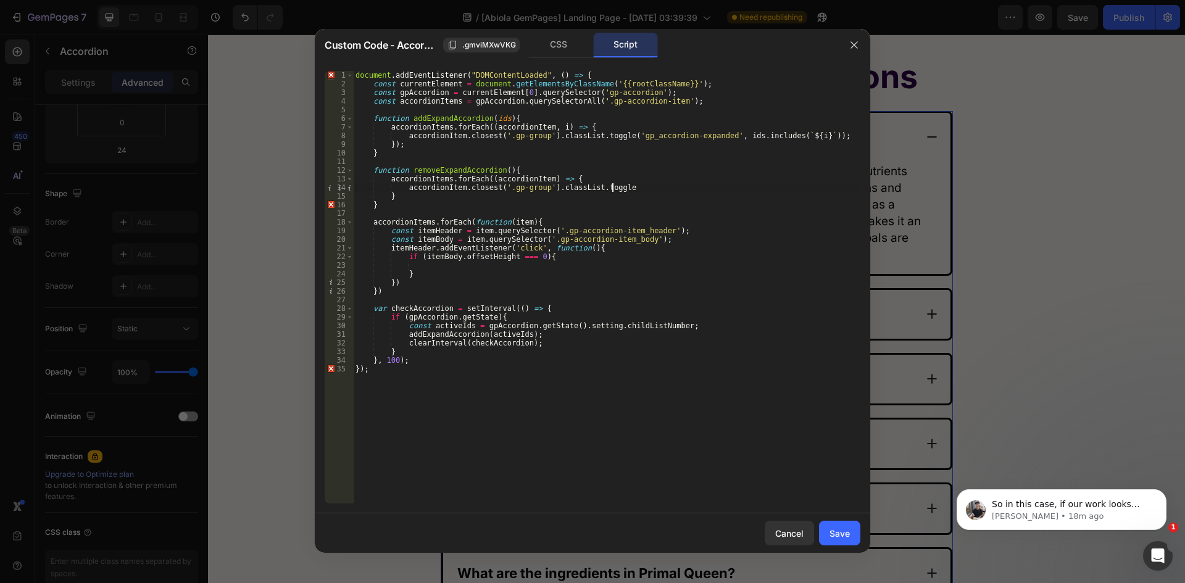
click at [586, 188] on div "document . addEventListener ( "DOMContentLoaded" , ( ) => { const currentElemen…" at bounding box center [606, 296] width 507 height 450
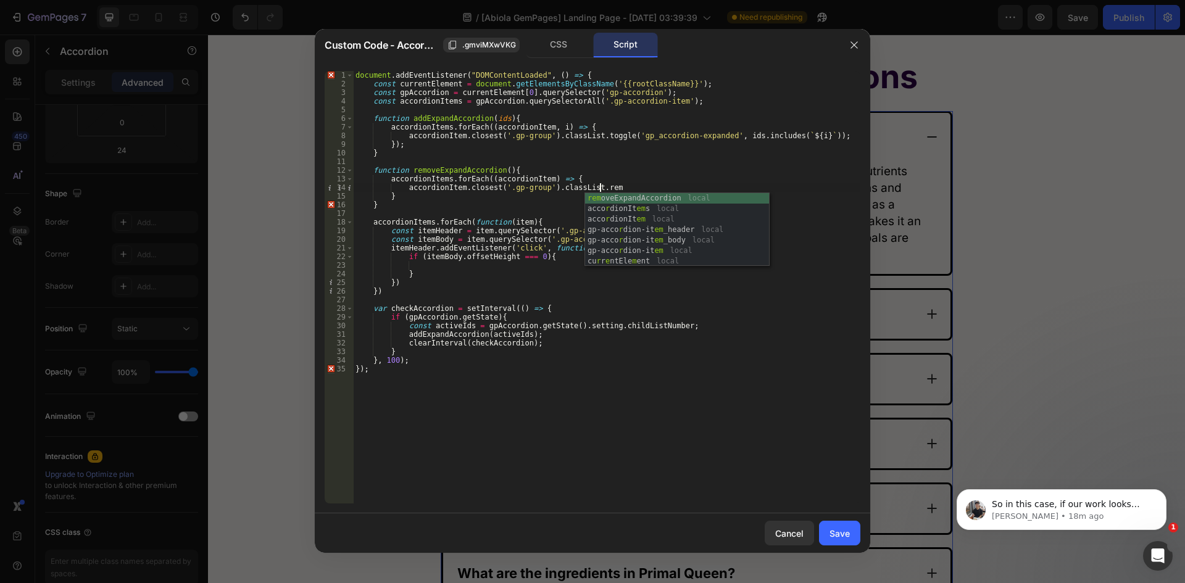
scroll to position [0, 20]
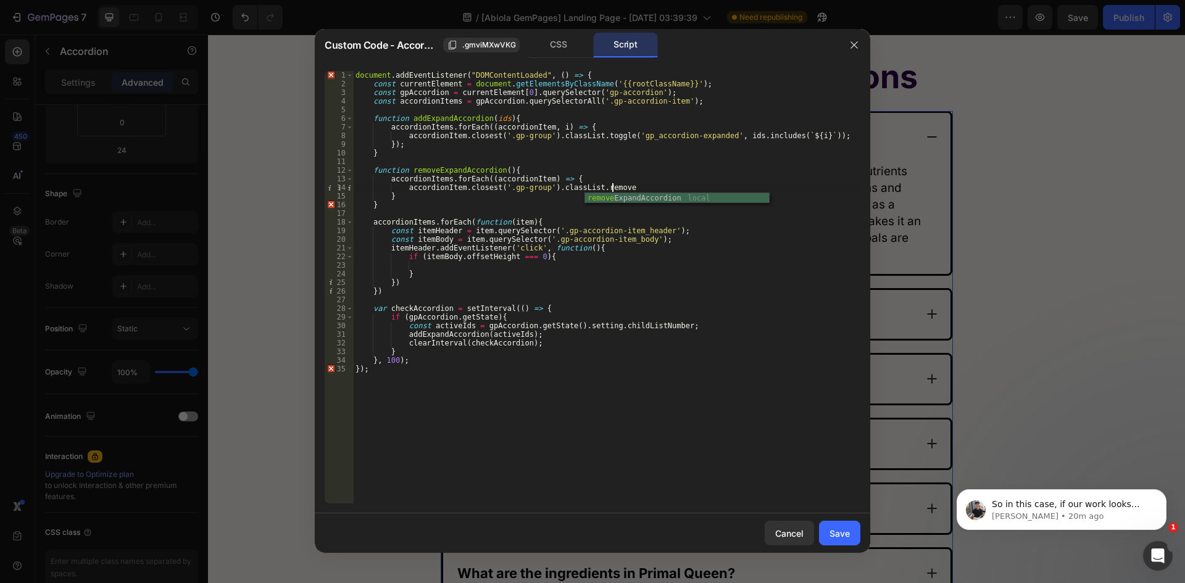
click at [428, 198] on div "document . addEventListener ( "DOMContentLoaded" , ( ) => { const currentElemen…" at bounding box center [606, 296] width 507 height 450
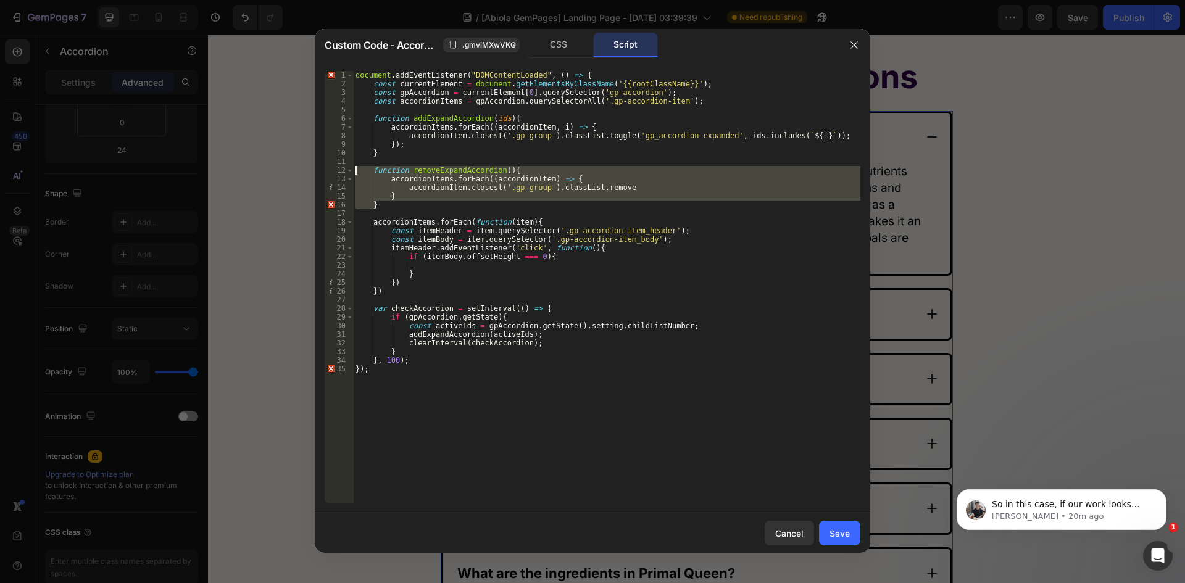
drag, startPoint x: 363, startPoint y: 196, endPoint x: 331, endPoint y: 171, distance: 40.9
click at [331, 171] on div "} 1 2 3 4 5 6 7 8 9 10 11 12 13 14 15 16 17 18 19 20 21 22 23 24 25 26 27 28 29…" at bounding box center [593, 287] width 536 height 432
click at [606, 255] on div "document . addEventListener ( "DOMContentLoaded" , ( ) => { const currentElemen…" at bounding box center [606, 296] width 507 height 450
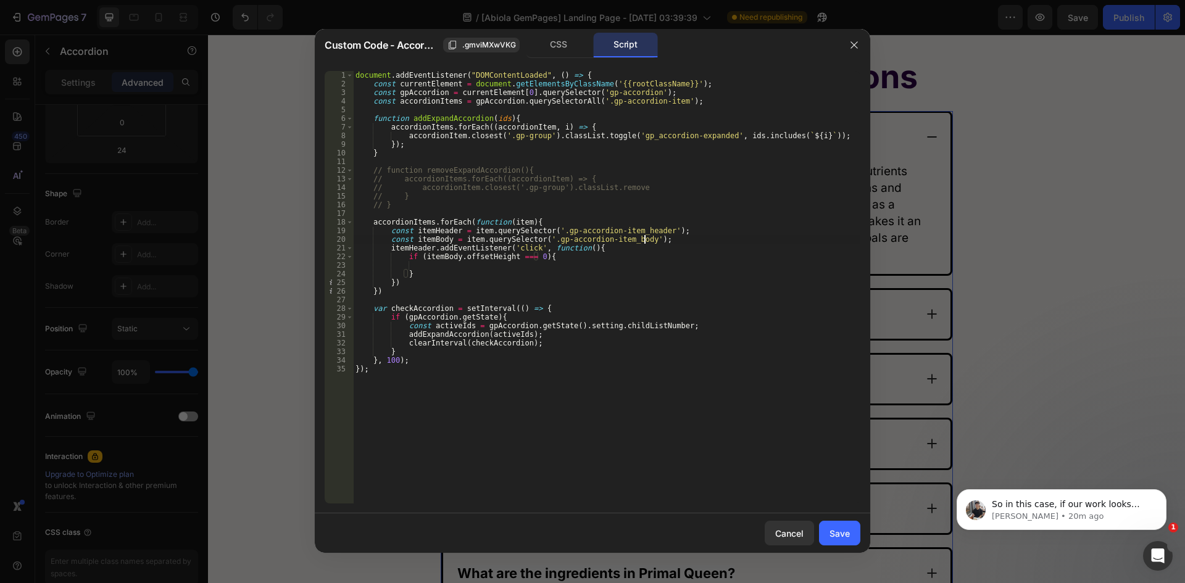
click at [657, 238] on div "document . addEventListener ( "DOMContentLoaded" , ( ) => { const currentElemen…" at bounding box center [606, 296] width 507 height 450
type textarea "const itemBody = item.querySelector('.gp-accordion-item_body');"
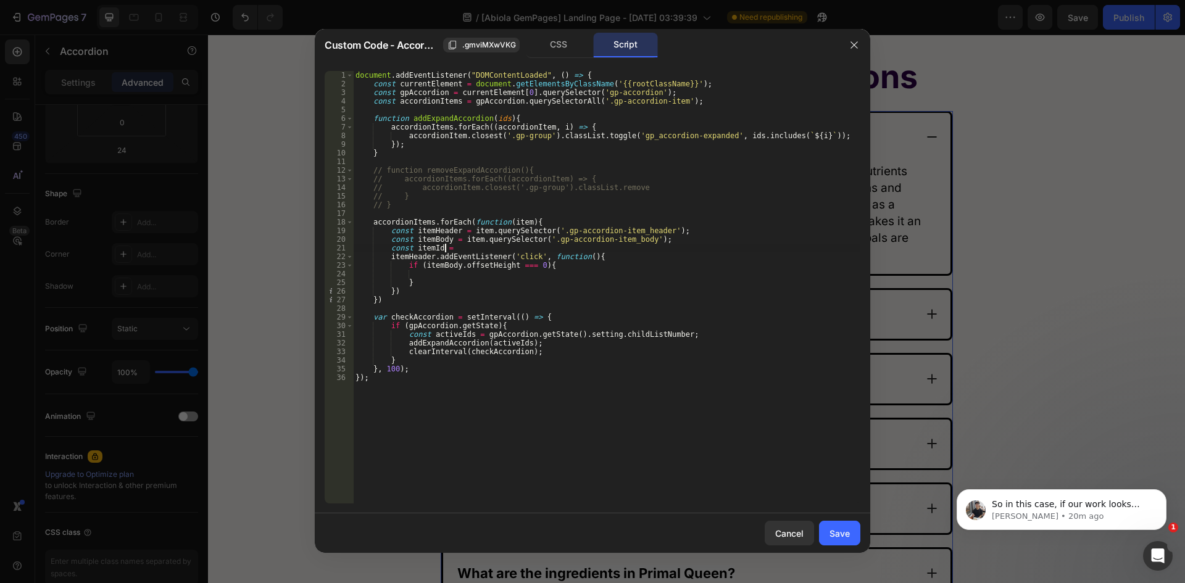
scroll to position [0, 7]
click at [412, 238] on div "document . addEventListener ( "DOMContentLoaded" , ( ) => { const currentElemen…" at bounding box center [606, 296] width 507 height 450
click at [447, 239] on div "document . addEventListener ( "DOMContentLoaded" , ( ) => { const currentElemen…" at bounding box center [606, 296] width 507 height 450
click at [485, 244] on div "document . addEventListener ( "DOMContentLoaded" , ( ) => { const currentElemen…" at bounding box center [606, 296] width 507 height 450
paste textarea "itemBody"
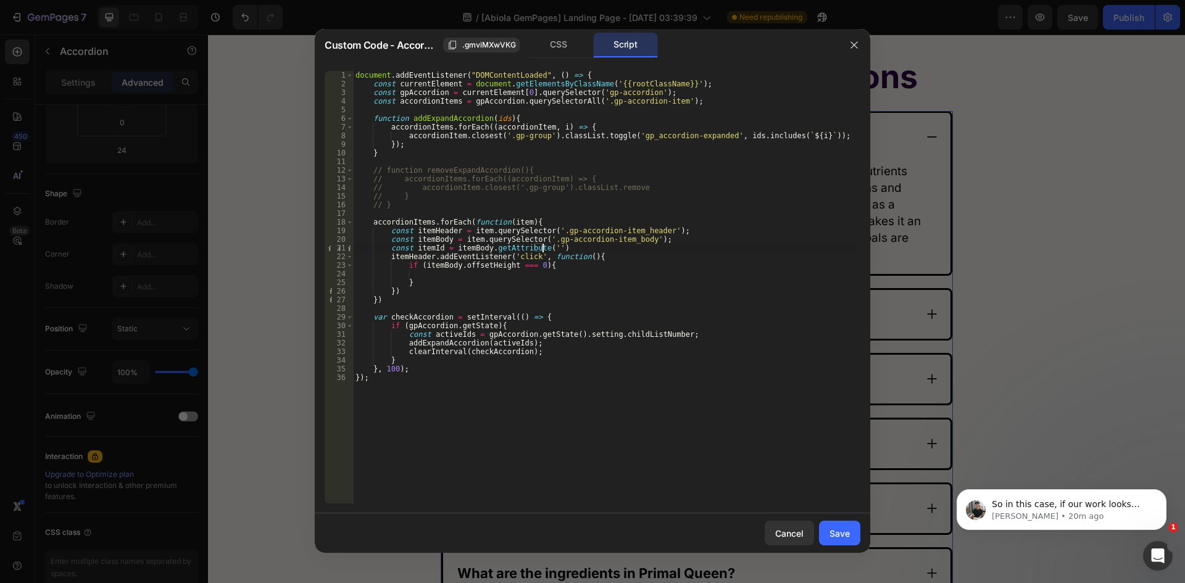
scroll to position [0, 15]
paste textarea "data-index"
click at [628, 252] on div "document . addEventListener ( "DOMContentLoaded" , ( ) => { const currentElemen…" at bounding box center [606, 296] width 507 height 450
click at [410, 120] on div "document . addEventListener ( "DOMContentLoaded" , ( ) => { const currentElemen…" at bounding box center [606, 296] width 507 height 450
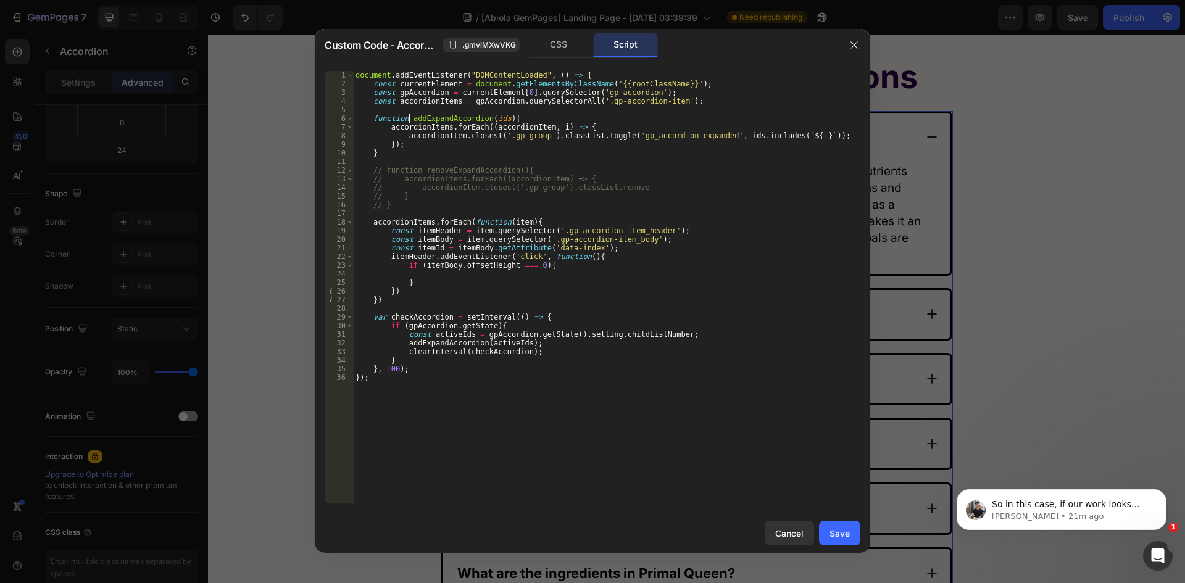
type textarea "function addExpandAccordion(ids){"
click at [501, 122] on div "document . addEventListener ( "DOMContentLoaded" , ( ) => { const currentElemen…" at bounding box center [606, 296] width 507 height 450
click at [442, 276] on div "document . addEventListener ( "DOMContentLoaded" , ( ) => { const currentElemen…" at bounding box center [606, 296] width 507 height 450
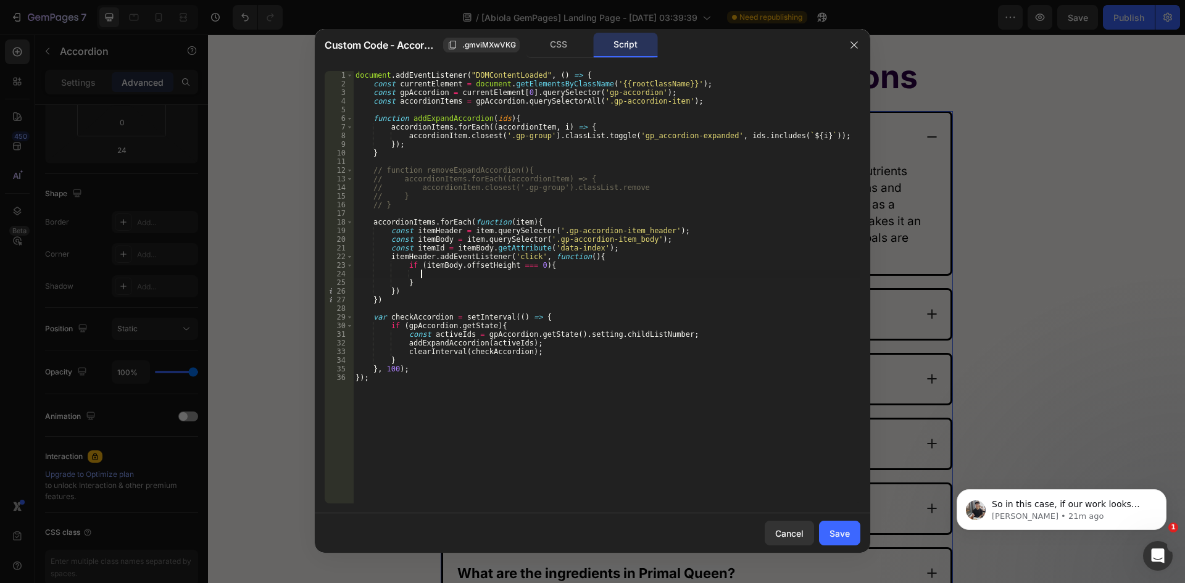
paste textarea "addExpandAccordion(ids)"
click at [411, 248] on div "document . addEventListener ( "DOMContentLoaded" , ( ) => { const currentElemen…" at bounding box center [606, 296] width 507 height 450
click at [439, 247] on div "document . addEventListener ( "DOMContentLoaded" , ( ) => { const currentElemen…" at bounding box center [606, 296] width 507 height 450
click at [496, 276] on div "document . addEventListener ( "DOMContentLoaded" , ( ) => { const currentElemen…" at bounding box center [606, 296] width 507 height 450
click at [510, 275] on div "document . addEventListener ( "DOMContentLoaded" , ( ) => { const currentElemen…" at bounding box center [606, 296] width 507 height 450
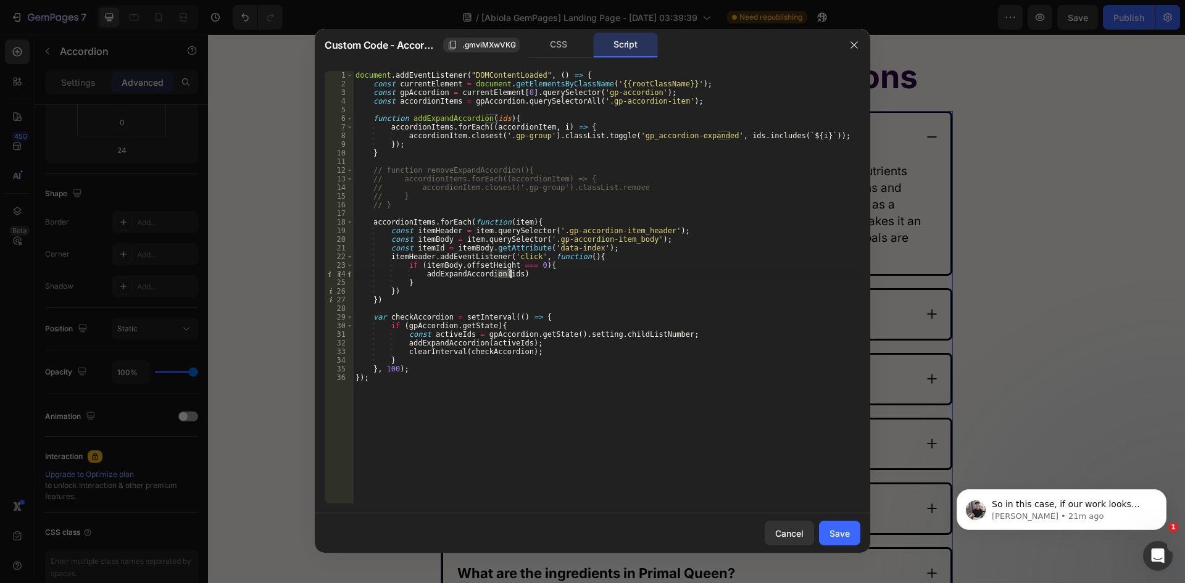
paste textarea "temId"
click at [612, 299] on div "document . addEventListener ( "DOMContentLoaded" , ( ) => { const currentElemen…" at bounding box center [606, 296] width 507 height 450
type textarea "})"
click at [844, 543] on button "Save" at bounding box center [839, 533] width 41 height 25
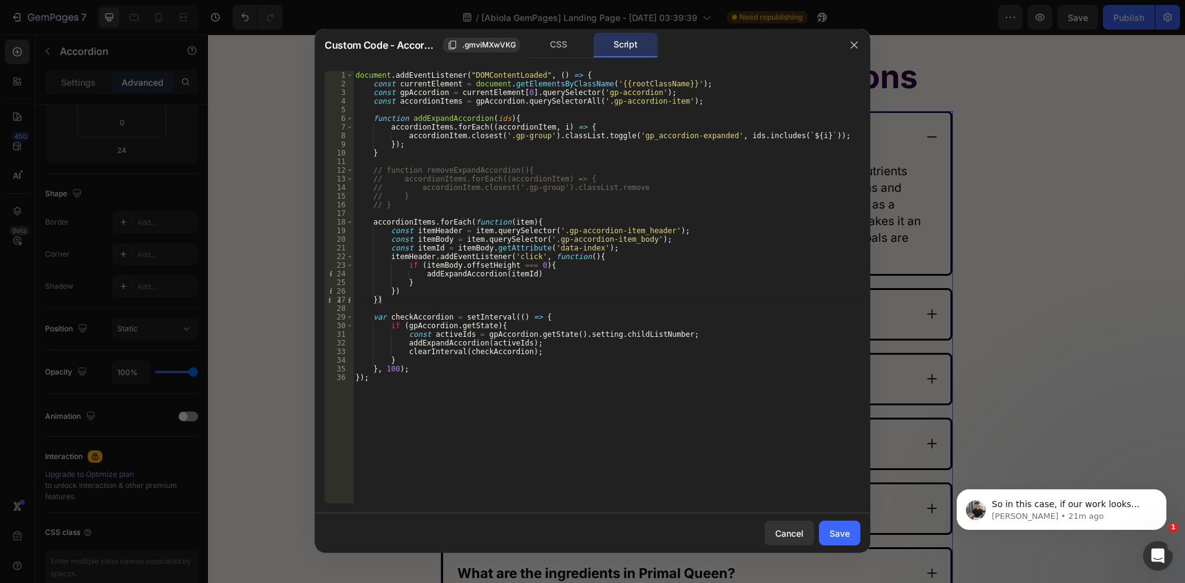
type input "20"
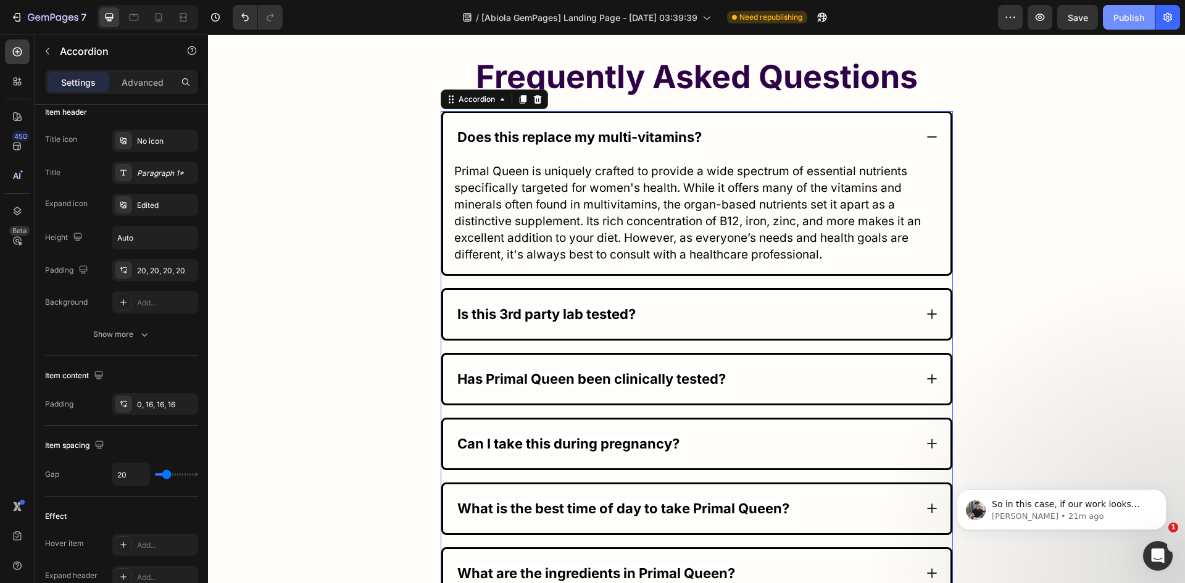
click at [1139, 23] on div "Publish" at bounding box center [1128, 17] width 31 height 13
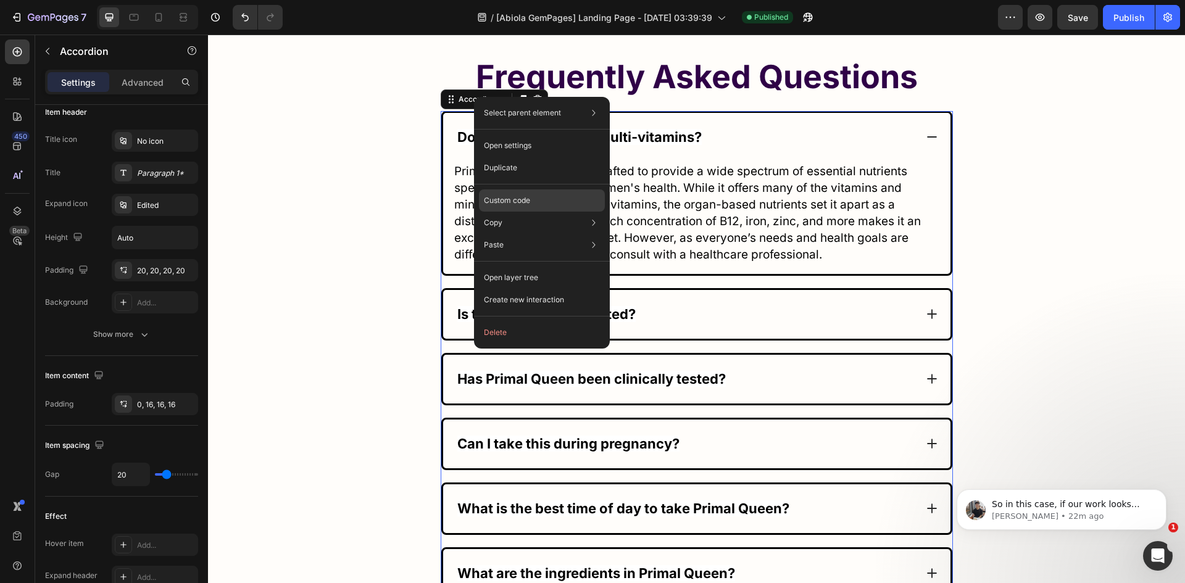
click at [505, 196] on p "Custom code" at bounding box center [507, 200] width 46 height 11
type input "100%"
type input "100"
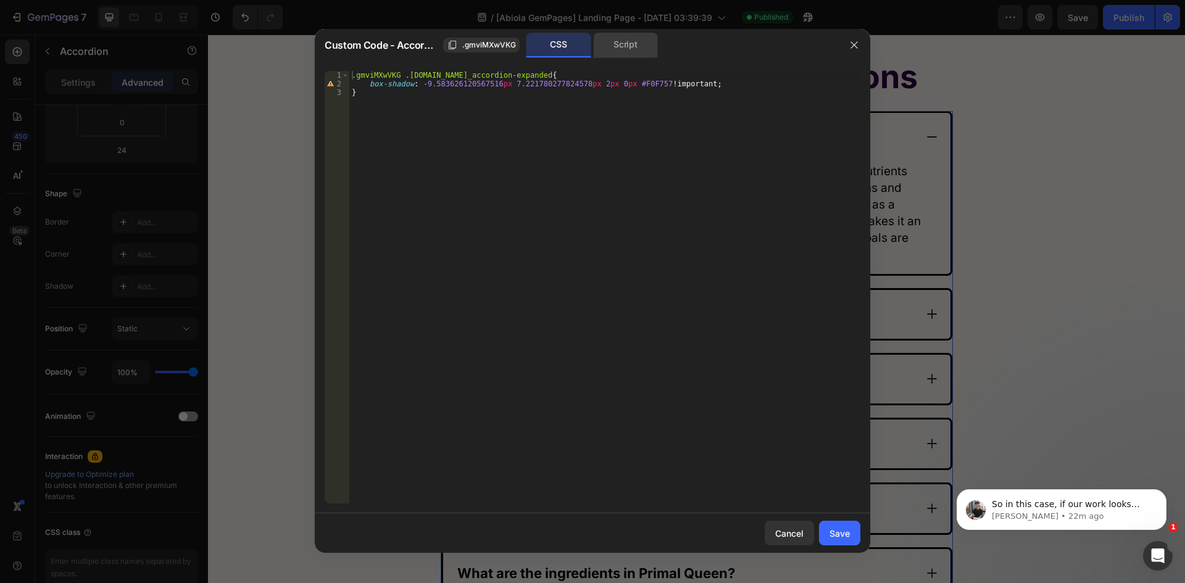
click at [624, 52] on div "Script" at bounding box center [625, 45] width 65 height 25
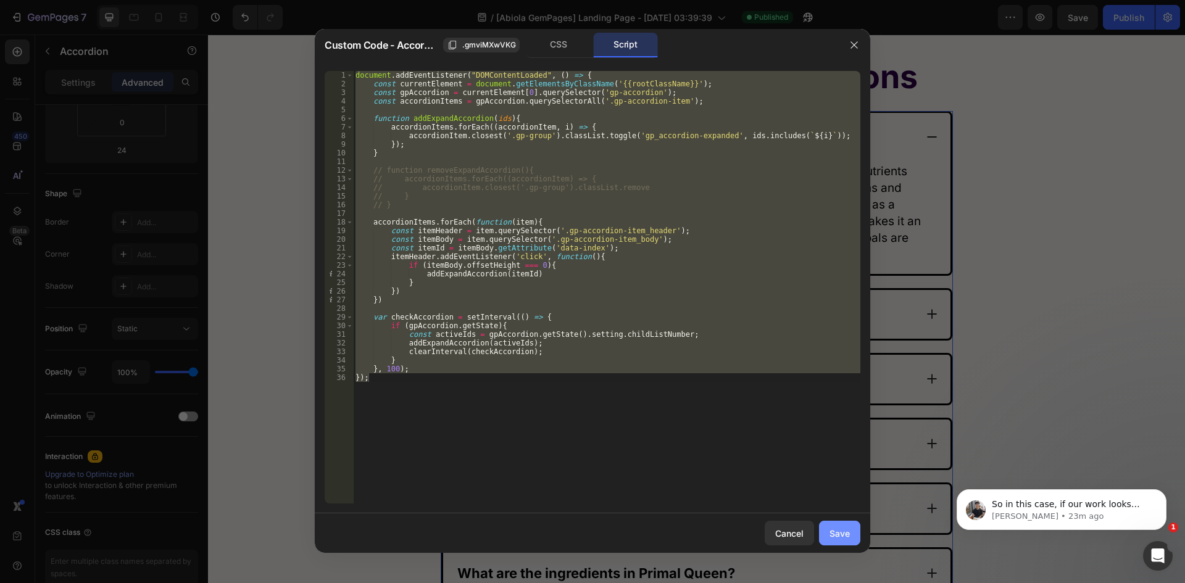
drag, startPoint x: 837, startPoint y: 540, endPoint x: 273, endPoint y: 268, distance: 626.6
click at [837, 540] on button "Save" at bounding box center [839, 533] width 41 height 25
type input "20"
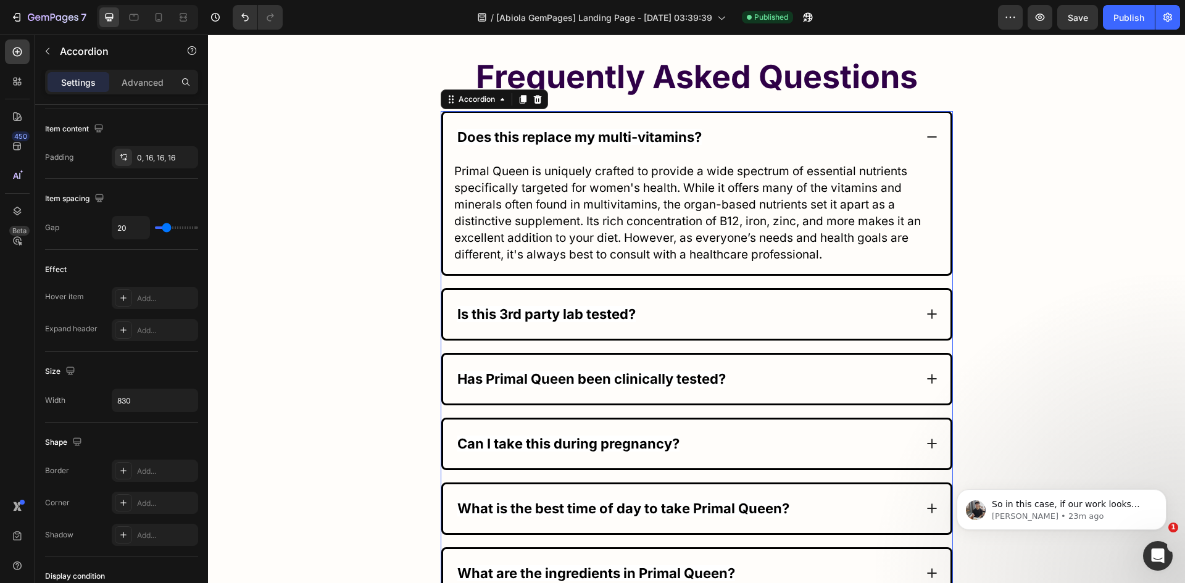
scroll to position [693, 0]
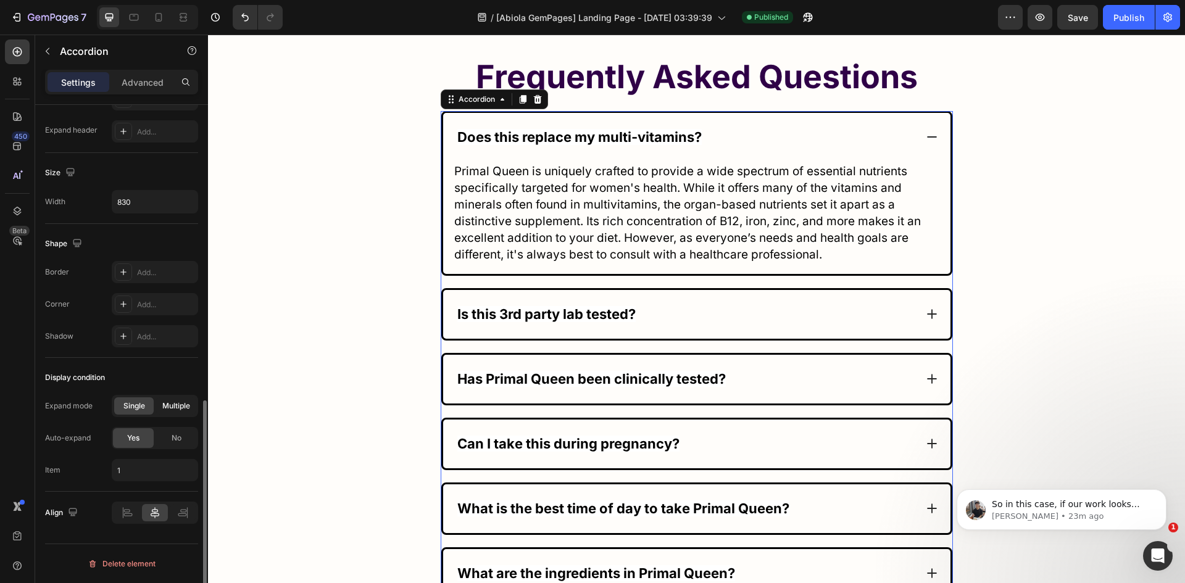
click at [167, 404] on span "Multiple" at bounding box center [176, 405] width 28 height 11
type input "1,2"
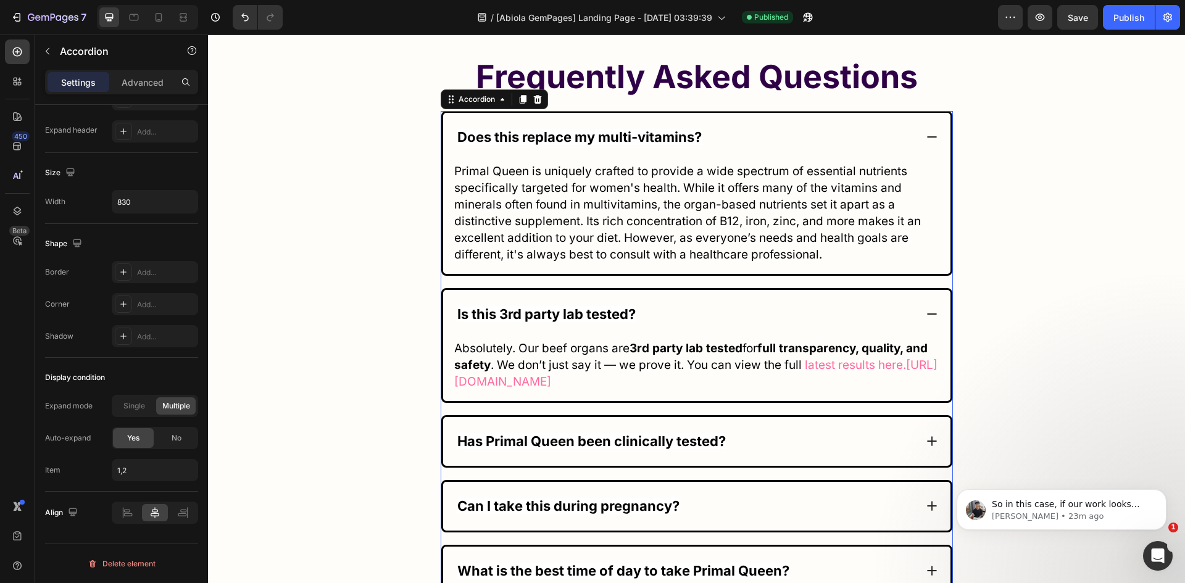
click at [846, 137] on div "Does this replace my multi-vitamins?" at bounding box center [685, 137] width 460 height 24
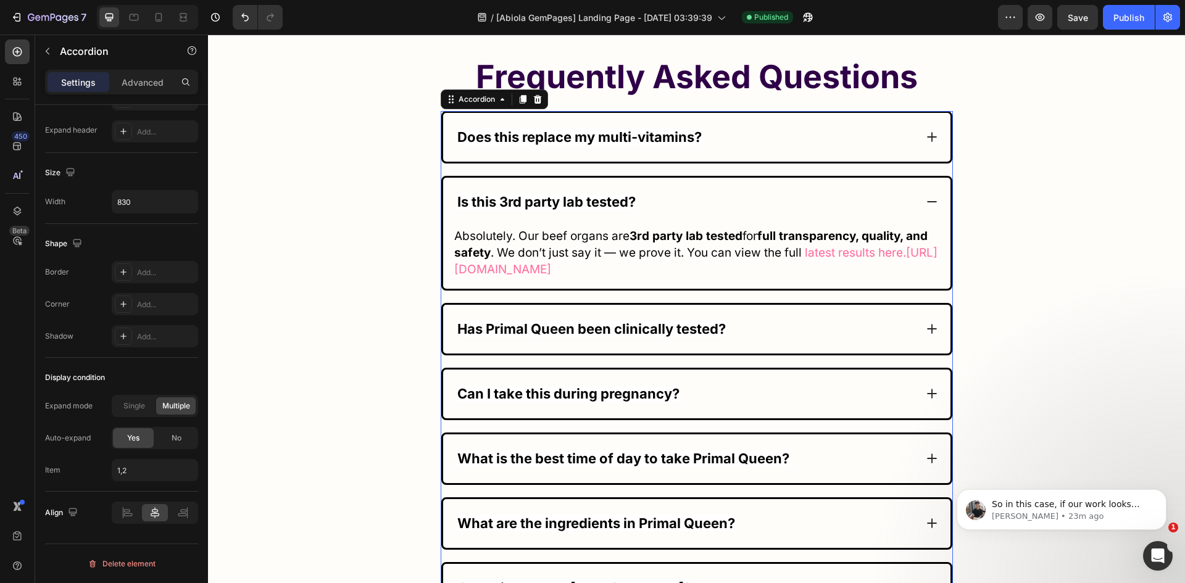
click at [846, 137] on div "Does this replace my multi-vitamins?" at bounding box center [685, 137] width 460 height 24
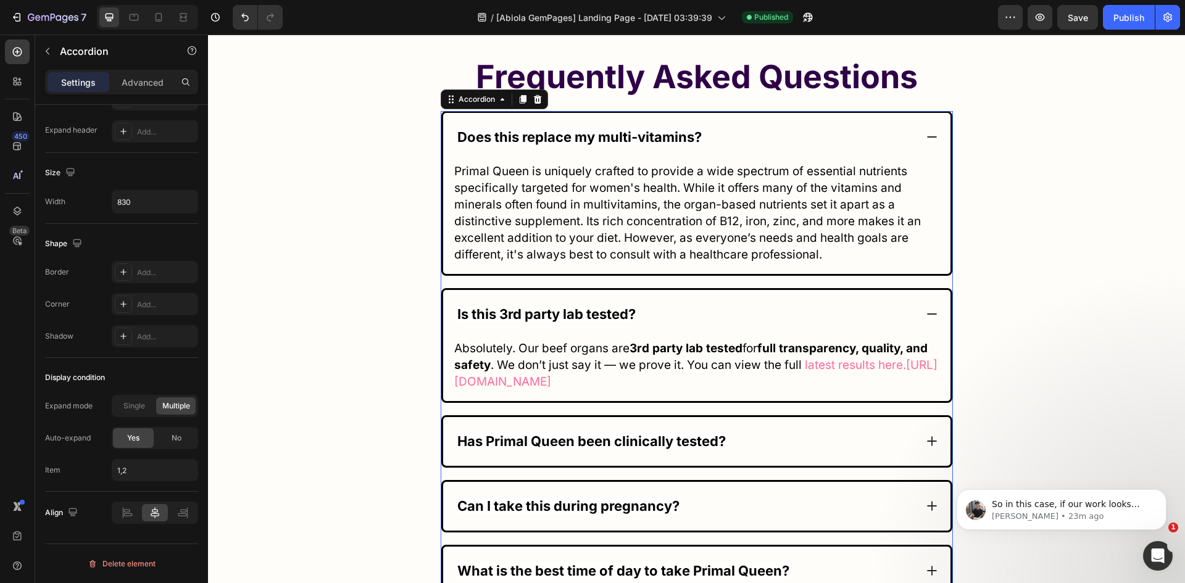
click at [765, 453] on div "Has Primal Queen been clinically tested?" at bounding box center [685, 441] width 460 height 24
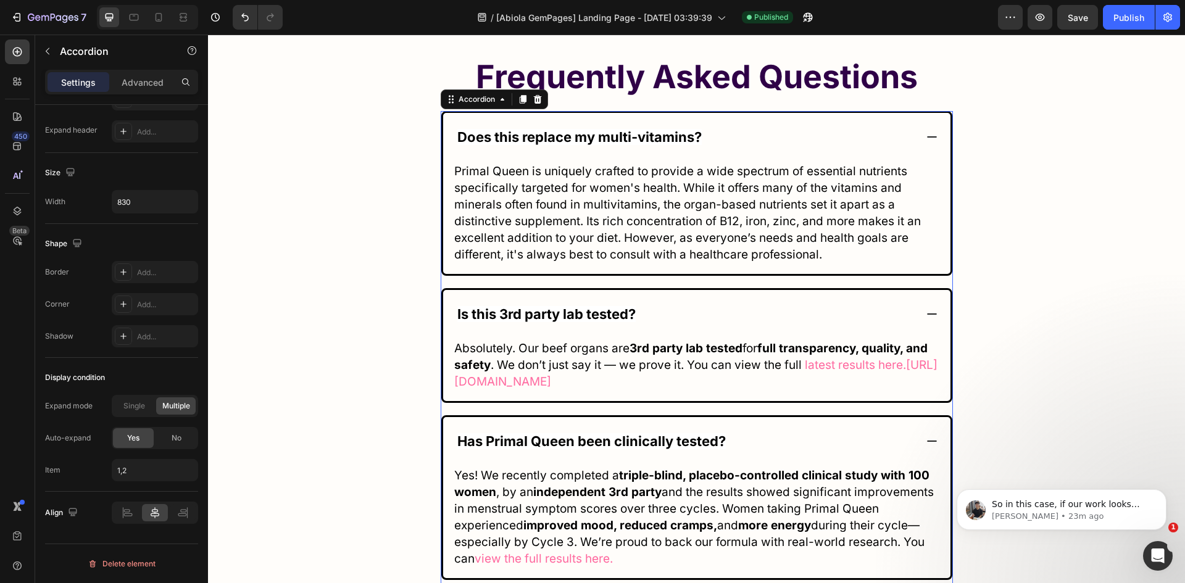
click at [765, 453] on div "Has Primal Queen been clinically tested?" at bounding box center [685, 441] width 460 height 24
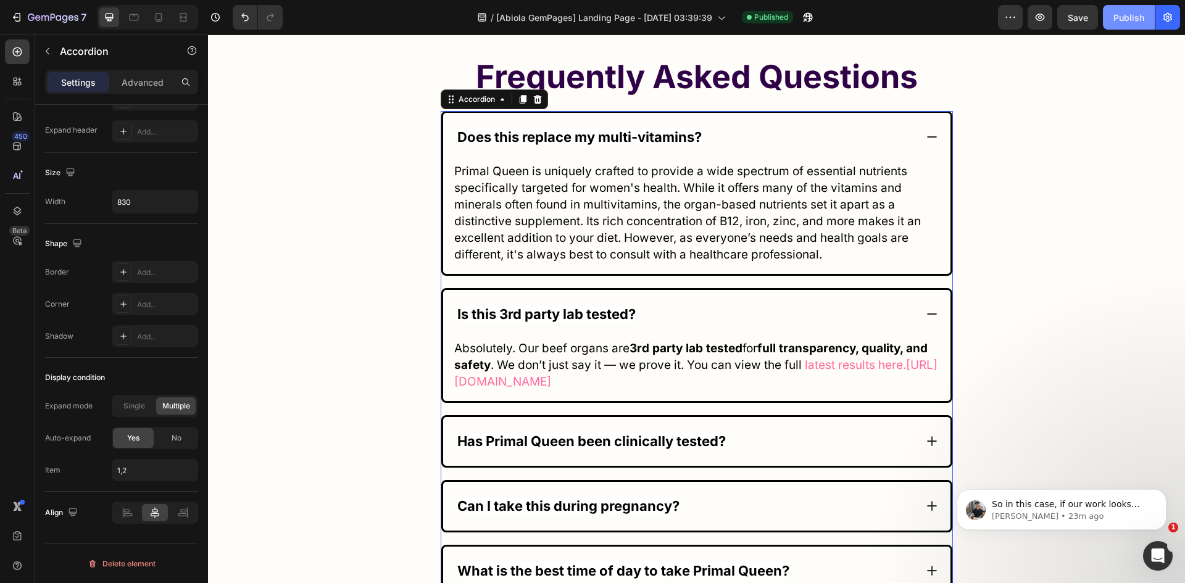
click at [1136, 19] on div "Publish" at bounding box center [1128, 17] width 31 height 13
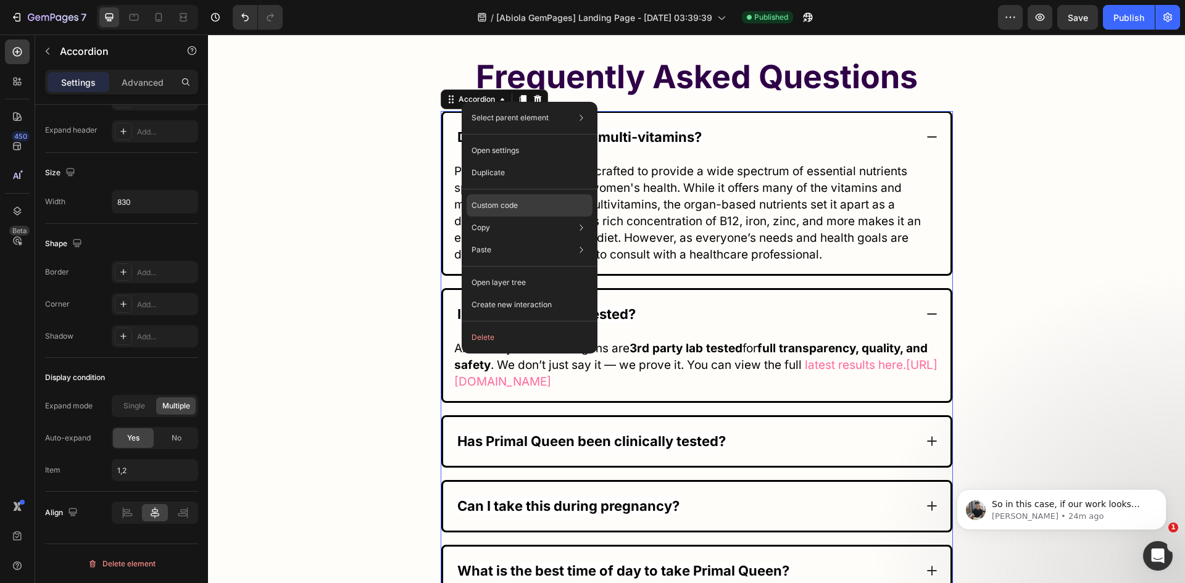
click at [507, 205] on p "Custom code" at bounding box center [494, 205] width 46 height 11
type input "100%"
type input "100"
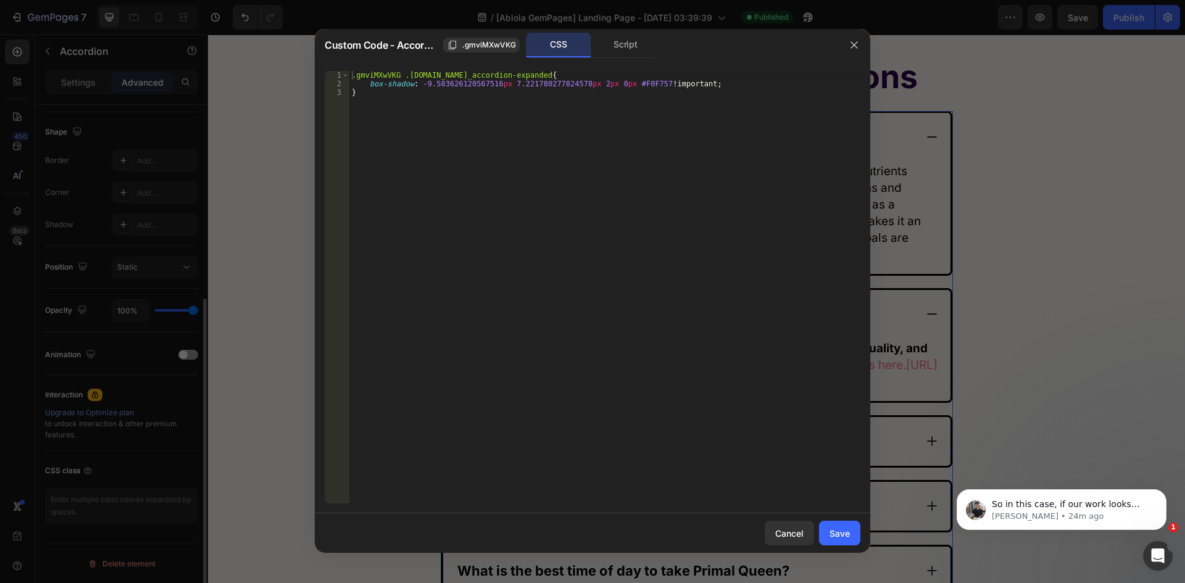
scroll to position [310, 0]
click at [614, 47] on div "Script" at bounding box center [625, 45] width 65 height 25
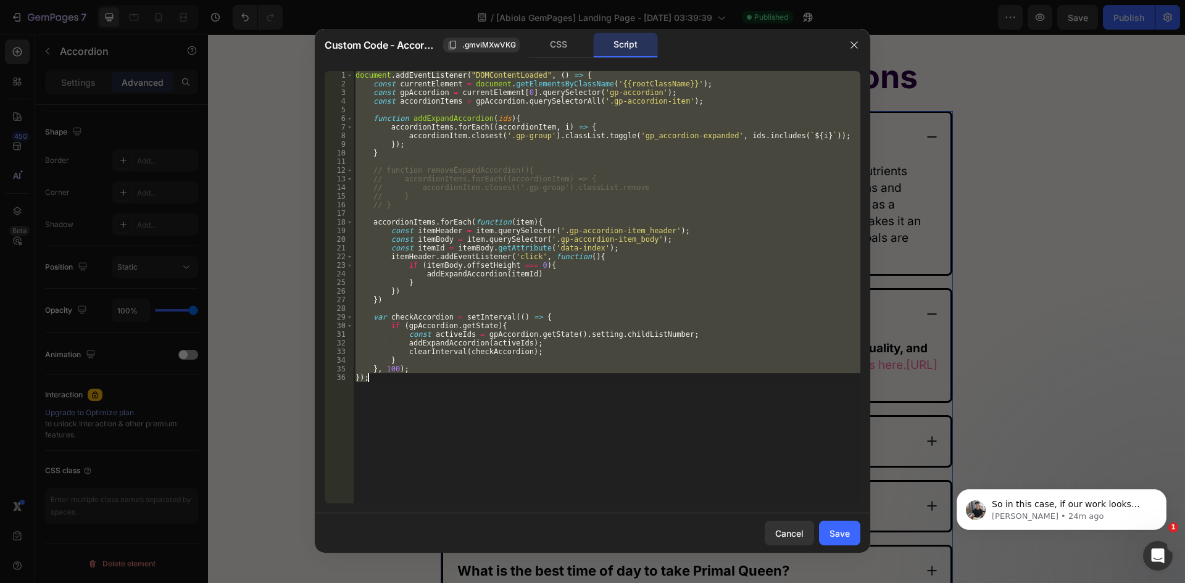
click at [553, 181] on div "document . addEventListener ( "DOMContentLoaded" , ( ) => { const currentElemen…" at bounding box center [606, 287] width 507 height 432
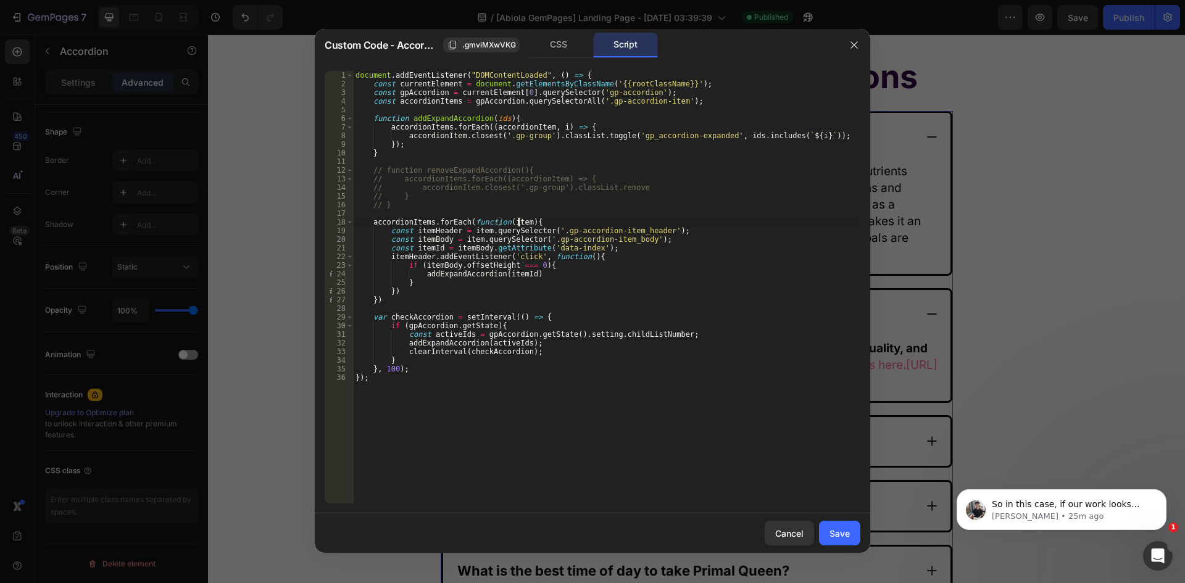
click at [519, 225] on div "document . addEventListener ( "DOMContentLoaded" , ( ) => { const currentElemen…" at bounding box center [606, 296] width 507 height 450
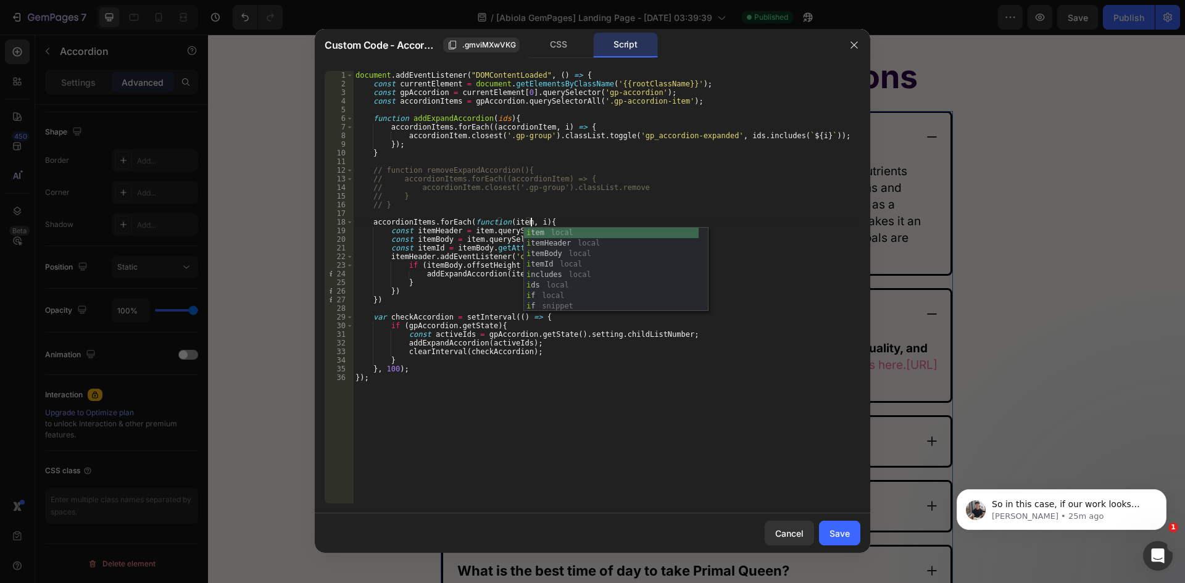
scroll to position [0, 15]
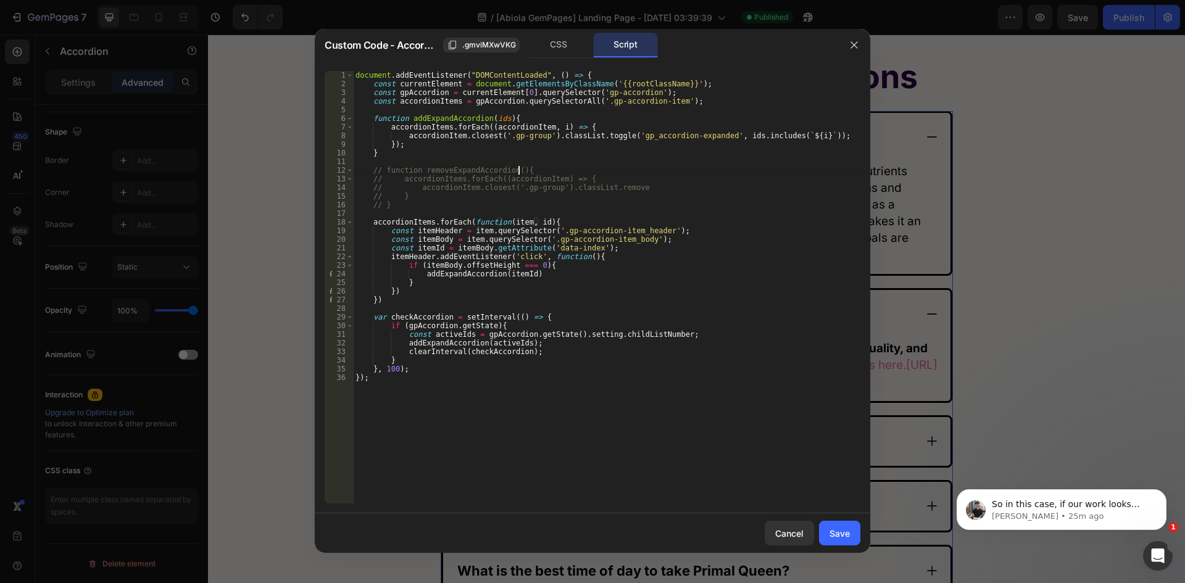
click at [719, 173] on div "document . addEventListener ( "DOMContentLoaded" , ( ) => { const currentElemen…" at bounding box center [606, 296] width 507 height 450
drag, startPoint x: 537, startPoint y: 224, endPoint x: 547, endPoint y: 221, distance: 10.2
click at [536, 224] on div "document . addEventListener ( "DOMContentLoaded" , ( ) => { const currentElemen…" at bounding box center [606, 296] width 507 height 450
click at [530, 268] on div "document . addEventListener ( "DOMContentLoaded" , ( ) => { const currentElemen…" at bounding box center [606, 296] width 507 height 450
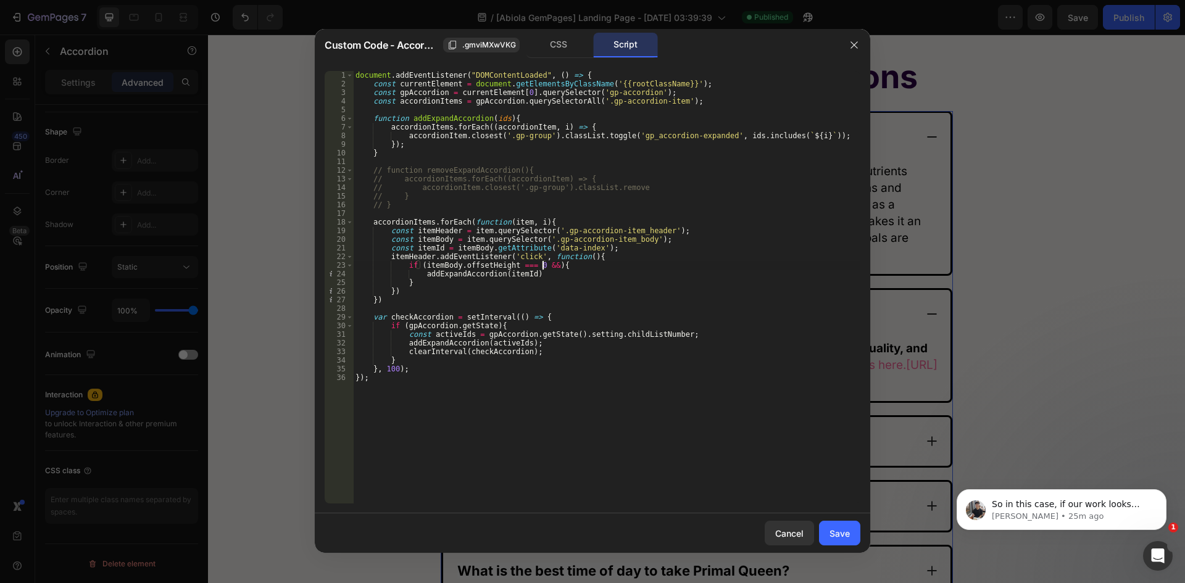
scroll to position [0, 15]
click at [497, 278] on div "document . addEventListener ( "DOMContentLoaded" , ( ) => { const currentElemen…" at bounding box center [606, 296] width 507 height 450
click at [523, 273] on div "document . addEventListener ( "DOMContentLoaded" , ( ) => { const currentElemen…" at bounding box center [606, 296] width 507 height 450
click at [548, 265] on div "document . addEventListener ( "DOMContentLoaded" , ( ) => { const currentElemen…" at bounding box center [606, 296] width 507 height 450
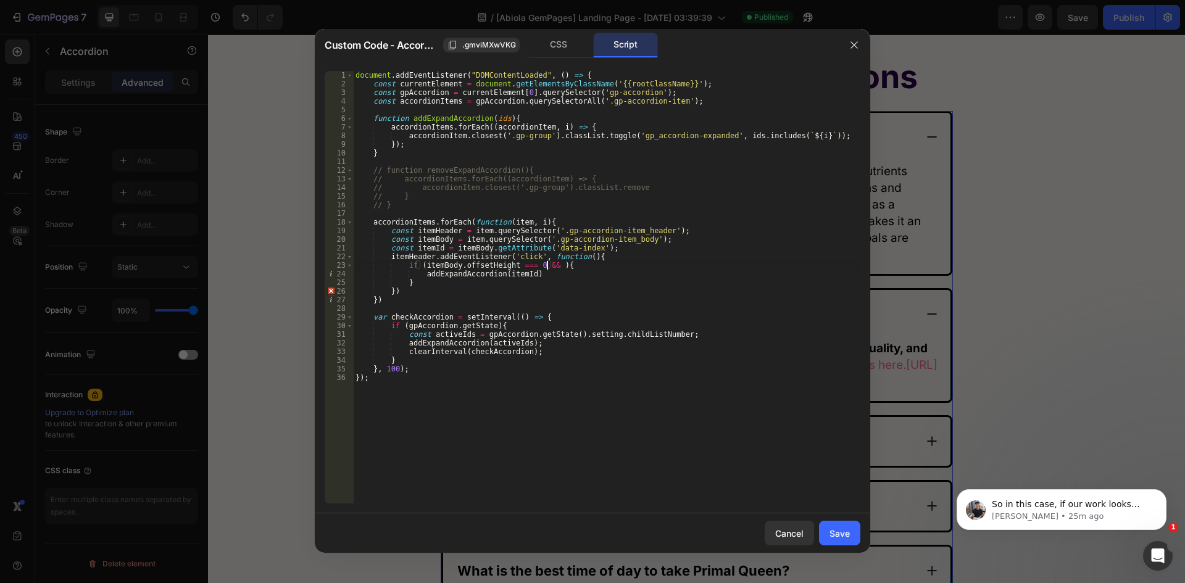
paste textarea "itemId"
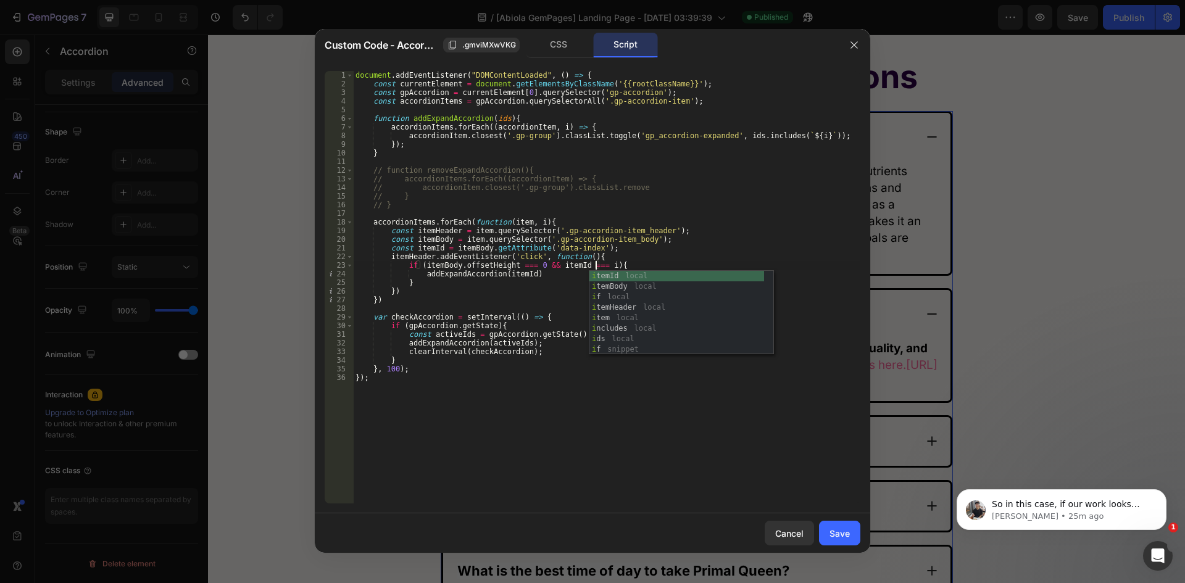
click at [671, 258] on div "document . addEventListener ( "DOMContentLoaded" , ( ) => { const currentElemen…" at bounding box center [606, 296] width 507 height 450
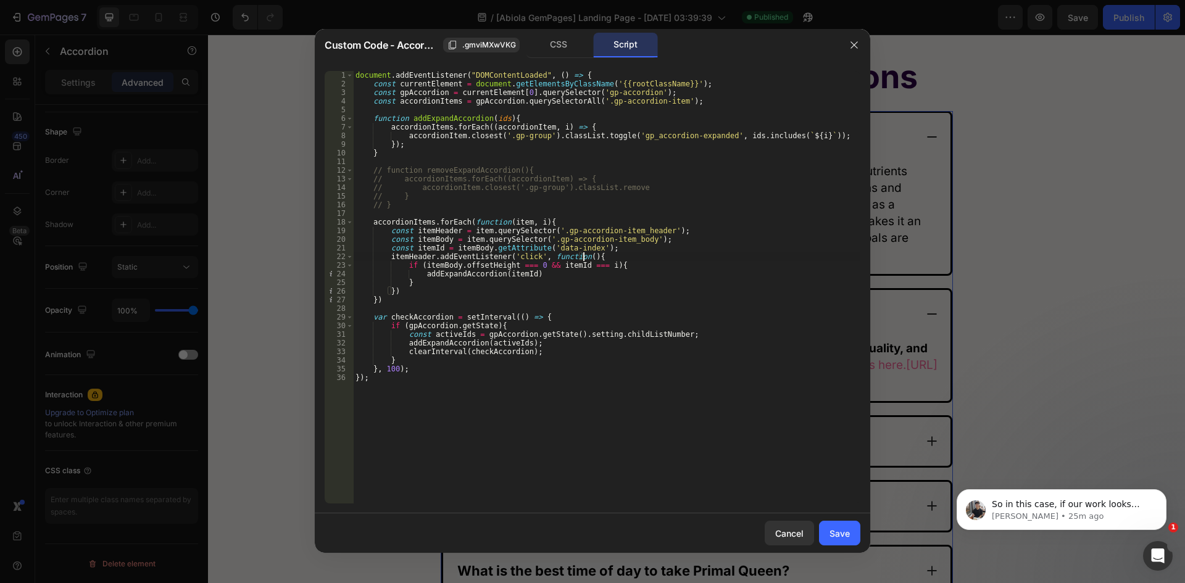
scroll to position [0, 19]
type textarea "itemHeader.addEventListener('click', function(){"
drag, startPoint x: 839, startPoint y: 531, endPoint x: 899, endPoint y: 69, distance: 465.3
click at [839, 531] on div "Save" at bounding box center [839, 533] width 20 height 13
type input "20"
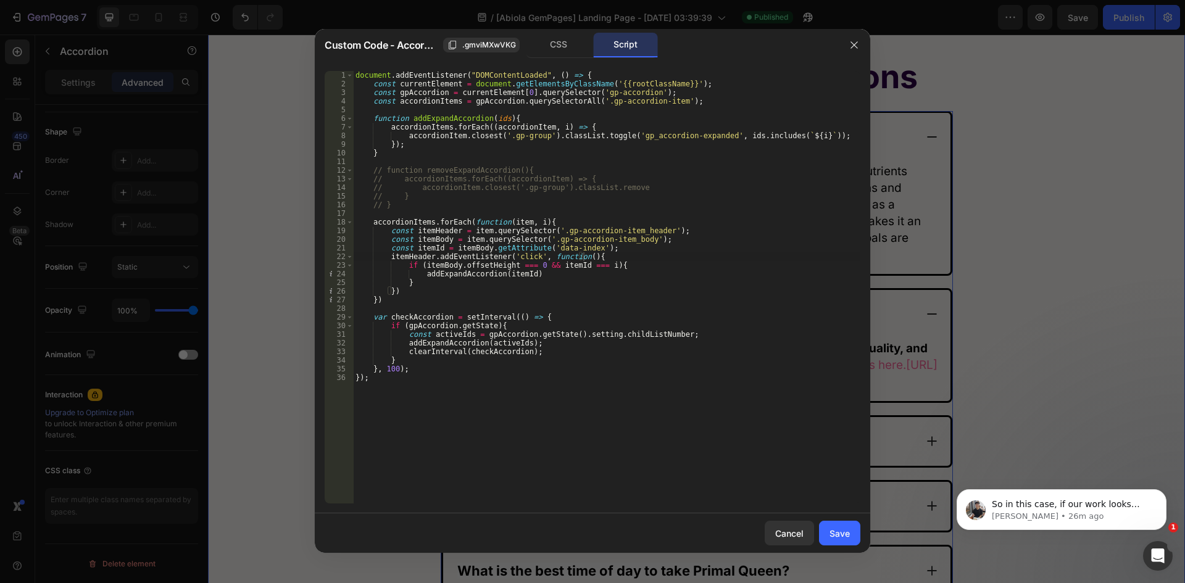
type input "20"
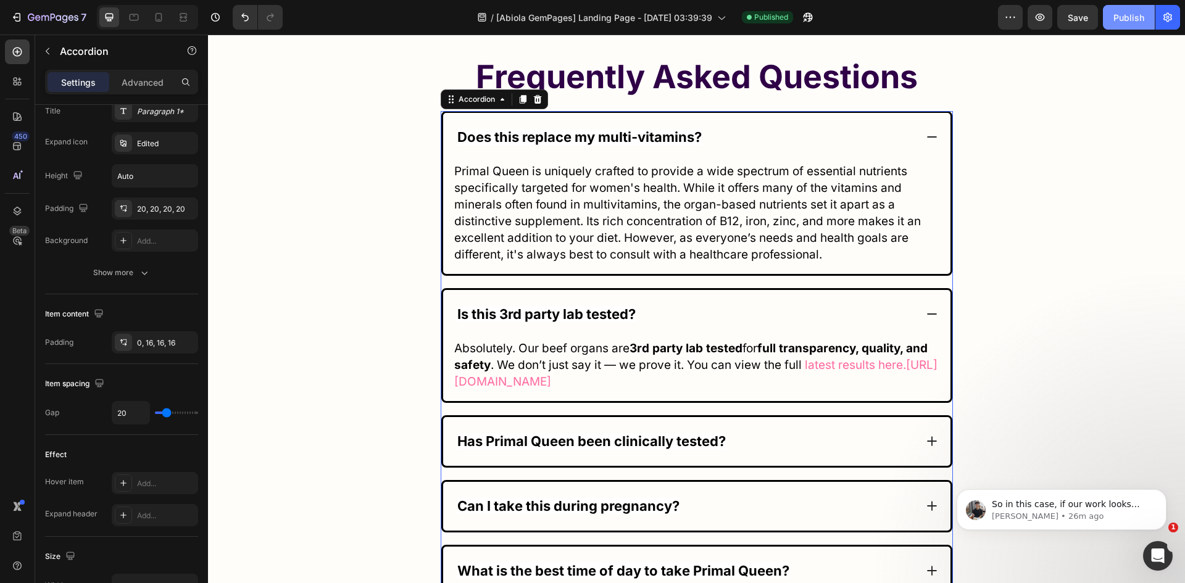
click at [1127, 18] on div "Publish" at bounding box center [1128, 17] width 31 height 13
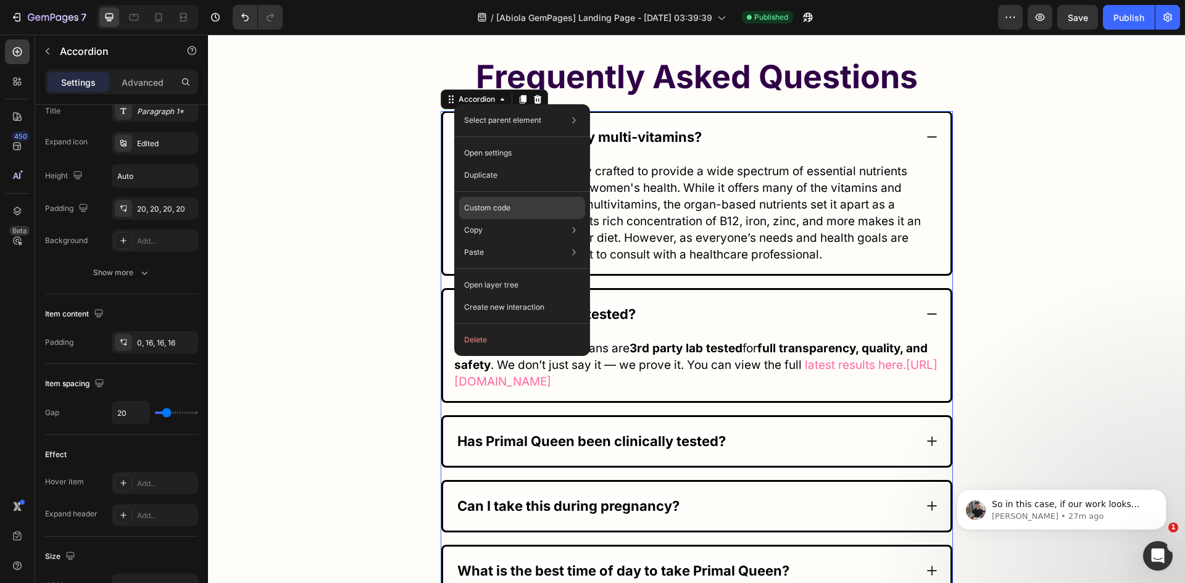
click at [502, 206] on p "Custom code" at bounding box center [487, 207] width 46 height 11
type input "100%"
type input "100"
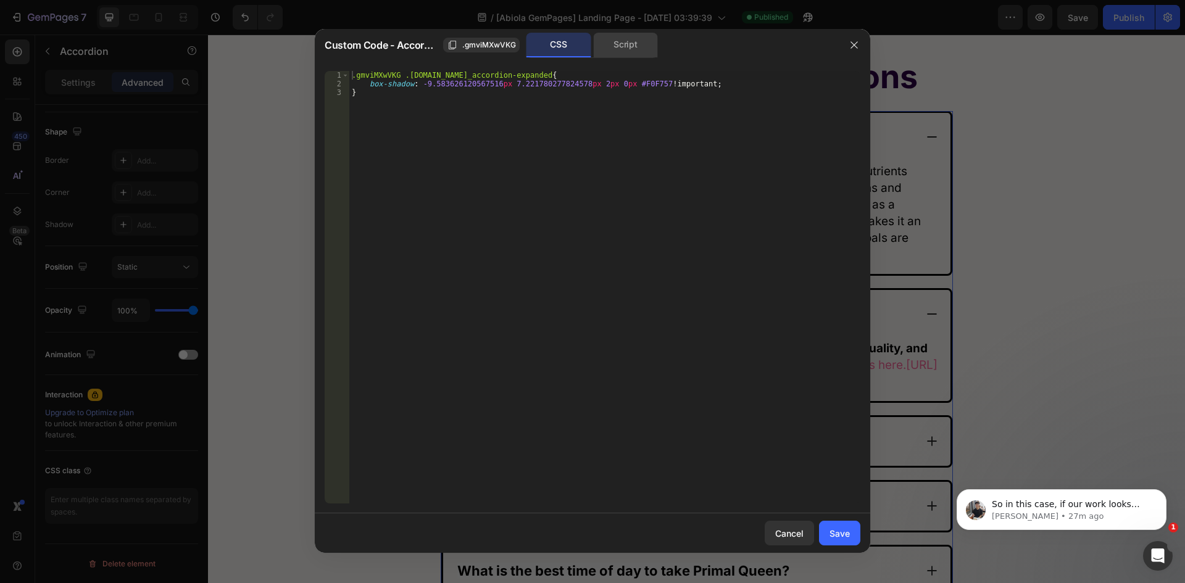
click at [631, 52] on div "Script" at bounding box center [625, 45] width 65 height 25
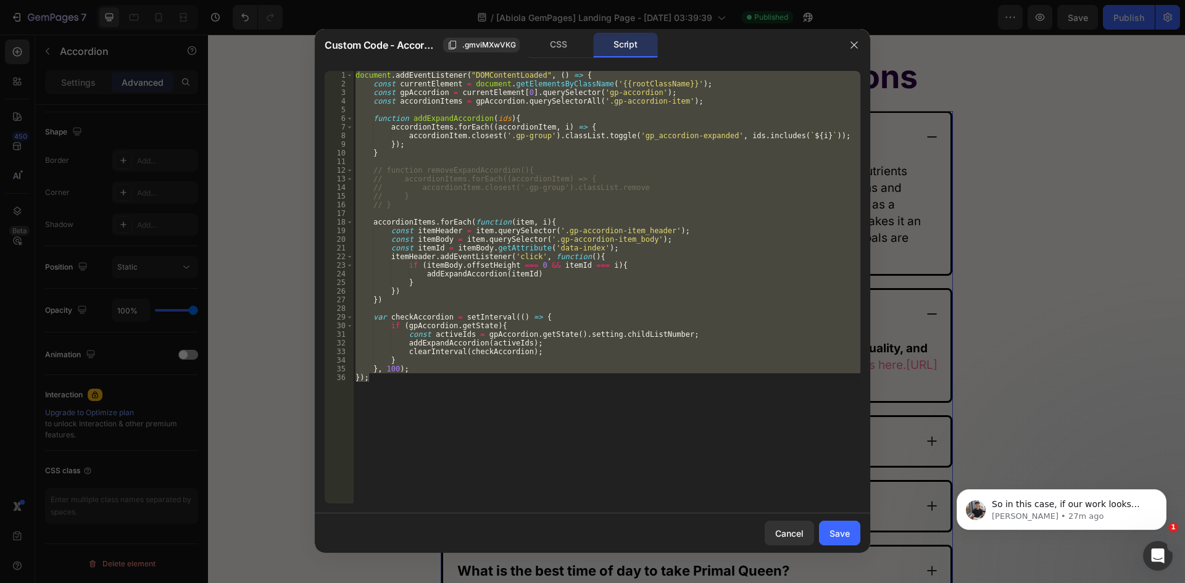
type textarea "}, 100); });"
click at [532, 162] on div "document . addEventListener ( "DOMContentLoaded" , ( ) => { const currentElemen…" at bounding box center [606, 287] width 507 height 432
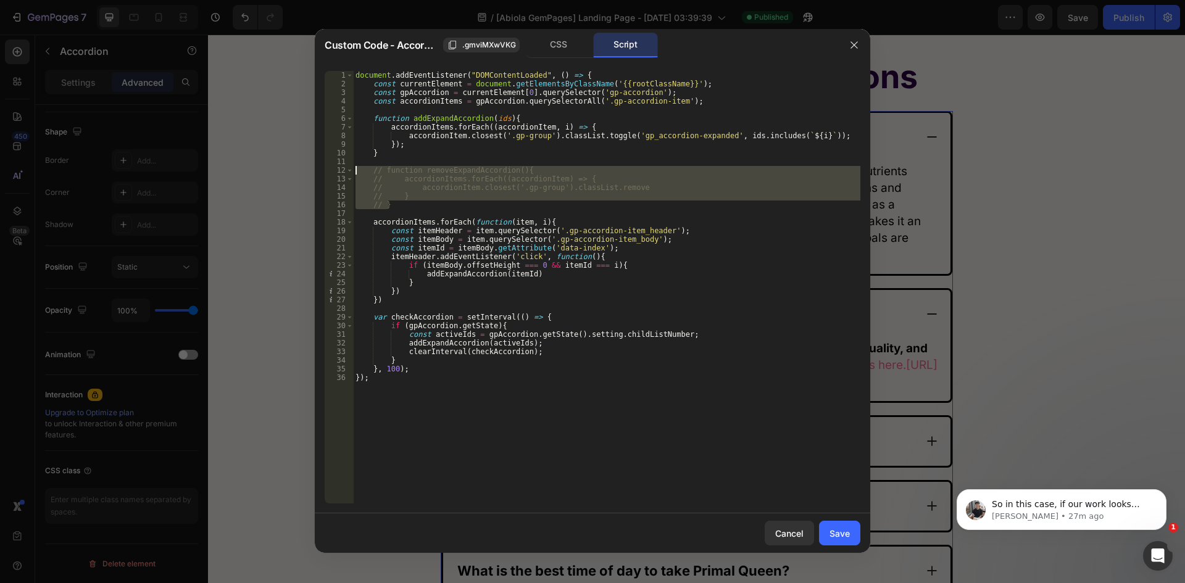
drag, startPoint x: 395, startPoint y: 204, endPoint x: 338, endPoint y: 173, distance: 64.9
click at [338, 173] on div "1 2 3 4 5 6 7 8 9 10 11 12 13 14 15 16 17 18 19 20 21 22 23 24 25 26 27 28 29 3…" at bounding box center [593, 287] width 536 height 432
click at [585, 177] on div "document . addEventListener ( "DOMContentLoaded" , ( ) => { const currentElemen…" at bounding box center [606, 287] width 507 height 432
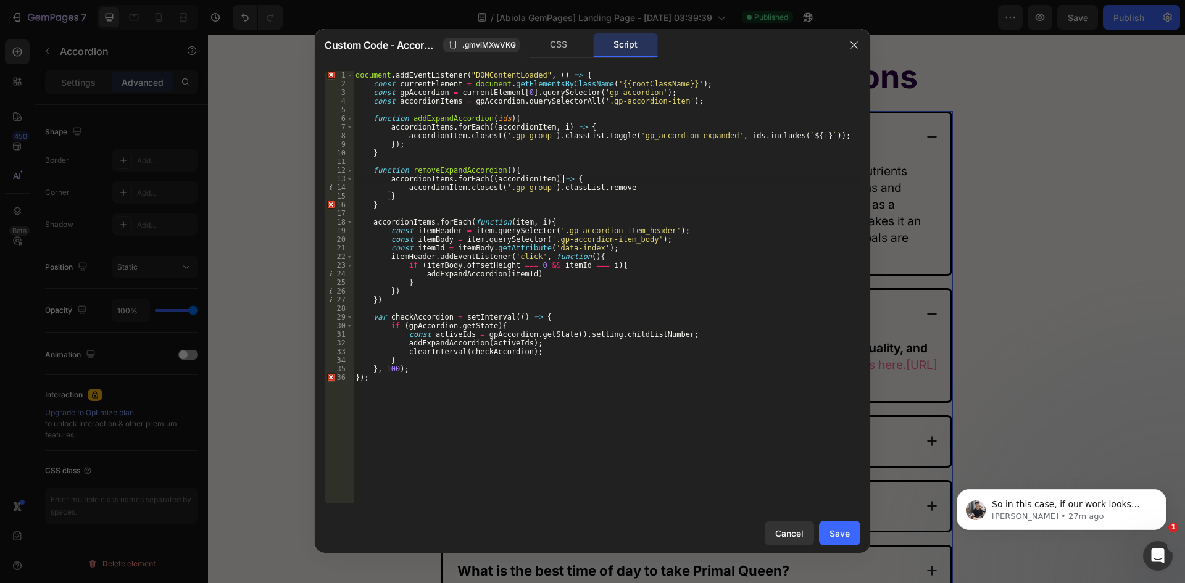
click at [618, 189] on div "document . addEventListener ( "DOMContentLoaded" , ( ) => { const currentElemen…" at bounding box center [606, 296] width 507 height 450
click at [617, 133] on div "document . addEventListener ( "DOMContentLoaded" , ( ) => { const currentElemen…" at bounding box center [606, 296] width 507 height 450
click at [708, 137] on div "document . addEventListener ( "DOMContentLoaded" , ( ) => { const currentElemen…" at bounding box center [606, 296] width 507 height 450
click at [620, 188] on div "document . addEventListener ( "DOMContentLoaded" , ( ) => { const currentElemen…" at bounding box center [606, 296] width 507 height 450
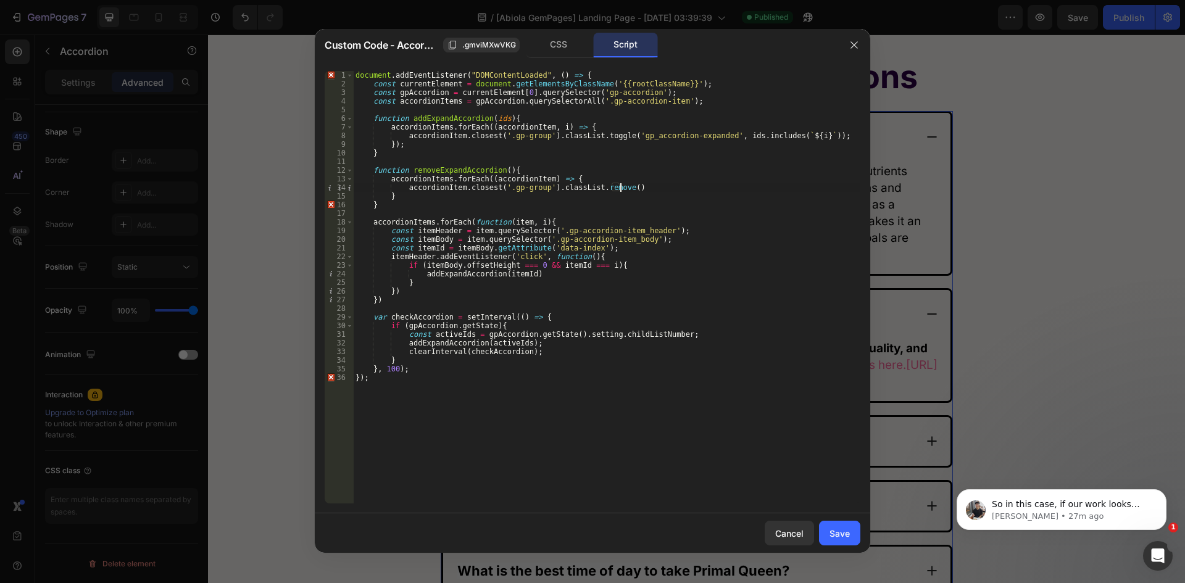
click at [616, 189] on div "document . addEventListener ( "DOMContentLoaded" , ( ) => { const currentElemen…" at bounding box center [606, 296] width 507 height 450
paste textarea "'gp_accordion-expanded'"
click at [730, 188] on div "document . addEventListener ( "DOMContentLoaded" , ( ) => { const currentElemen…" at bounding box center [606, 296] width 507 height 450
click at [444, 198] on div "document . addEventListener ( "DOMContentLoaded" , ( ) => { const currentElemen…" at bounding box center [606, 296] width 507 height 450
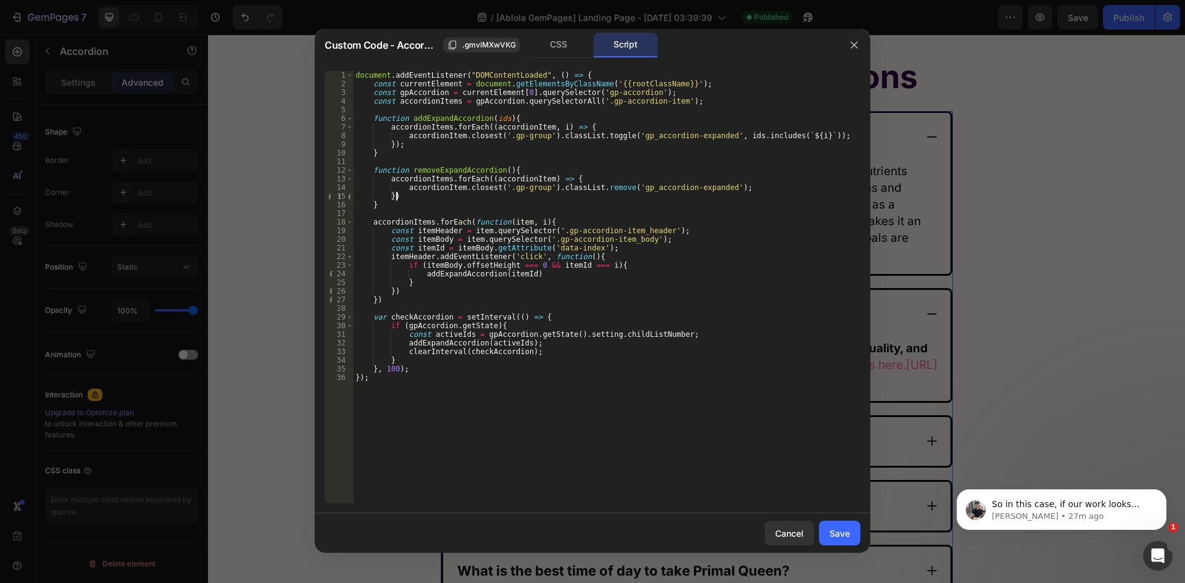
scroll to position [0, 3]
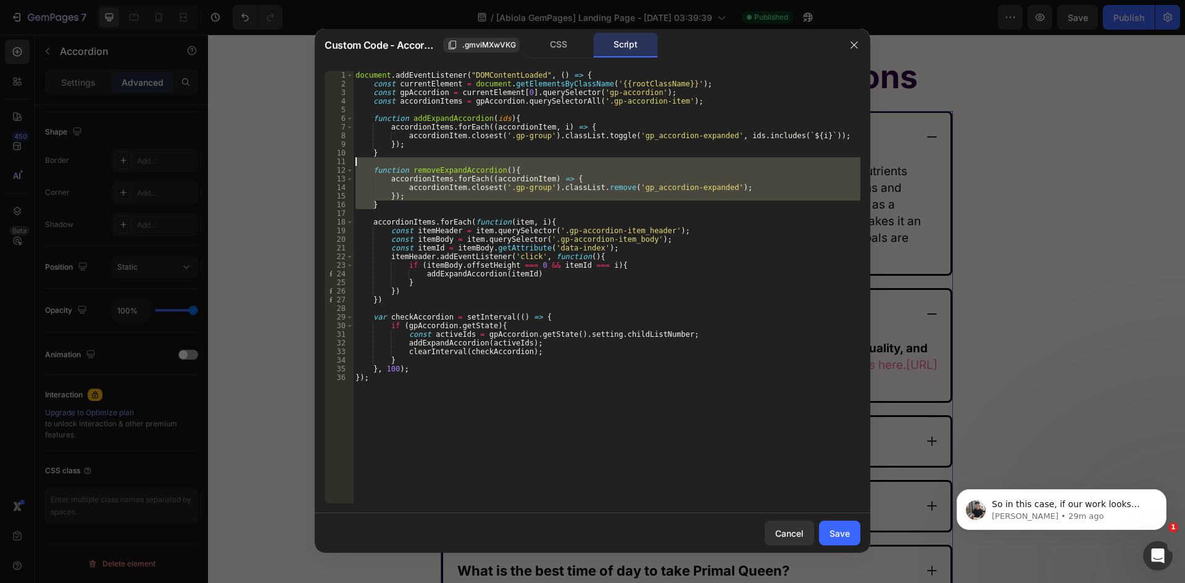
drag, startPoint x: 389, startPoint y: 205, endPoint x: 321, endPoint y: 162, distance: 80.1
click at [321, 162] on div "}); 1 2 3 4 5 6 7 8 9 10 11 12 13 14 15 16 17 18 19 20 21 22 23 24 25 26 27 28 …" at bounding box center [592, 287] width 555 height 452
type textarea "function removeExpandAccordion(){"
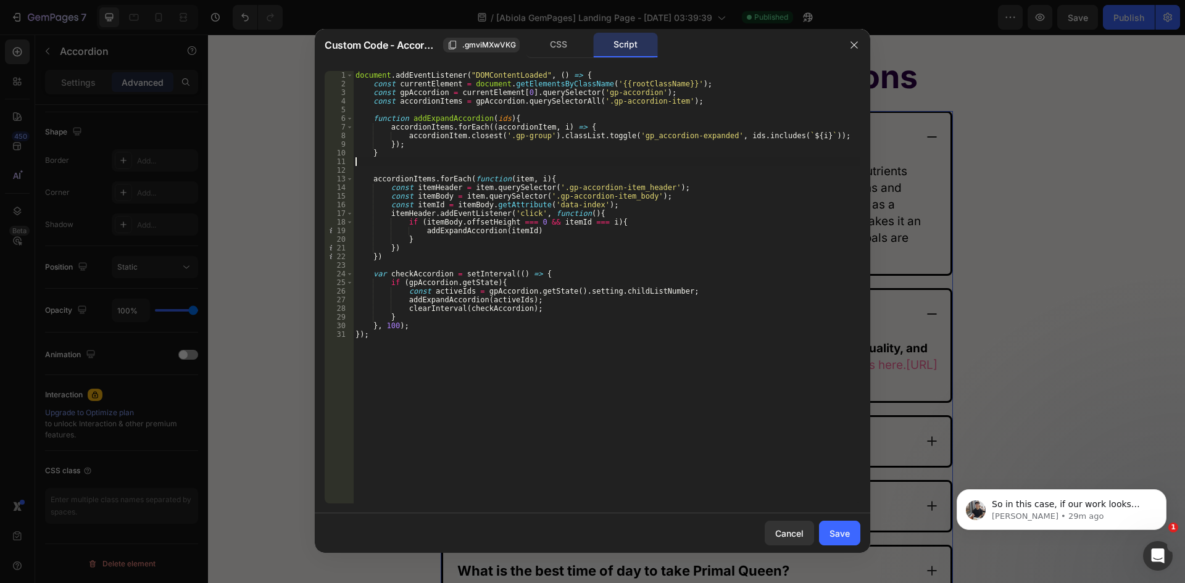
scroll to position [0, 0]
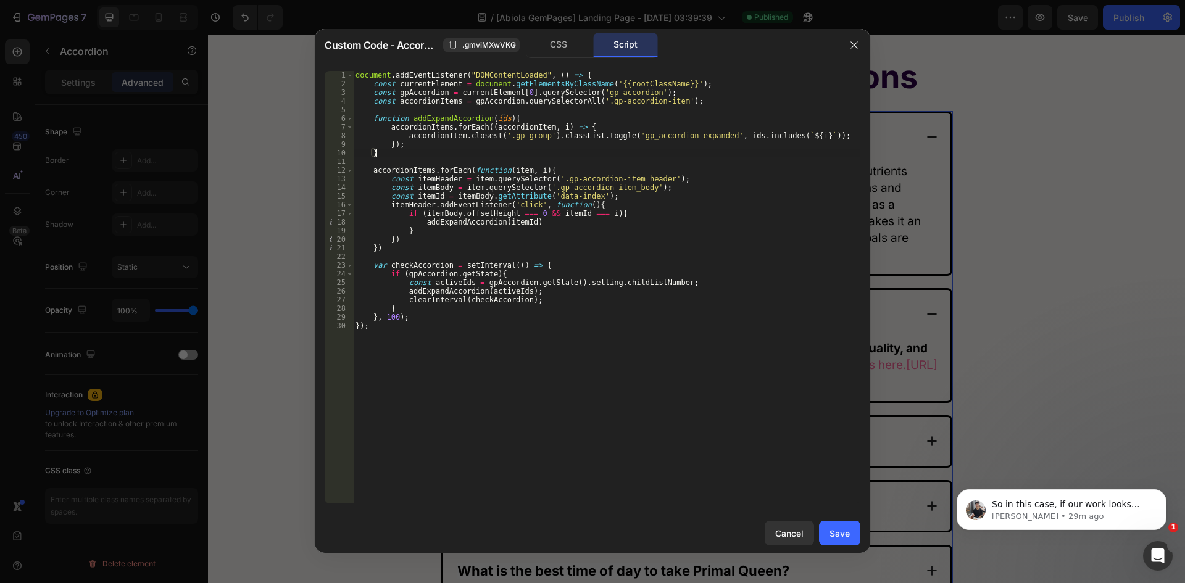
click at [539, 221] on div "document . addEventListener ( "DOMContentLoaded" , ( ) => { const currentElemen…" at bounding box center [606, 296] width 507 height 450
click at [529, 212] on div "document . addEventListener ( "DOMContentLoaded" , ( ) => { const currentElemen…" at bounding box center [606, 296] width 507 height 450
click at [595, 215] on div "document . addEventListener ( "DOMContentLoaded" , ( ) => { const currentElemen…" at bounding box center [606, 296] width 507 height 450
type textarea "} else {"
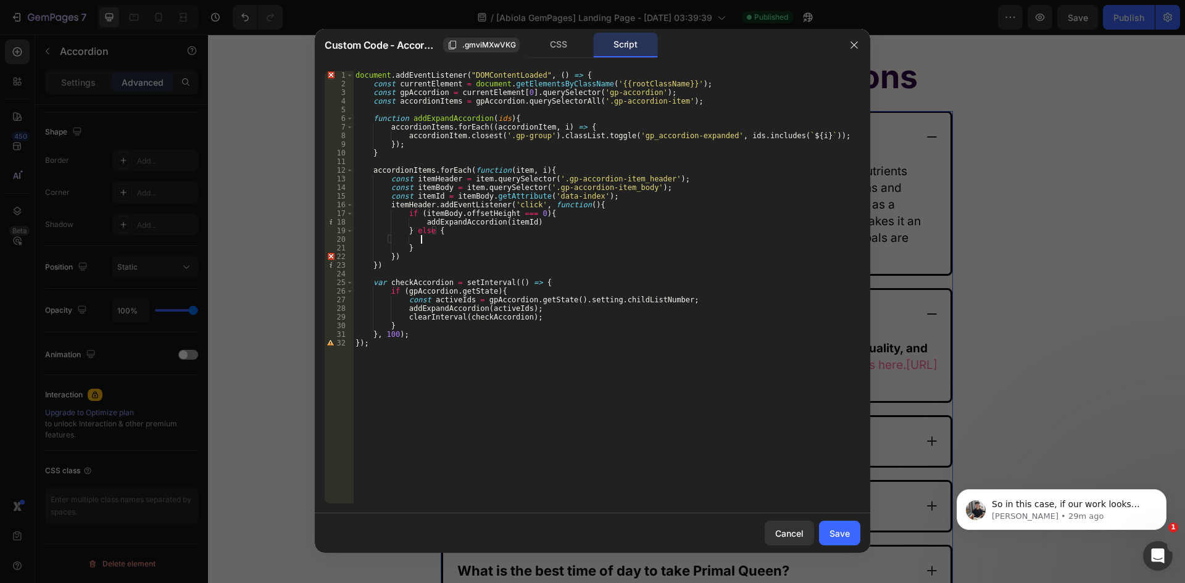
scroll to position [0, 5]
click at [406, 136] on div "document . addEventListener ( "DOMContentLoaded" , ( ) => { const currentElemen…" at bounding box center [606, 296] width 507 height 450
type textarea "accordionItem.closest('.gp-group').classList.toggle('gp_accordion-expanded', id…"
click at [544, 135] on div "document . addEventListener ( "DOMContentLoaded" , ( ) => { const currentElemen…" at bounding box center [606, 296] width 507 height 450
click at [582, 134] on div "document . addEventListener ( "DOMContentLoaded" , ( ) => { const currentElemen…" at bounding box center [606, 296] width 507 height 450
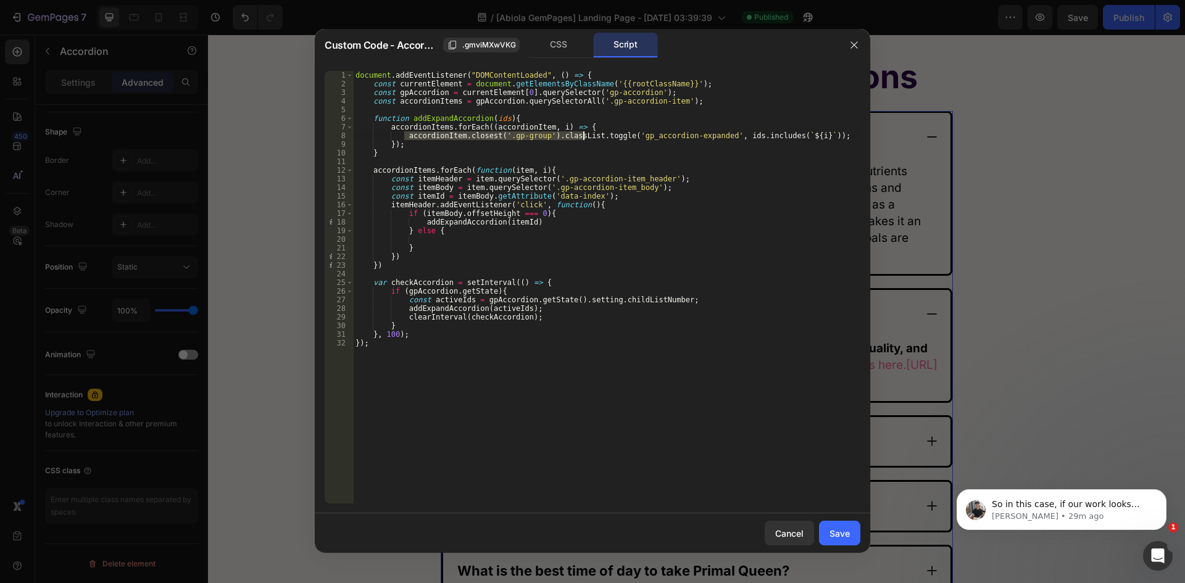
click at [434, 239] on div "document . addEventListener ( "DOMContentLoaded" , ( ) => { const currentElemen…" at bounding box center [606, 296] width 507 height 450
paste textarea "accordionItem.closest('.gp-group').classList"
click at [421, 241] on div "document . addEventListener ( "DOMContentLoaded" , ( ) => { const currentElemen…" at bounding box center [606, 296] width 507 height 450
click at [473, 239] on div "document . addEventListener ( "DOMContentLoaded" , ( ) => { const currentElemen…" at bounding box center [606, 296] width 507 height 450
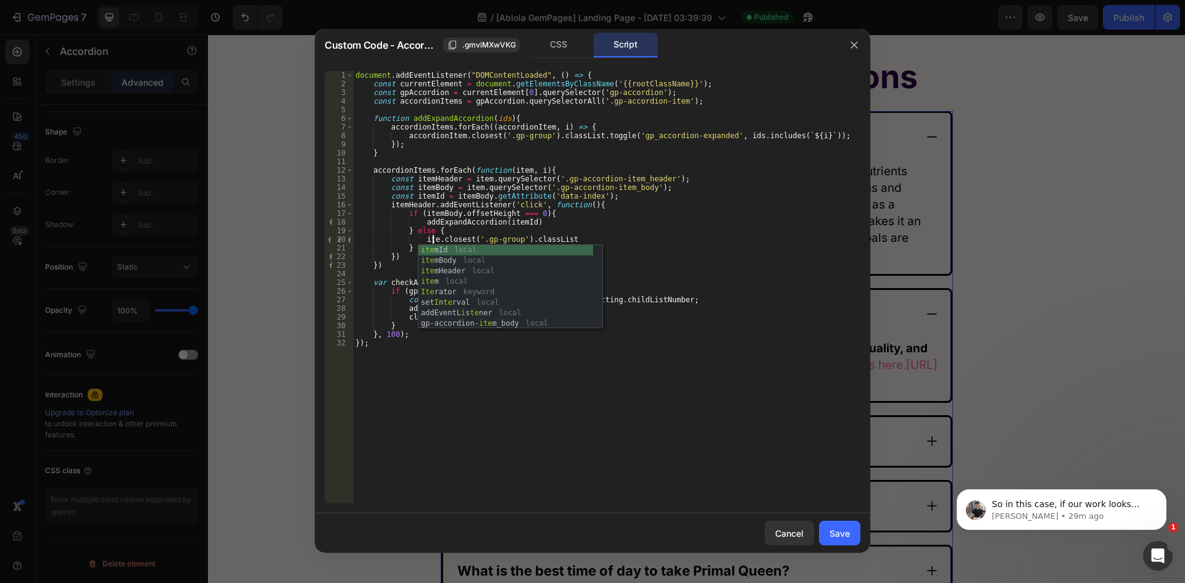
scroll to position [0, 7]
click at [612, 226] on div "document . addEventListener ( "DOMContentLoaded" , ( ) => { const currentElemen…" at bounding box center [606, 296] width 507 height 450
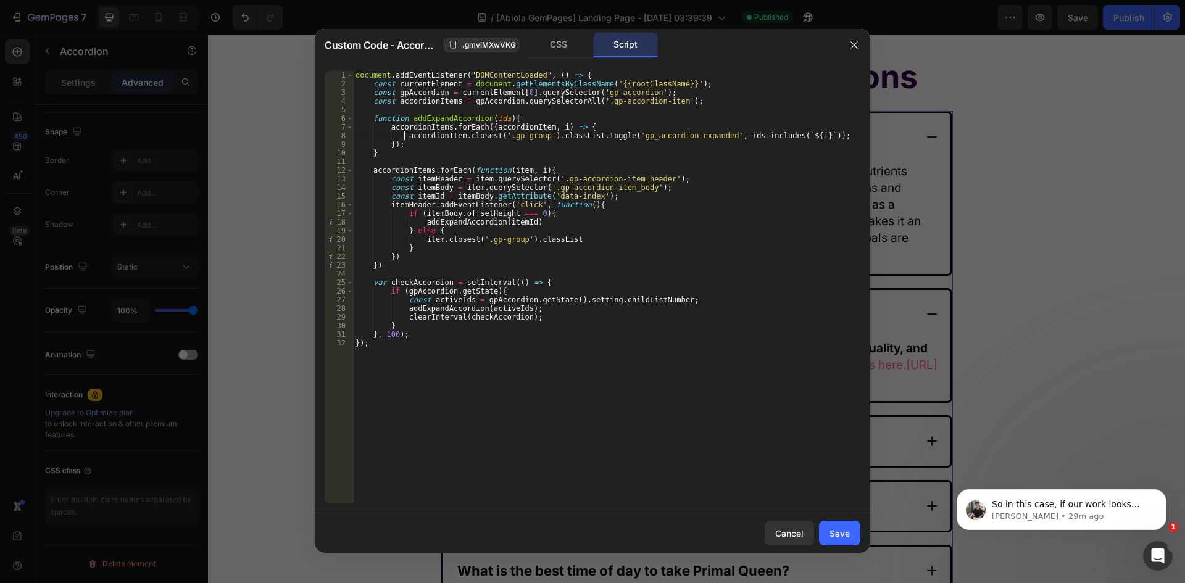
click at [404, 135] on div "document . addEventListener ( "DOMContentLoaded" , ( ) => { const currentElemen…" at bounding box center [606, 296] width 507 height 450
click at [458, 134] on div "document . addEventListener ( "DOMContentLoaded" , ( ) => { const currentElemen…" at bounding box center [606, 296] width 507 height 450
click at [501, 171] on div "document . addEventListener ( "DOMContentLoaded" , ( ) => { const currentElemen…" at bounding box center [606, 296] width 507 height 450
click at [518, 170] on div "document . addEventListener ( "DOMContentLoaded" , ( ) => { const currentElemen…" at bounding box center [606, 296] width 507 height 450
paste textarea "accordionI"
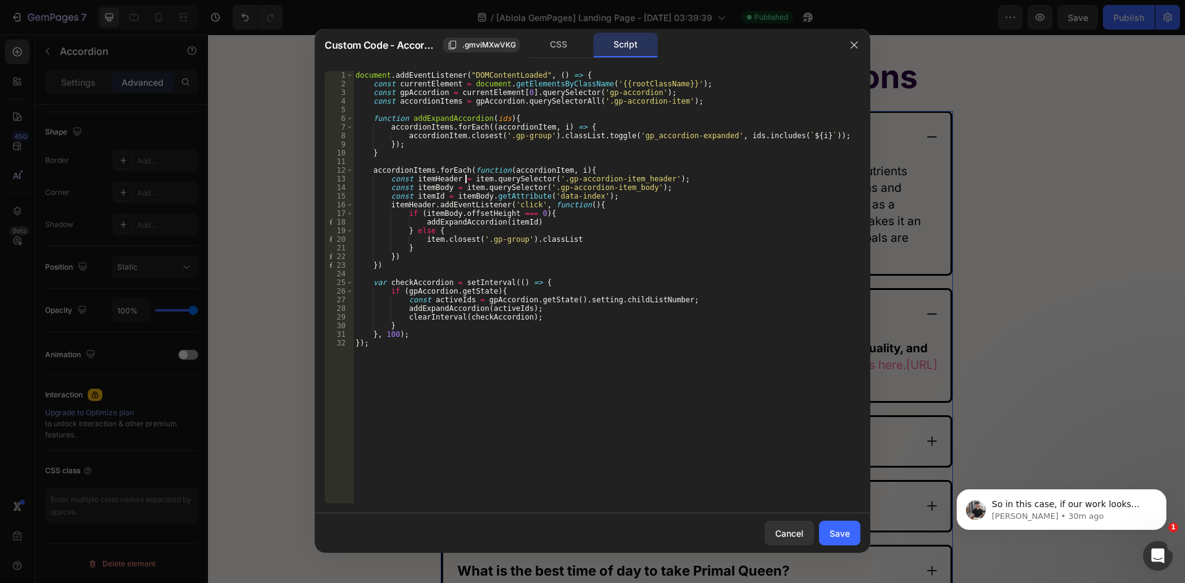
click at [467, 178] on div "document . addEventListener ( "DOMContentLoaded" , ( ) => { const currentElemen…" at bounding box center [606, 296] width 507 height 450
click at [483, 178] on div "document . addEventListener ( "DOMContentLoaded" , ( ) => { const currentElemen…" at bounding box center [606, 296] width 507 height 450
paste textarea "accordionI"
click at [456, 186] on div "document . addEventListener ( "DOMContentLoaded" , ( ) => { const currentElemen…" at bounding box center [606, 296] width 507 height 450
click at [474, 189] on div "document . addEventListener ( "DOMContentLoaded" , ( ) => { const currentElemen…" at bounding box center [606, 296] width 507 height 450
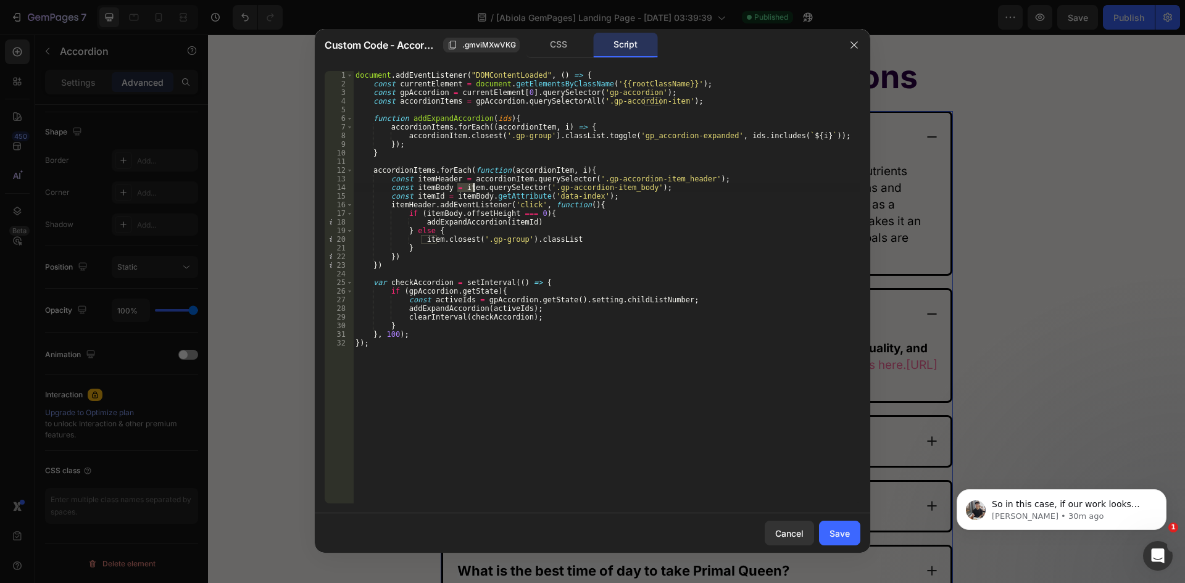
paste textarea "accordionI"
click at [451, 220] on div "document . addEventListener ( "DOMContentLoaded" , ( ) => { const currentElemen…" at bounding box center [606, 296] width 507 height 450
click at [421, 241] on div "document . addEventListener ( "DOMContentLoaded" , ( ) => { const currentElemen…" at bounding box center [606, 296] width 507 height 450
click at [437, 241] on div "document . addEventListener ( "DOMContentLoaded" , ( ) => { const currentElemen…" at bounding box center [606, 296] width 507 height 450
paste textarea "accordionI"
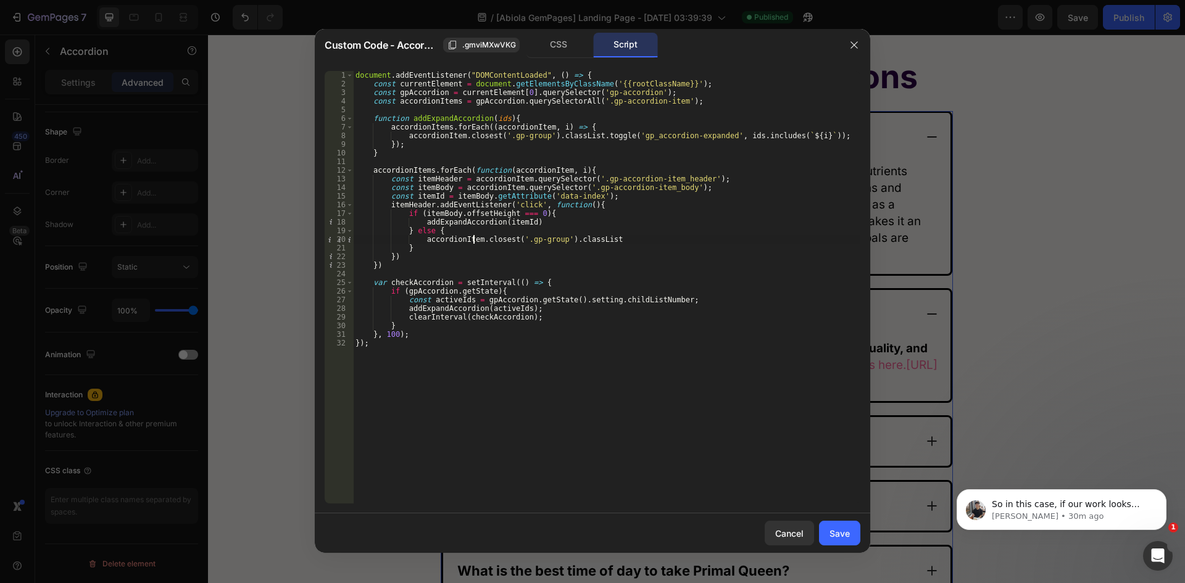
click at [605, 241] on div "document . addEventListener ( "DOMContentLoaded" , ( ) => { const currentElemen…" at bounding box center [606, 296] width 507 height 450
click at [621, 136] on div "document . addEventListener ( "DOMContentLoaded" , ( ) => { const currentElemen…" at bounding box center [606, 296] width 507 height 450
click at [617, 137] on div "document . addEventListener ( "DOMContentLoaded" , ( ) => { const currentElemen…" at bounding box center [606, 296] width 507 height 450
click at [708, 133] on div "document . addEventListener ( "DOMContentLoaded" , ( ) => { const currentElemen…" at bounding box center [606, 296] width 507 height 450
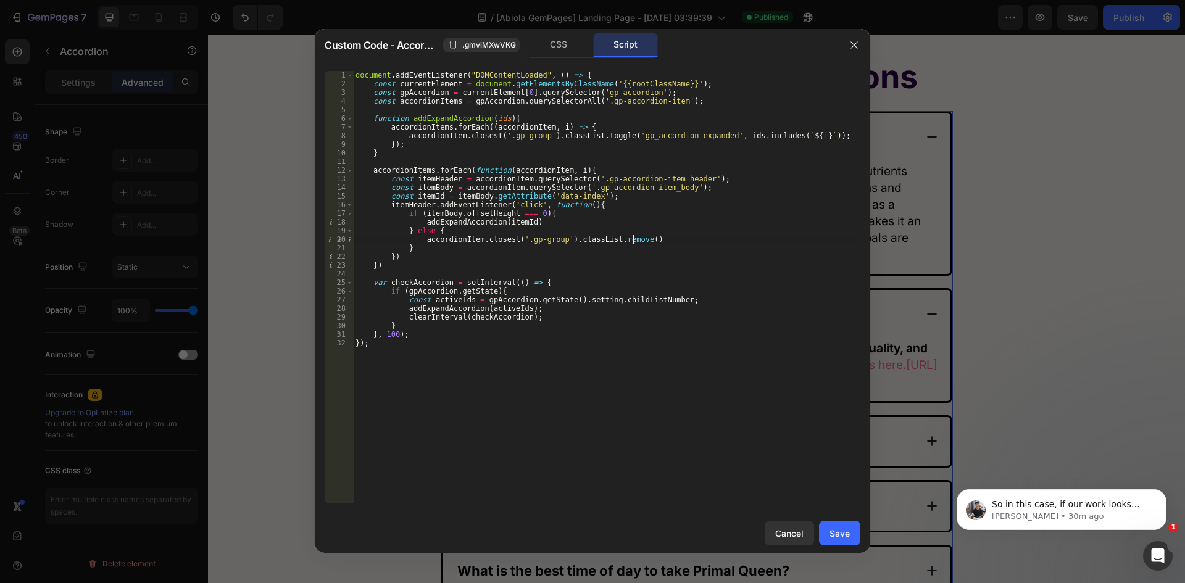
click at [632, 240] on div "document . addEventListener ( "DOMContentLoaded" , ( ) => { const currentElemen…" at bounding box center [606, 296] width 507 height 450
paste textarea "'gp_accordion-expanded'"
click at [728, 244] on div "document . addEventListener ( "DOMContentLoaded" , ( ) => { const currentElemen…" at bounding box center [606, 296] width 507 height 450
click at [777, 237] on div "document . addEventListener ( "DOMContentLoaded" , ( ) => { const currentElemen…" at bounding box center [606, 296] width 507 height 450
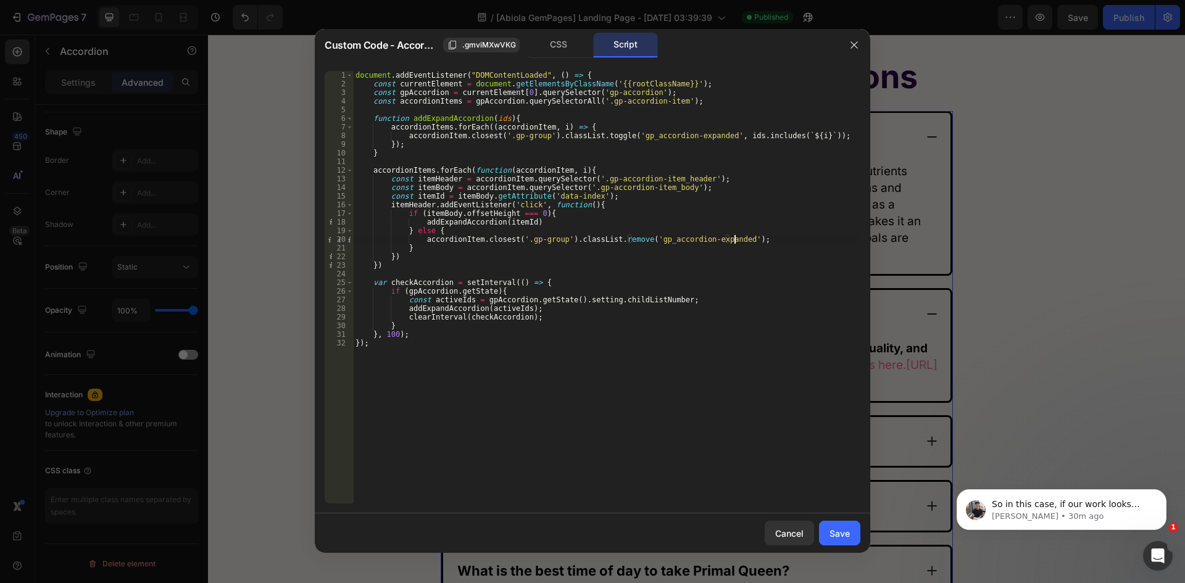
scroll to position [0, 31]
type textarea "accordionItem.closest('.gp-group').classList.remove('gp_accordion-expanded');"
click at [833, 532] on div "Save" at bounding box center [839, 533] width 20 height 13
type input "20"
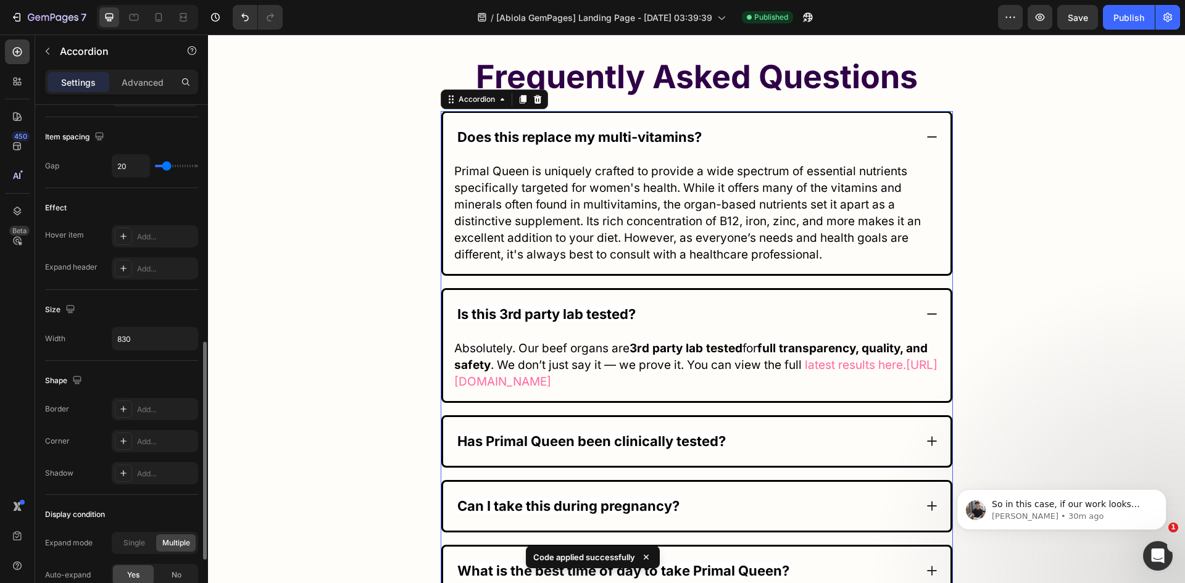
scroll to position [693, 0]
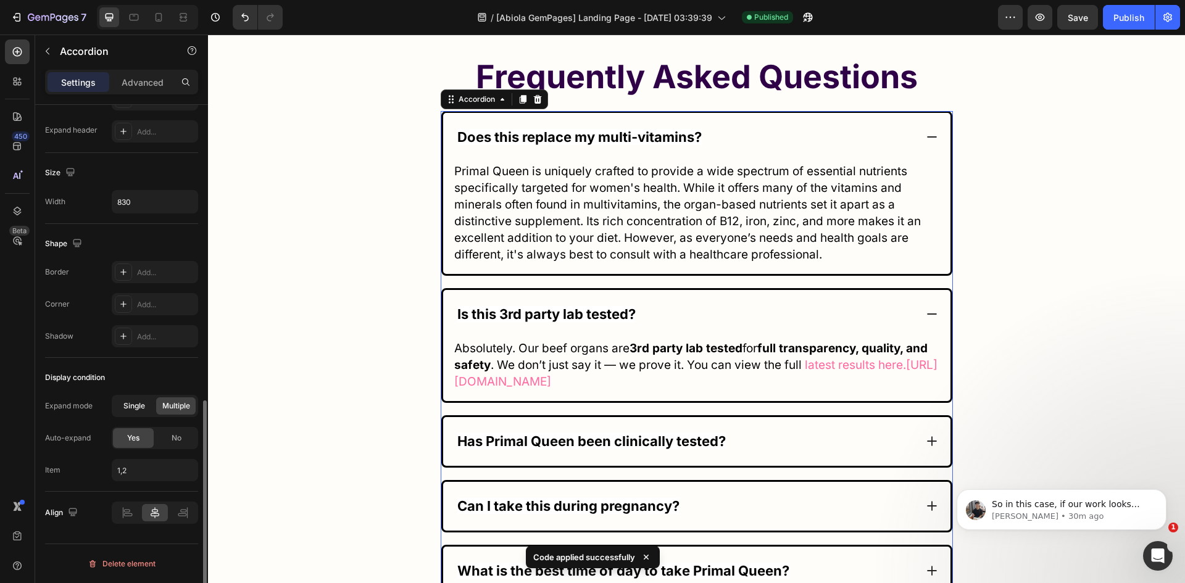
click at [136, 404] on span "Single" at bounding box center [134, 405] width 22 height 11
type input "1"
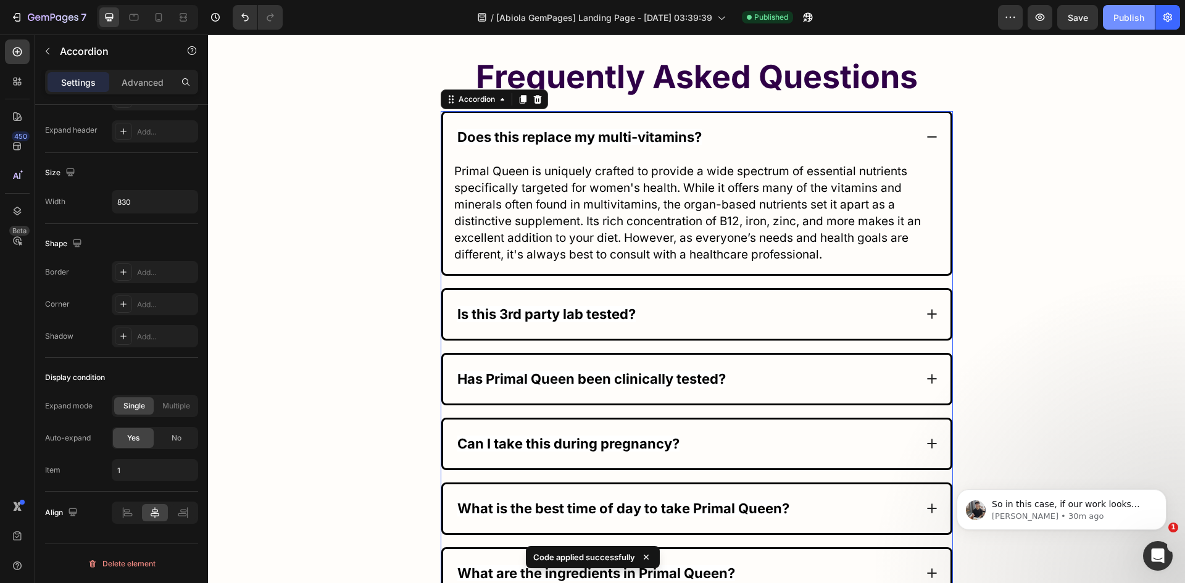
click at [1115, 19] on div "Publish" at bounding box center [1128, 17] width 31 height 13
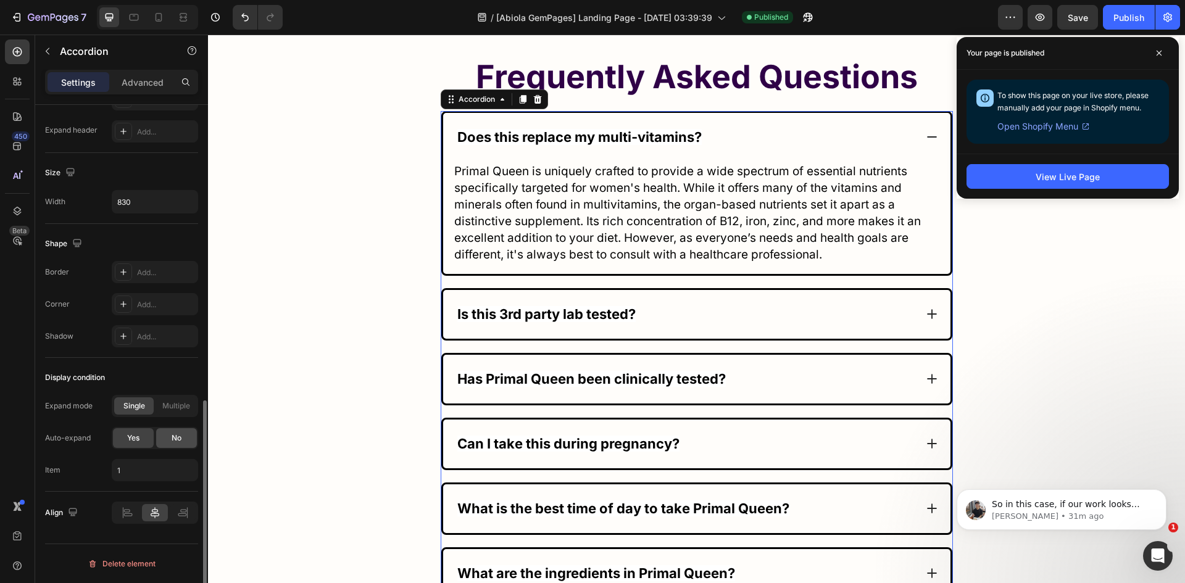
click at [168, 437] on div "No" at bounding box center [176, 438] width 41 height 20
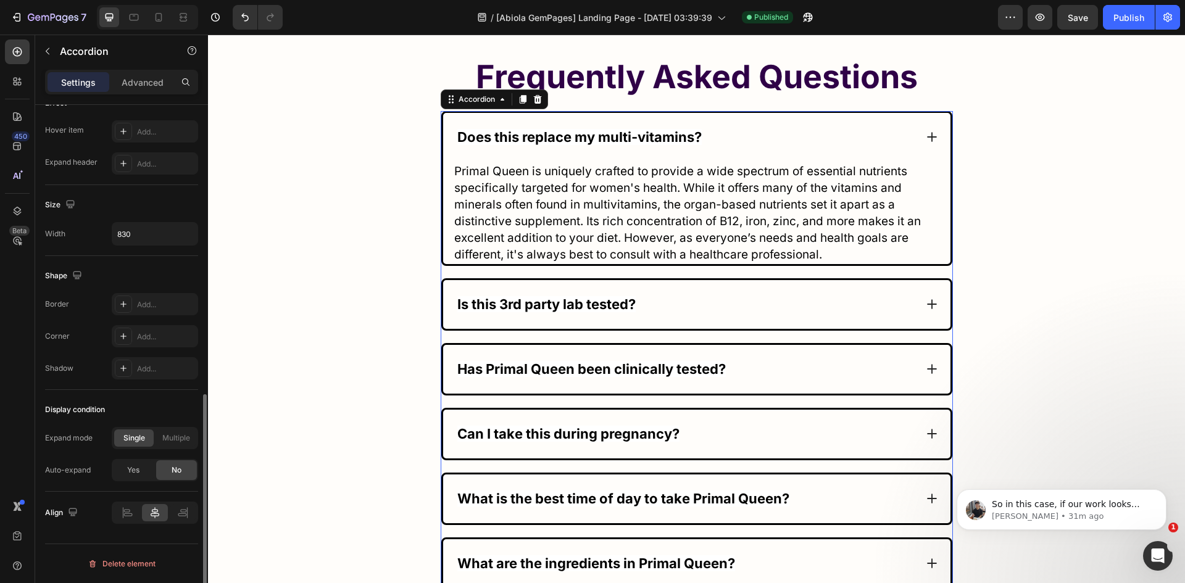
scroll to position [661, 0]
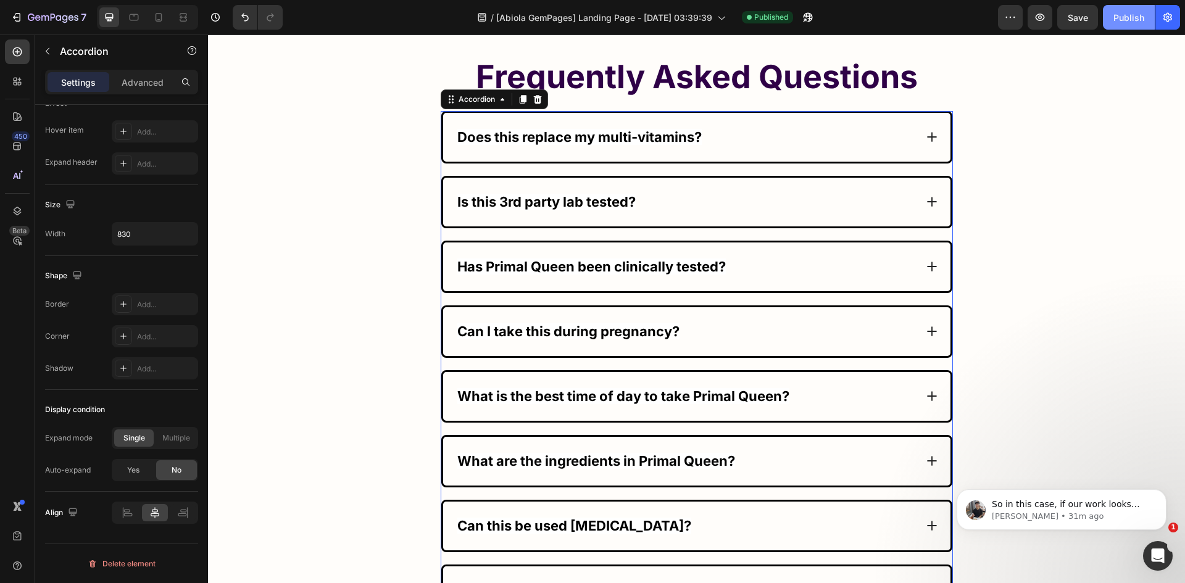
drag, startPoint x: 1131, startPoint y: 20, endPoint x: 884, endPoint y: 117, distance: 265.1
click at [1131, 20] on div "Publish" at bounding box center [1128, 17] width 31 height 13
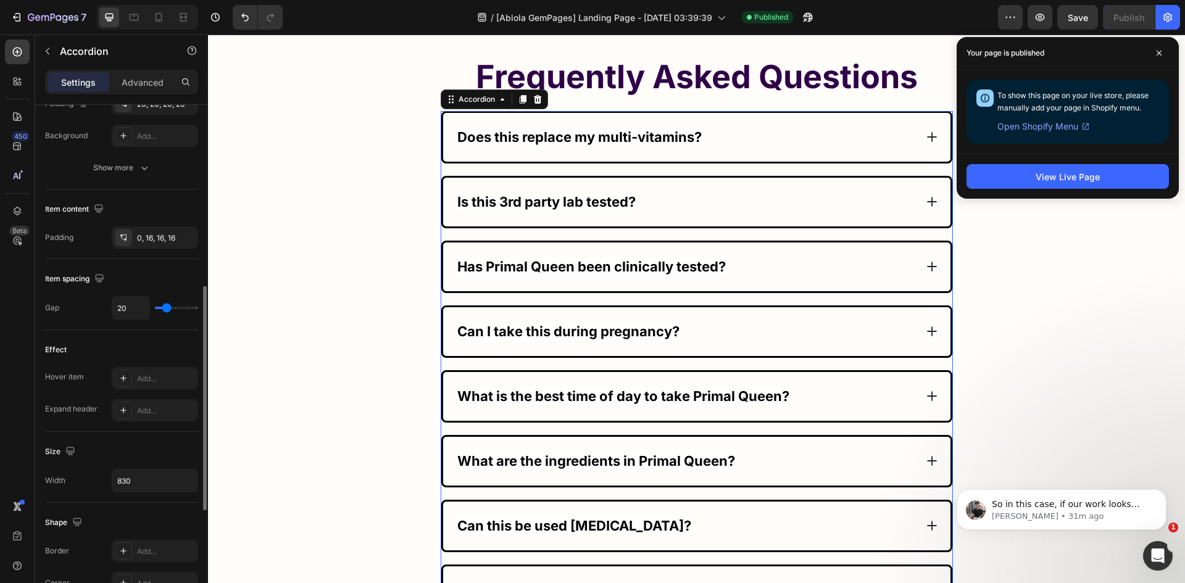
scroll to position [230, 0]
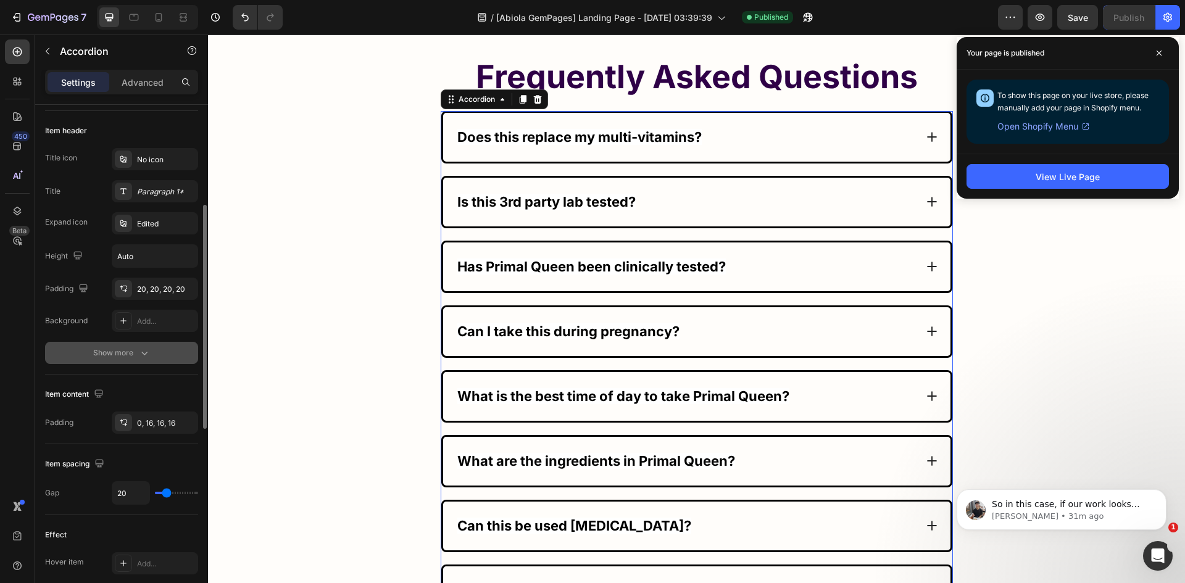
click at [77, 347] on button "Show more" at bounding box center [121, 353] width 153 height 22
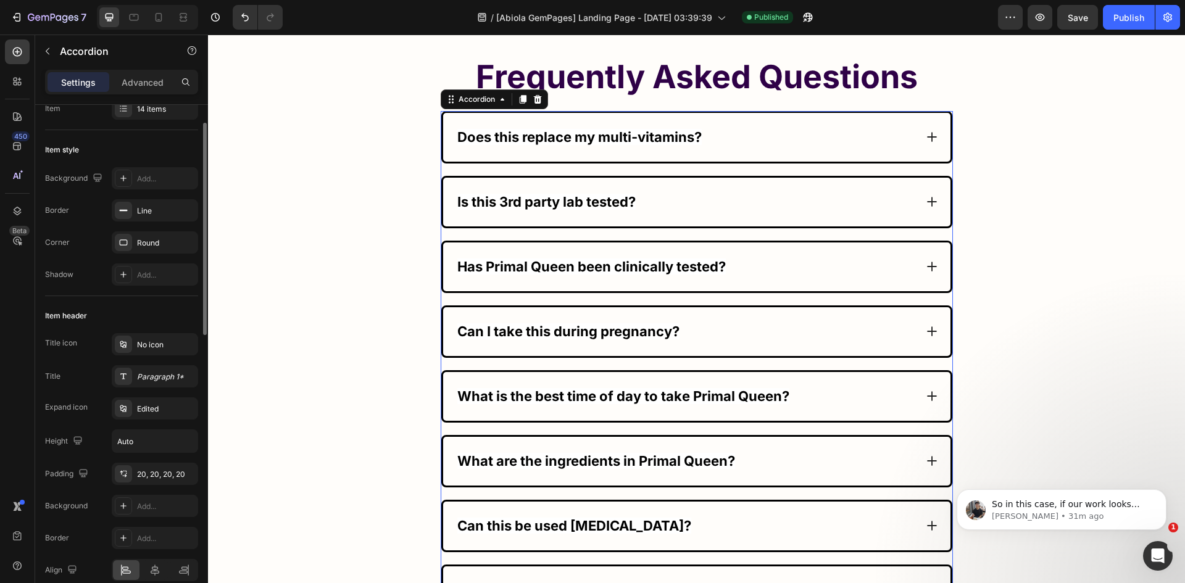
scroll to position [0, 0]
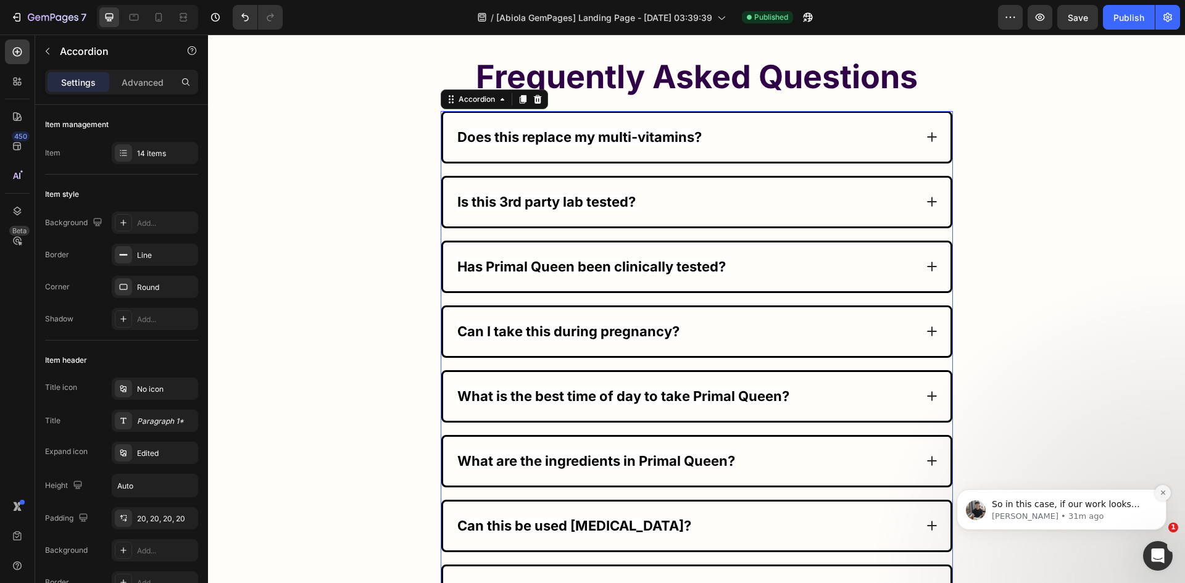
click at [1160, 497] on button "Dismiss notification" at bounding box center [1162, 493] width 16 height 16
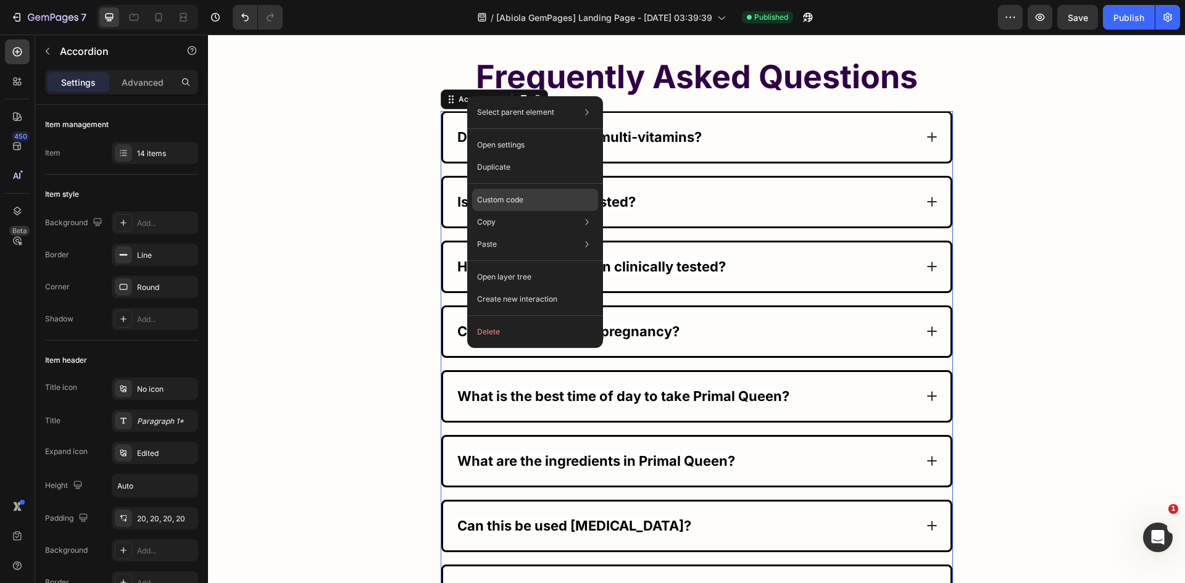
click at [511, 197] on p "Custom code" at bounding box center [500, 199] width 46 height 11
type input "100%"
type input "100"
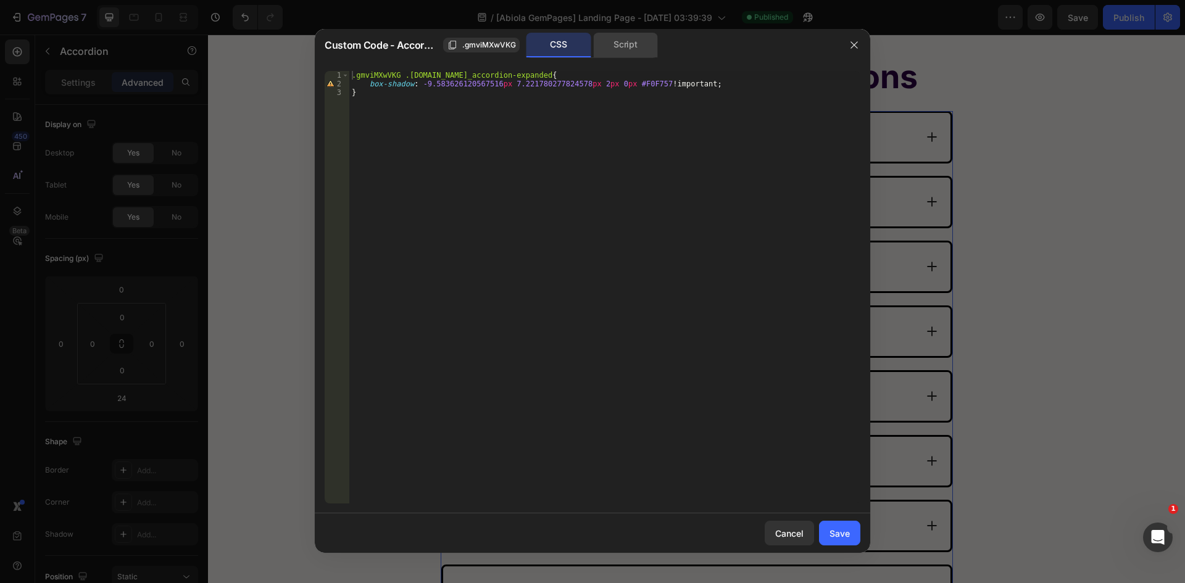
click at [621, 46] on div "Script" at bounding box center [625, 45] width 65 height 25
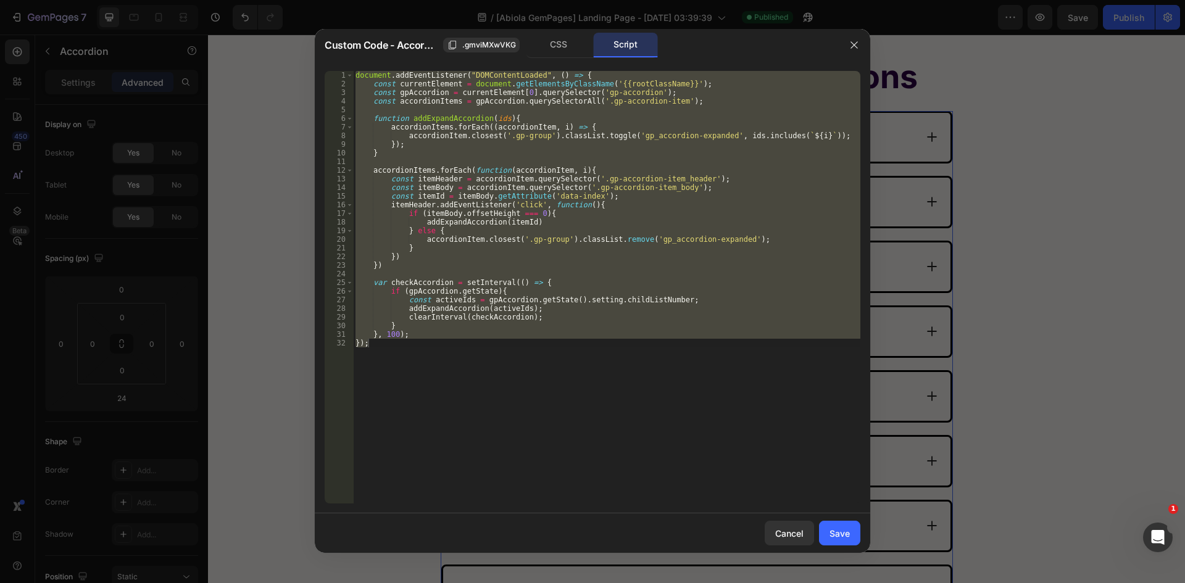
click at [714, 85] on div "document . addEventListener ( "DOMContentLoaded" , ( ) => { const currentElemen…" at bounding box center [606, 287] width 507 height 432
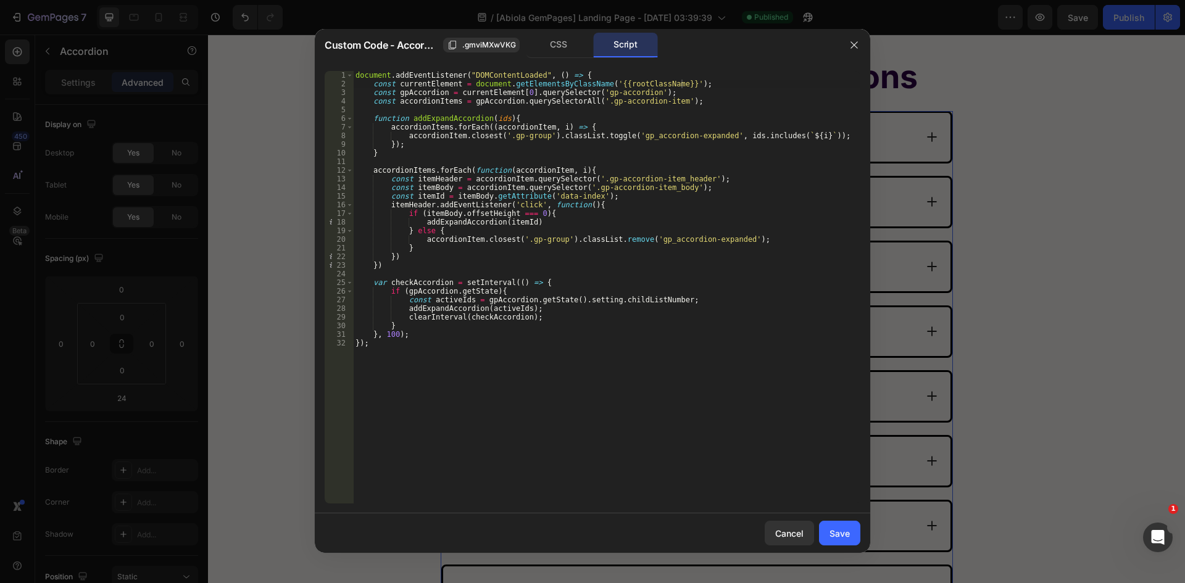
click at [719, 61] on div "Custom Code - Accordion .gmviMXwVKG CSS Script" at bounding box center [576, 45] width 523 height 32
click at [553, 44] on div "CSS" at bounding box center [558, 45] width 65 height 25
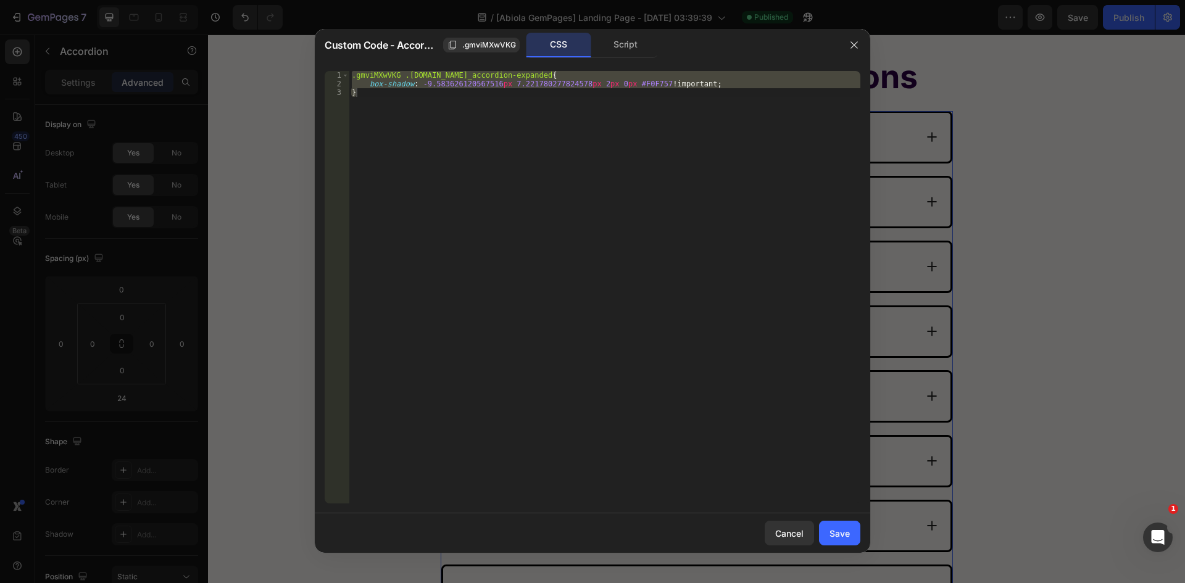
click at [401, 184] on div ".gmviMXwVKG .[DOMAIN_NAME]_accordion-expanded { box-shadow : -9.583626120567516…" at bounding box center [604, 287] width 511 height 432
type textarea "}"
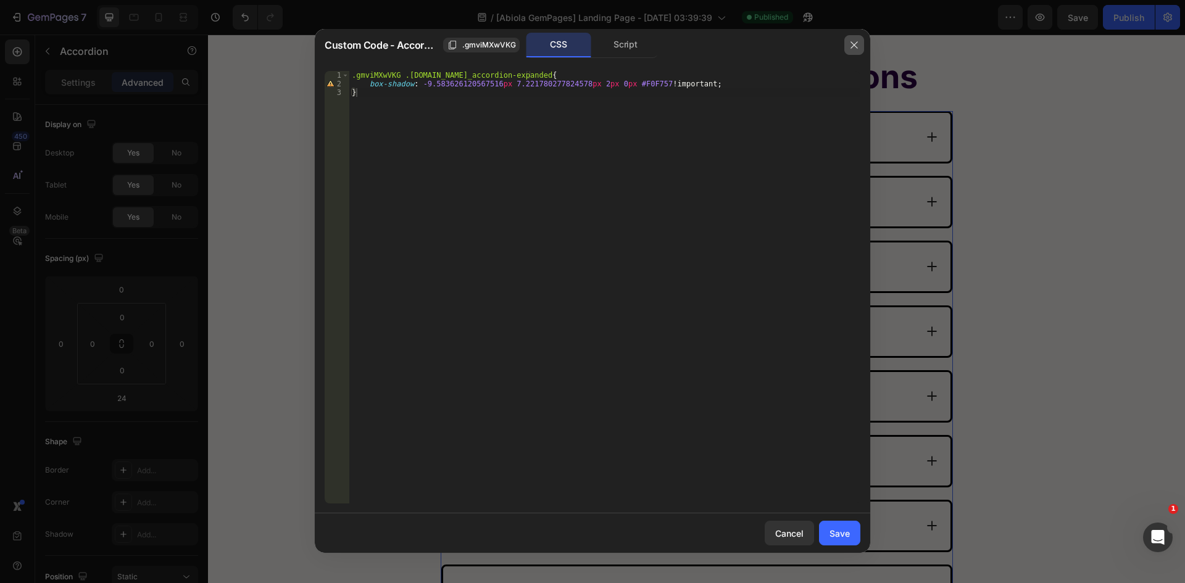
click at [853, 45] on icon "button" at bounding box center [854, 45] width 10 height 10
type input "20"
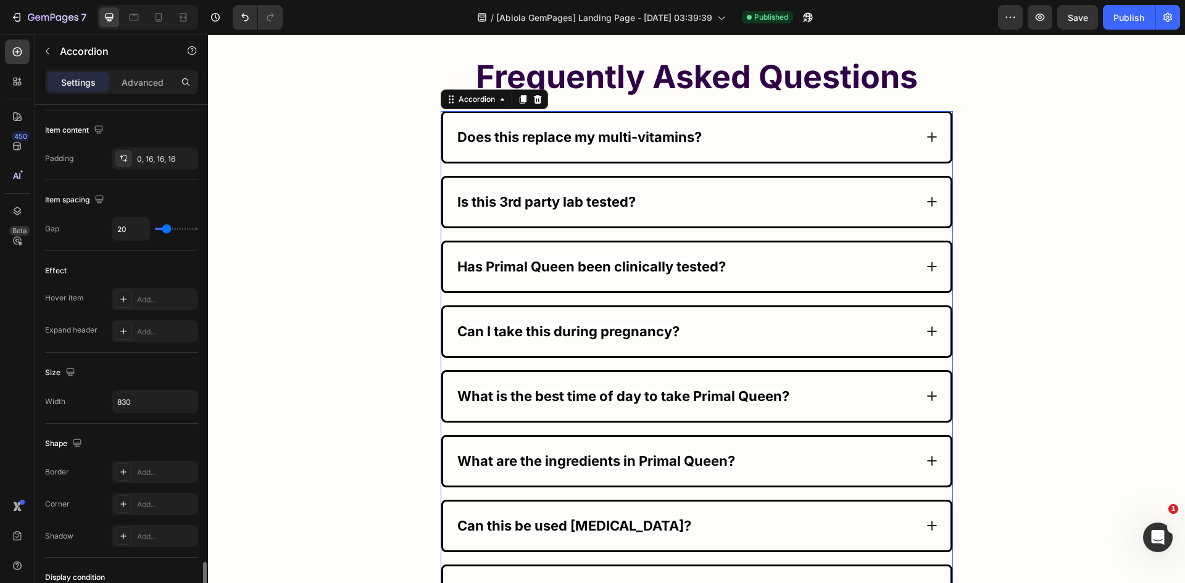
scroll to position [661, 0]
